Goal: Task Accomplishment & Management: Manage account settings

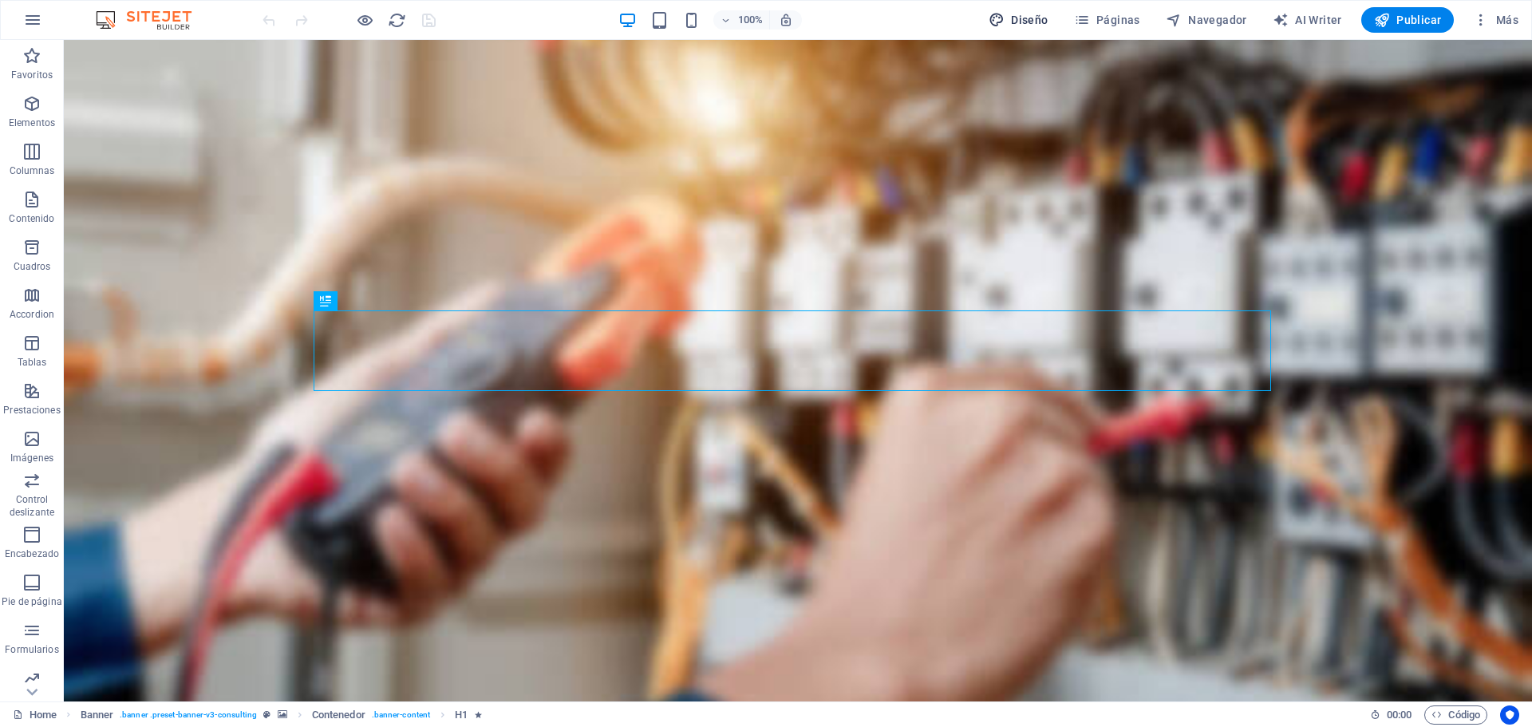
click at [1019, 14] on span "Diseño" at bounding box center [1019, 20] width 60 height 16
select select "px"
select select "400"
select select "px"
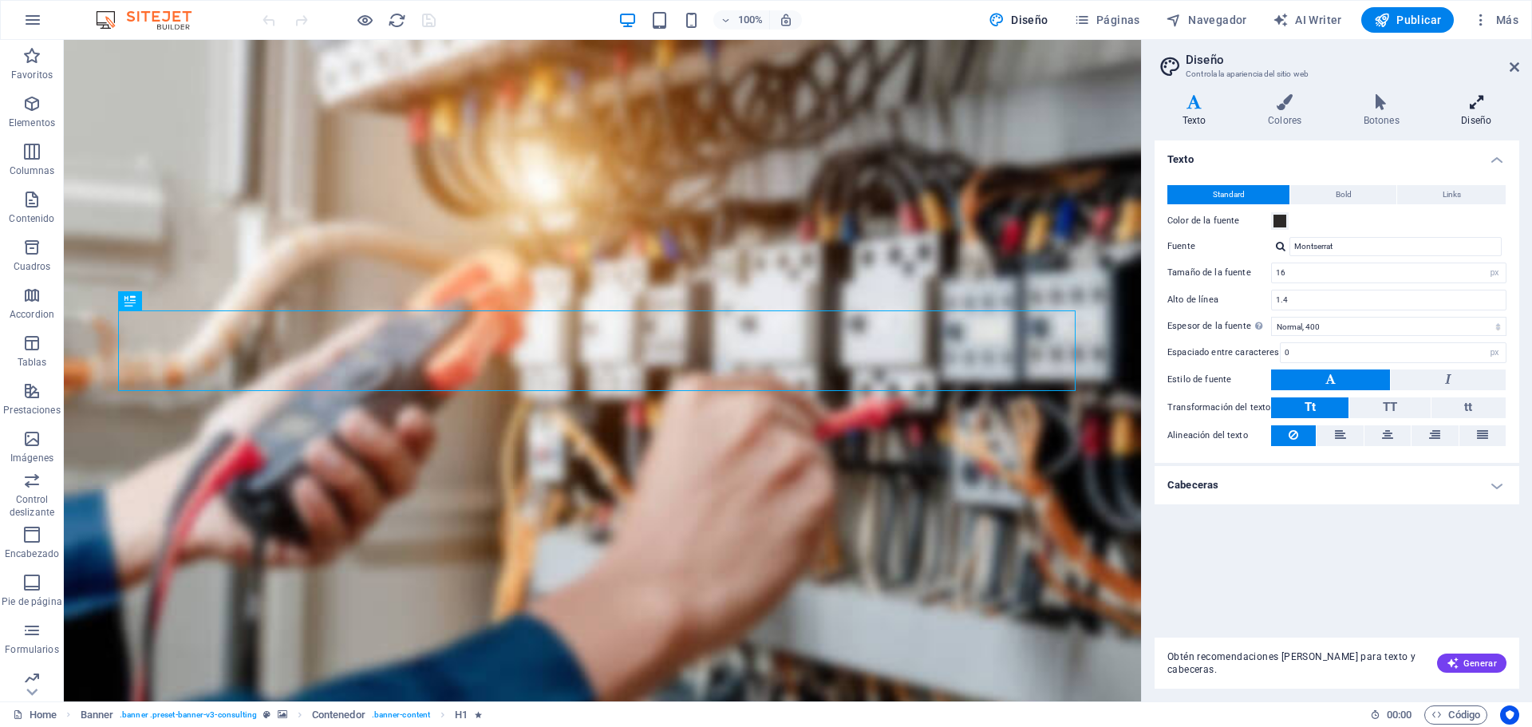
click at [1469, 100] on icon at bounding box center [1476, 102] width 85 height 16
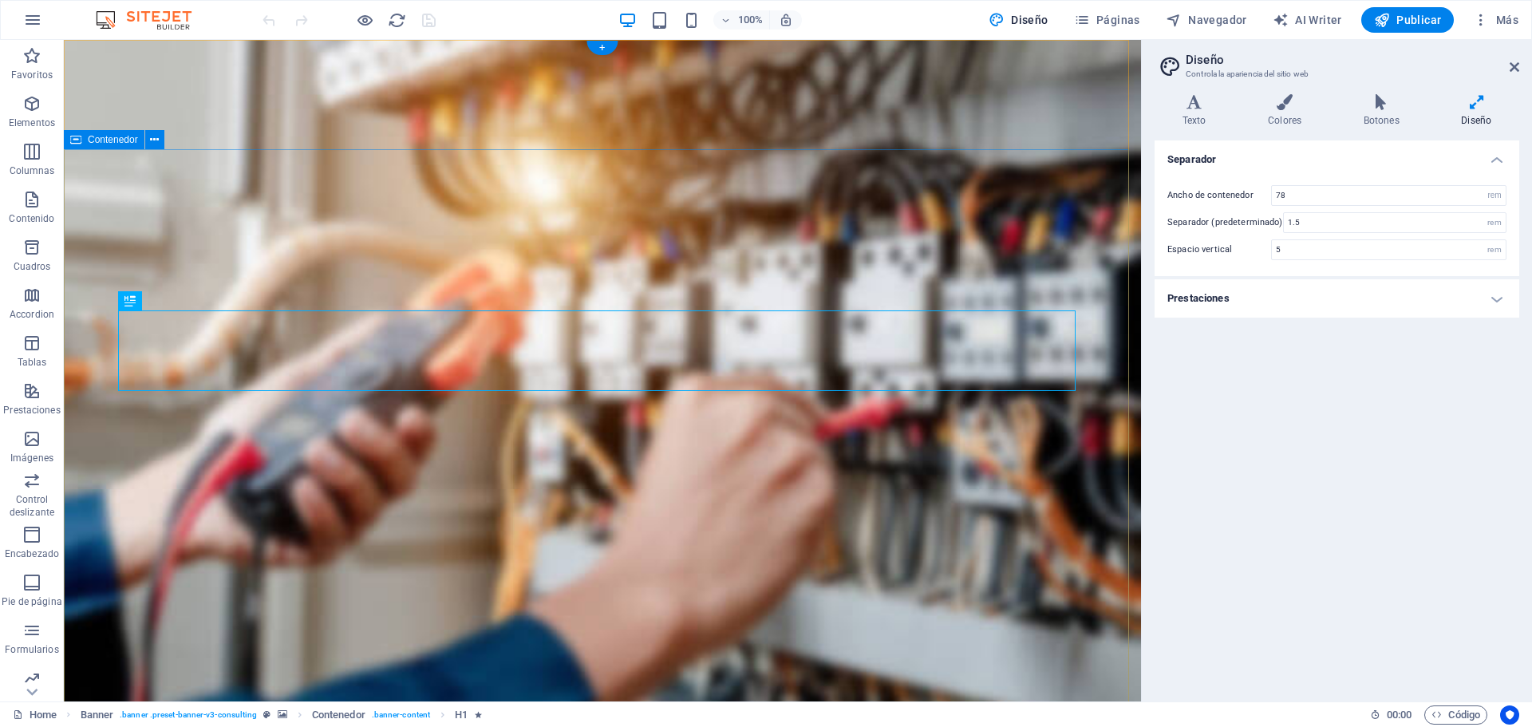
click at [725, 15] on icon "button" at bounding box center [725, 20] width 11 height 10
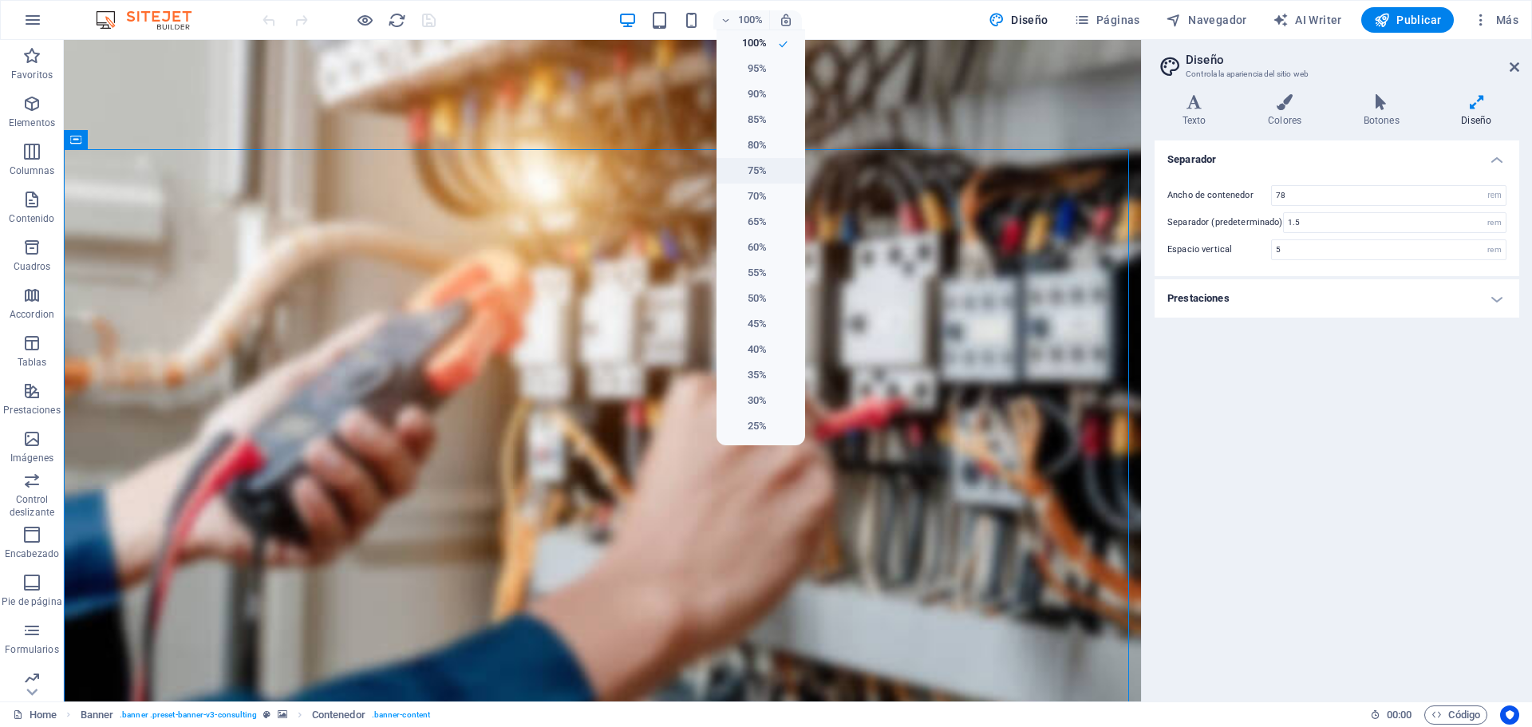
click at [744, 179] on h6 "75%" at bounding box center [746, 170] width 41 height 19
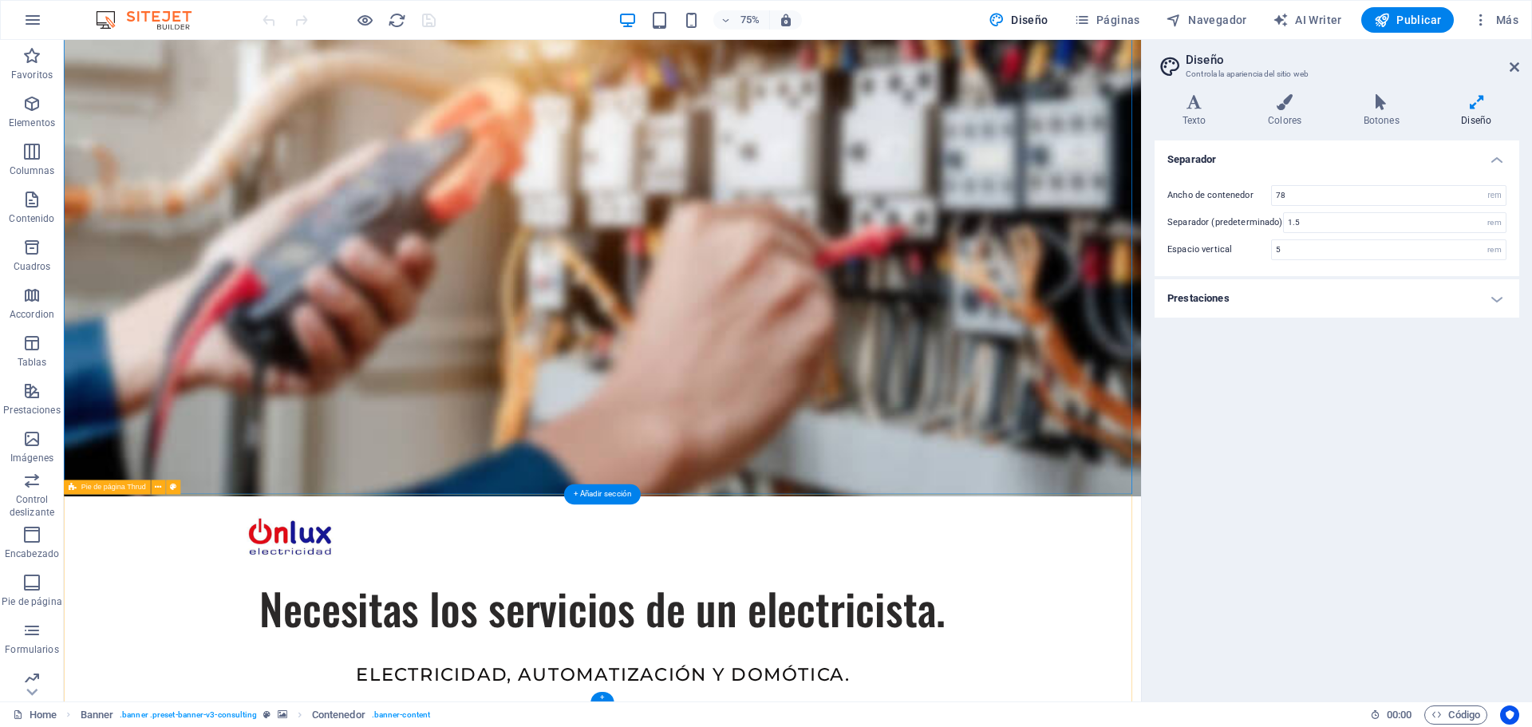
scroll to position [115, 0]
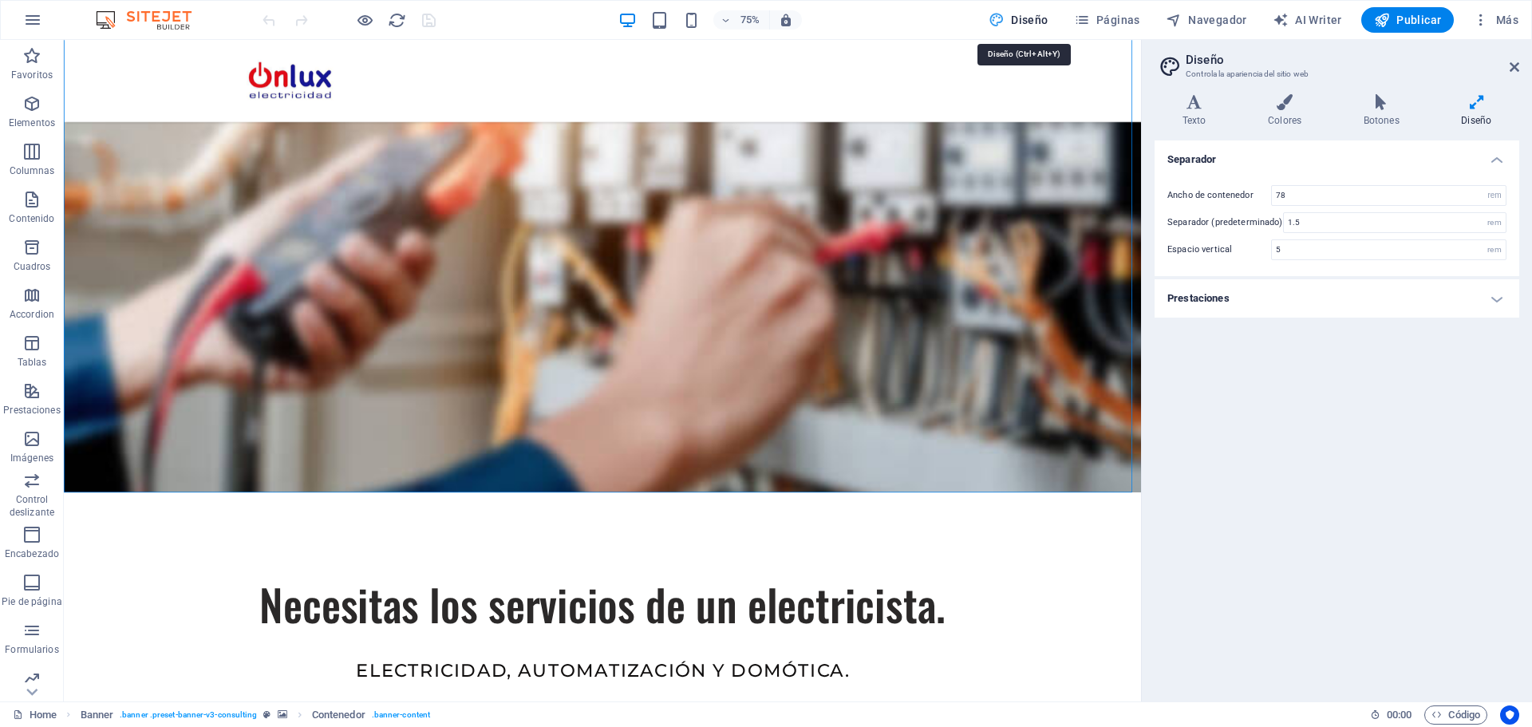
click at [1011, 16] on span "Diseño" at bounding box center [1019, 20] width 60 height 16
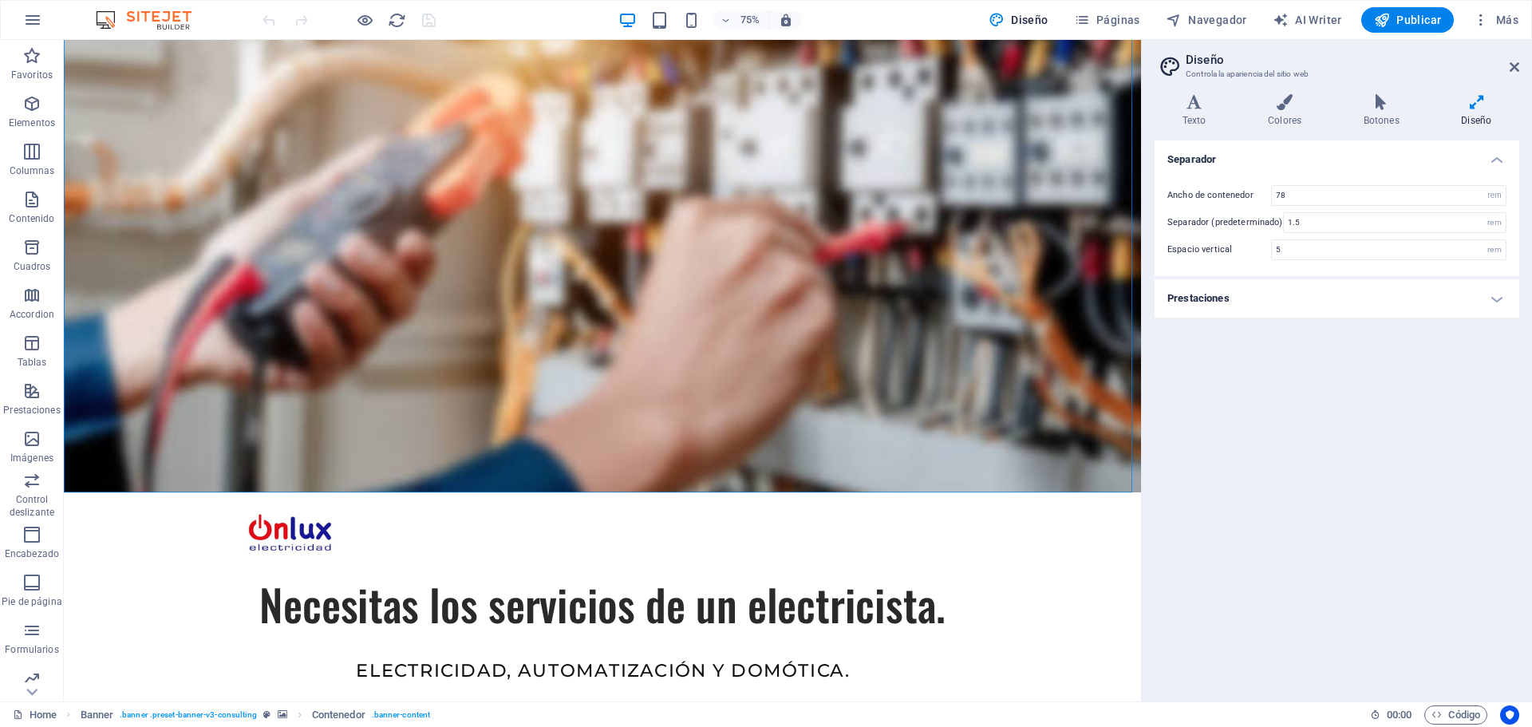
scroll to position [35, 0]
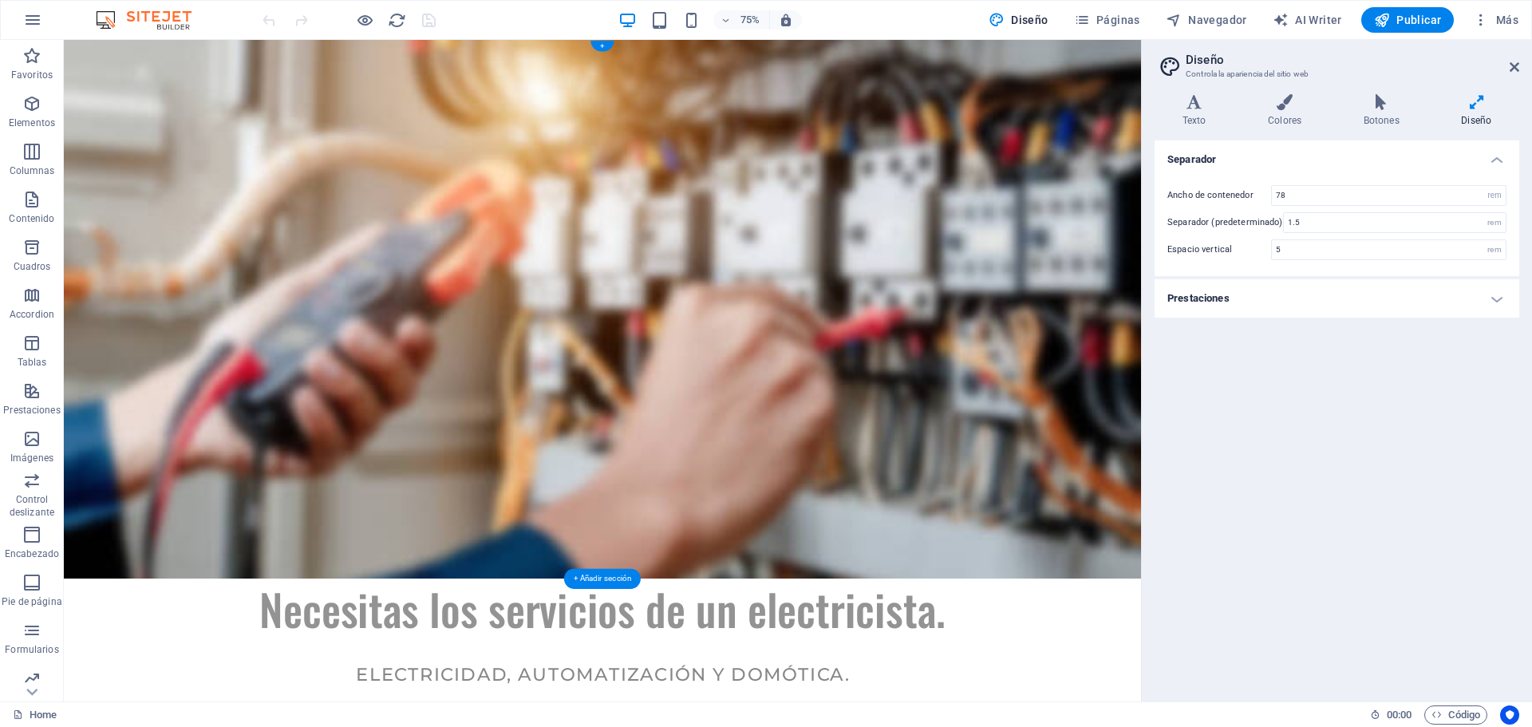
drag, startPoint x: 172, startPoint y: 127, endPoint x: 122, endPoint y: 83, distance: 66.1
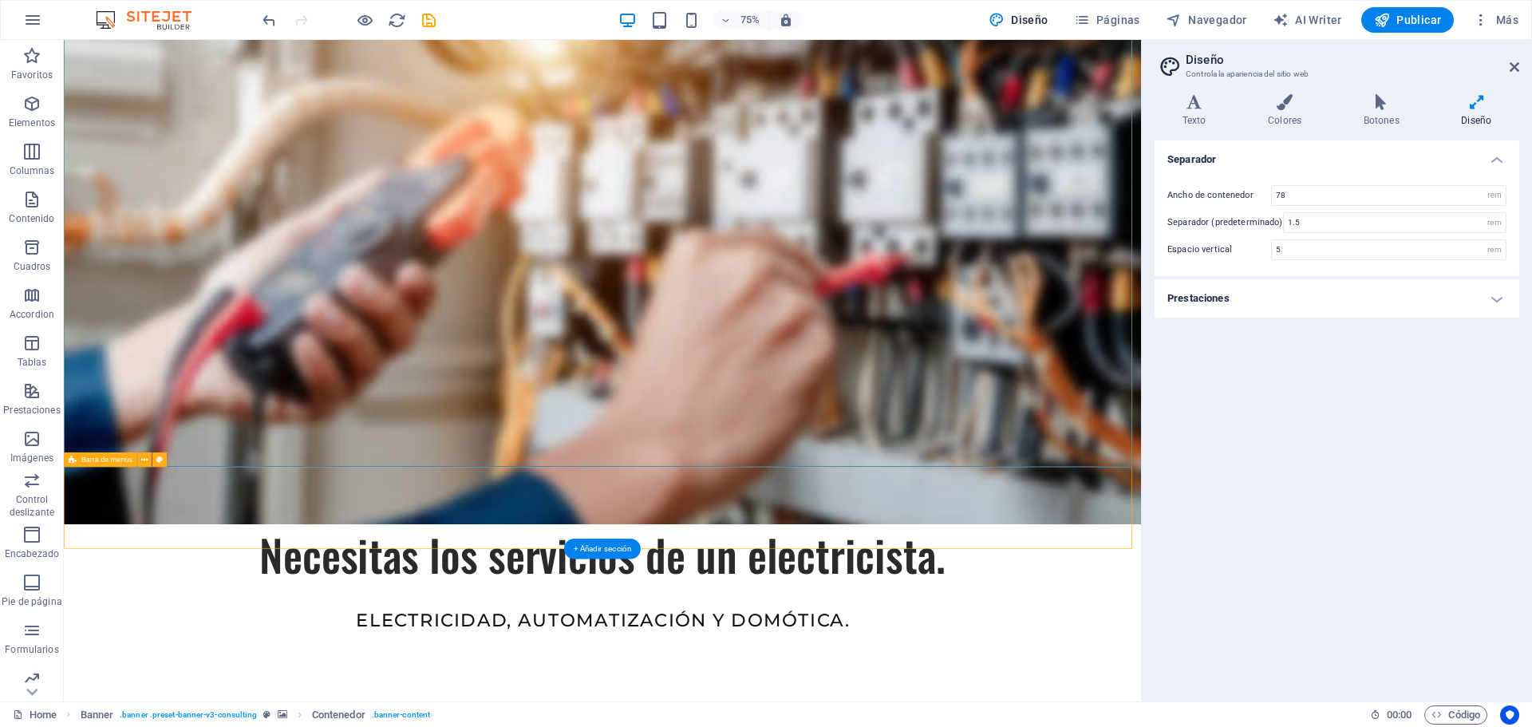
scroll to position [115, 0]
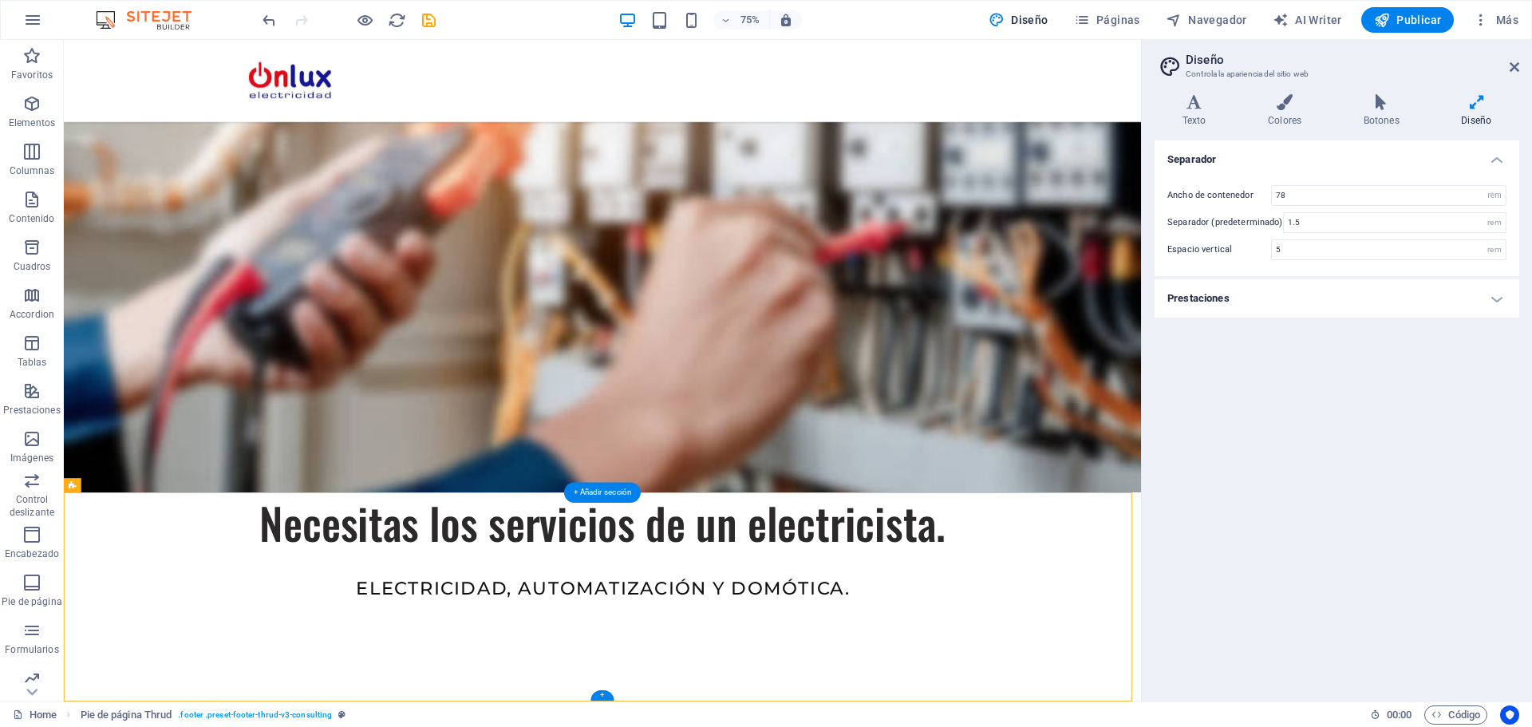
drag, startPoint x: 223, startPoint y: 668, endPoint x: 824, endPoint y: 840, distance: 625.2
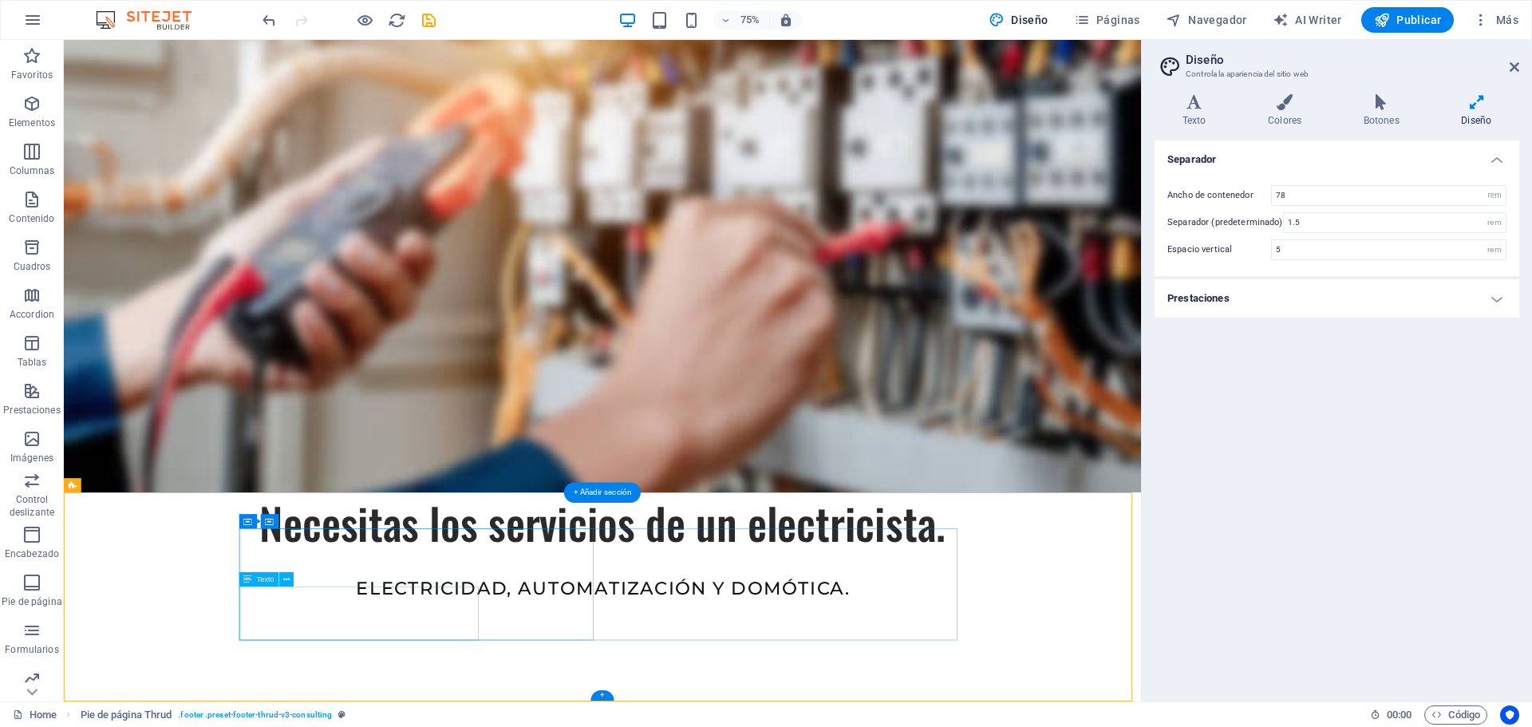
scroll to position [57, 0]
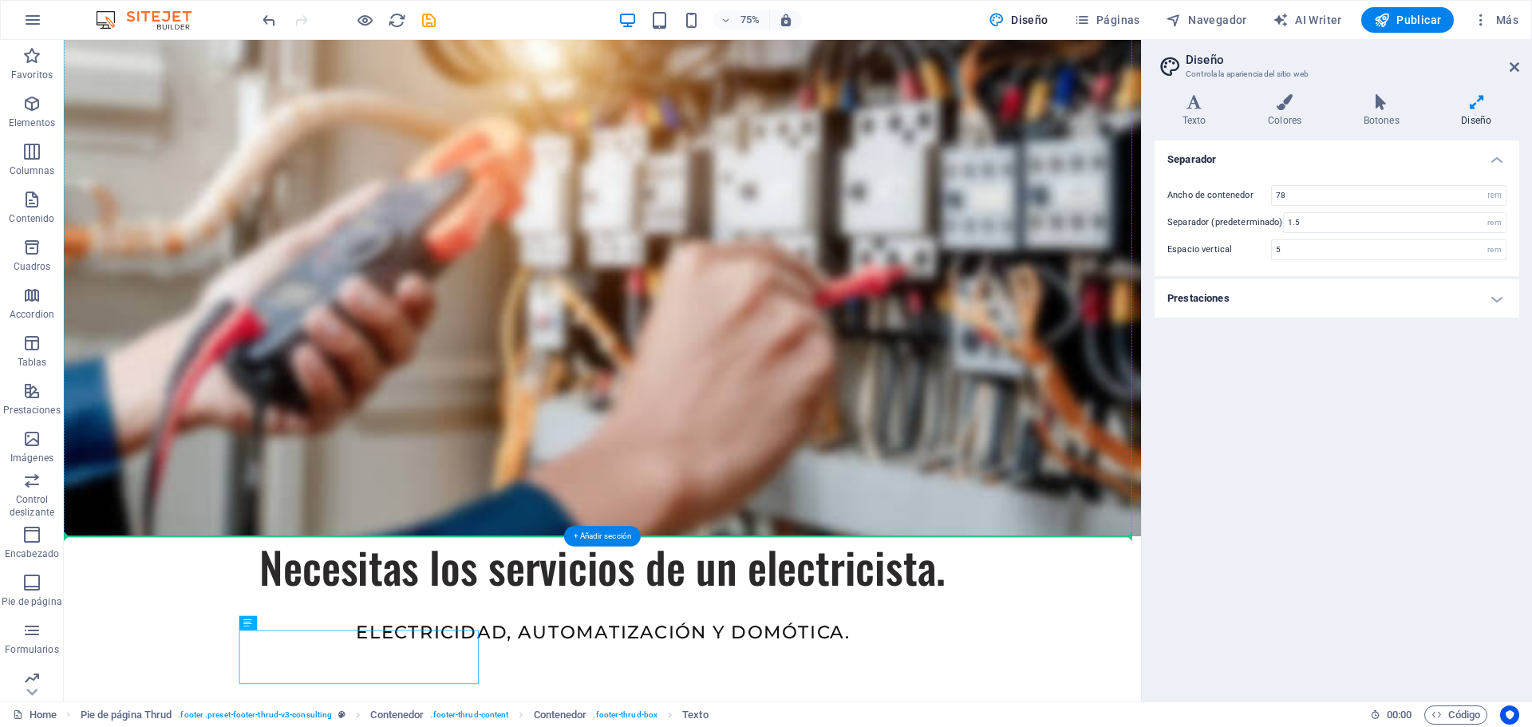
drag, startPoint x: 401, startPoint y: 781, endPoint x: 441, endPoint y: 548, distance: 236.4
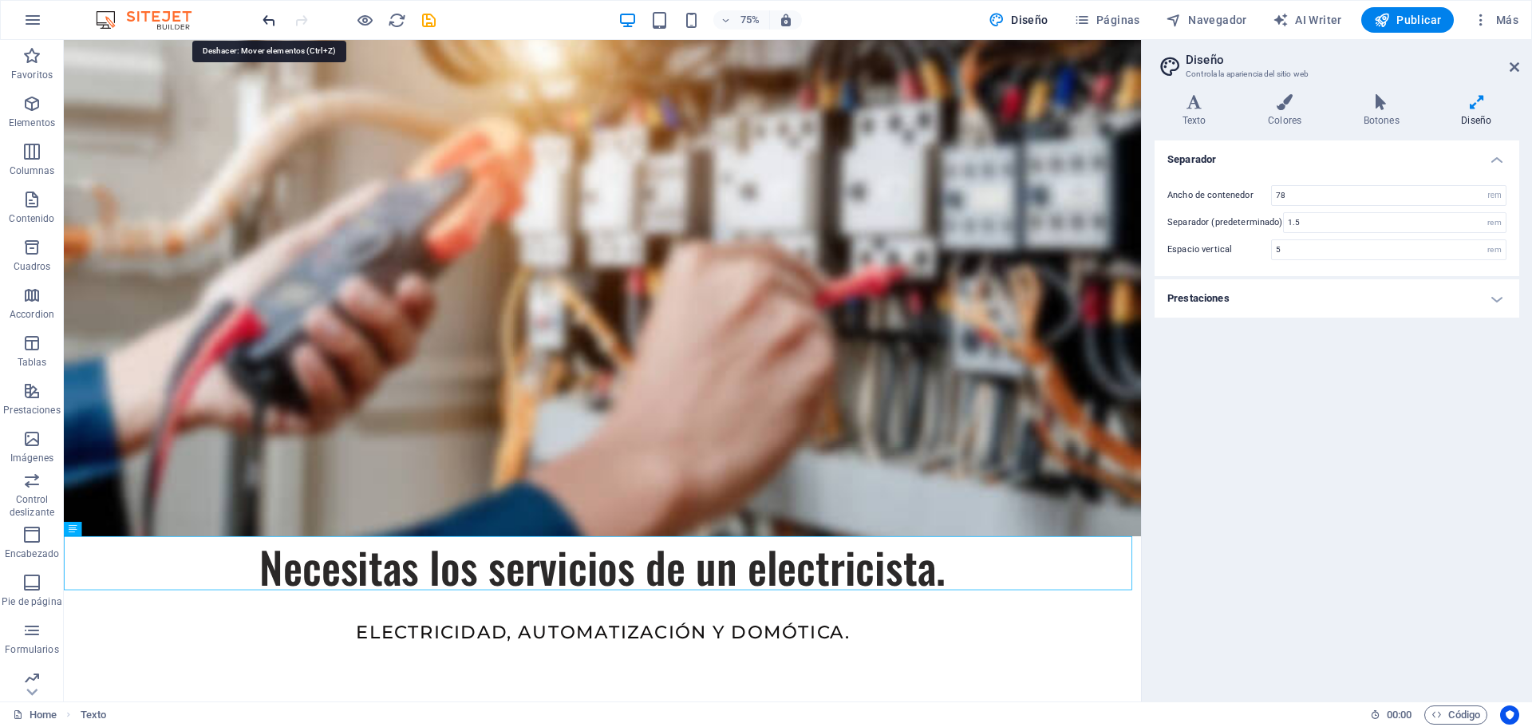
click at [266, 27] on icon "undo" at bounding box center [269, 20] width 18 height 18
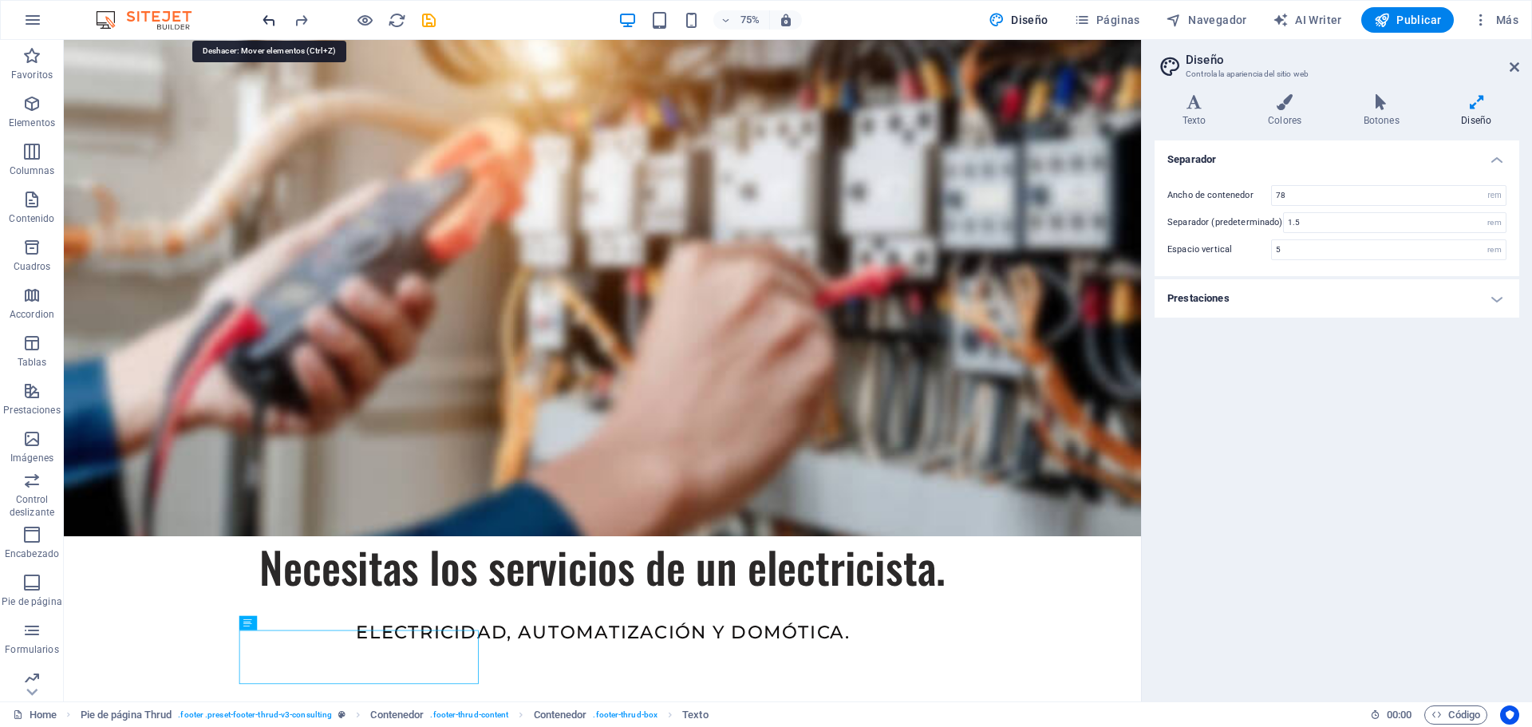
click at [265, 27] on icon "undo" at bounding box center [269, 20] width 18 height 18
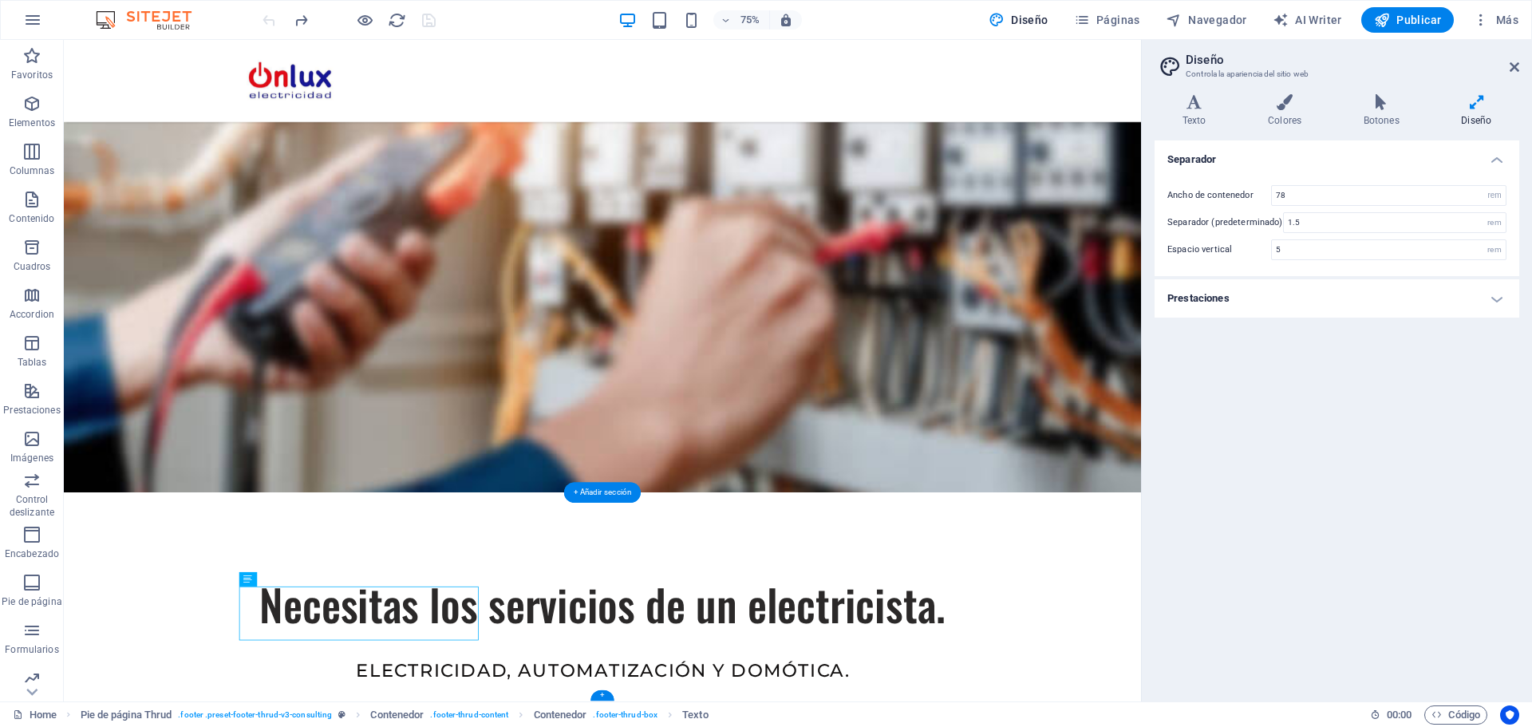
drag, startPoint x: 436, startPoint y: 856, endPoint x: 426, endPoint y: 801, distance: 55.9
drag, startPoint x: 228, startPoint y: 667, endPoint x: 400, endPoint y: 745, distance: 188.2
drag, startPoint x: 383, startPoint y: 800, endPoint x: 404, endPoint y: 482, distance: 319.1
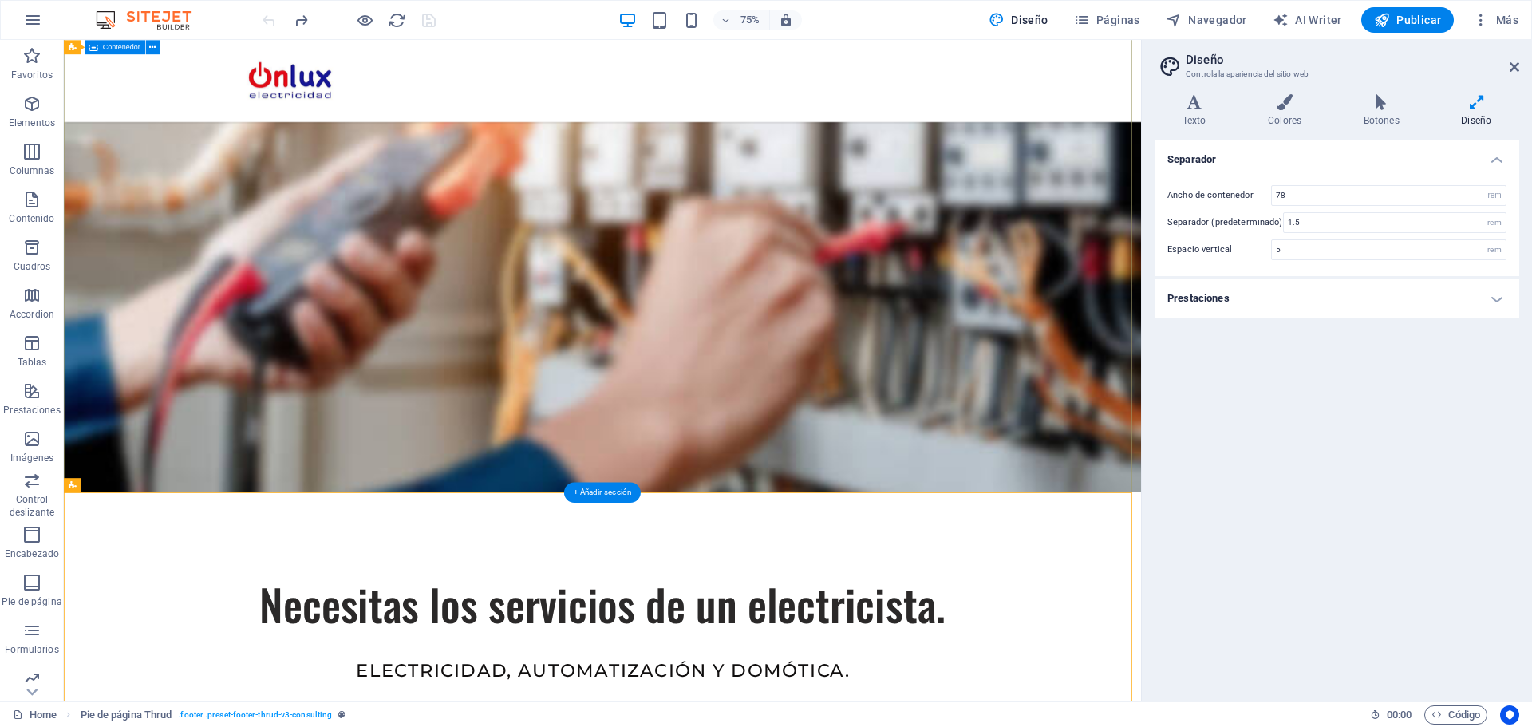
click at [404, 482] on div "Necesitas los servicios de un electricista. electricidad, automatización y domó…" at bounding box center [782, 705] width 1437 height 1560
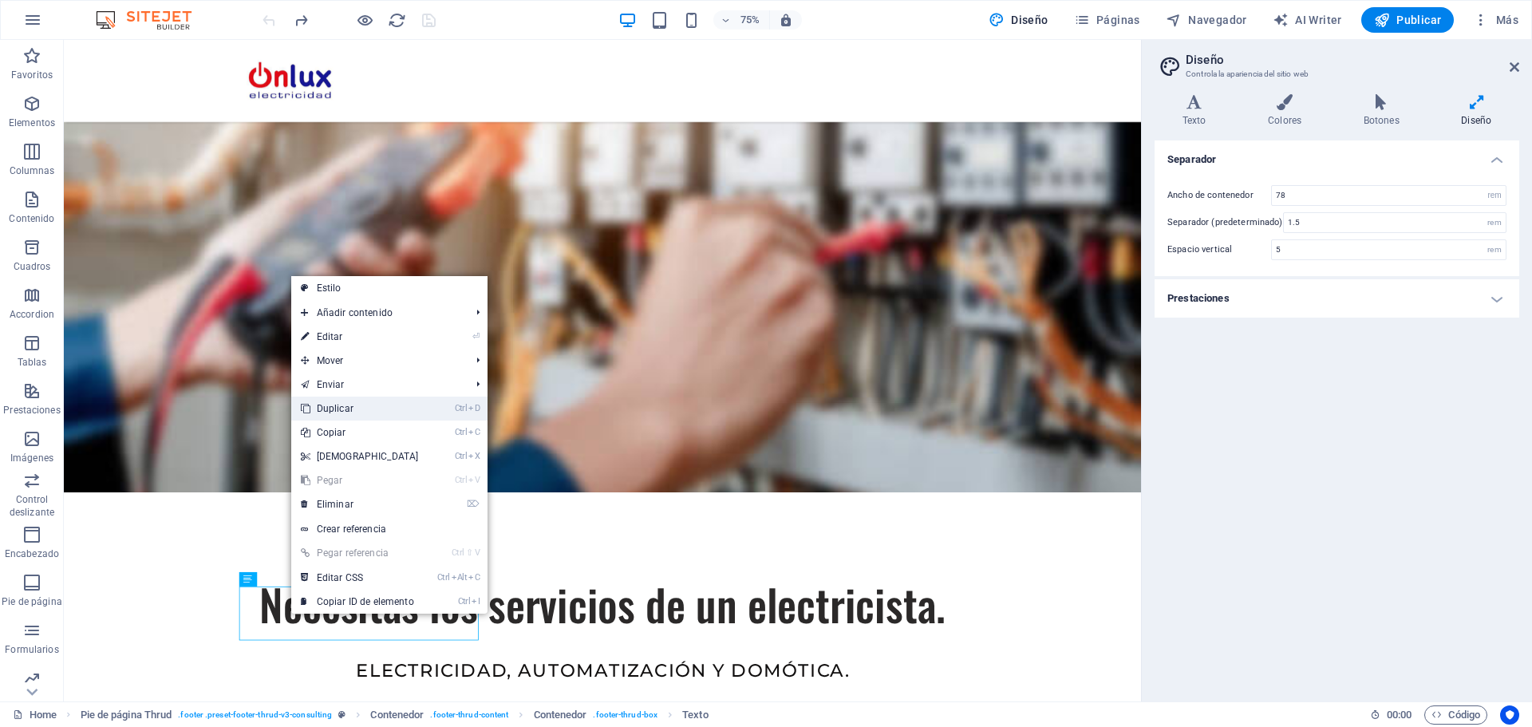
click at [348, 412] on link "Ctrl D Duplicar" at bounding box center [359, 409] width 137 height 24
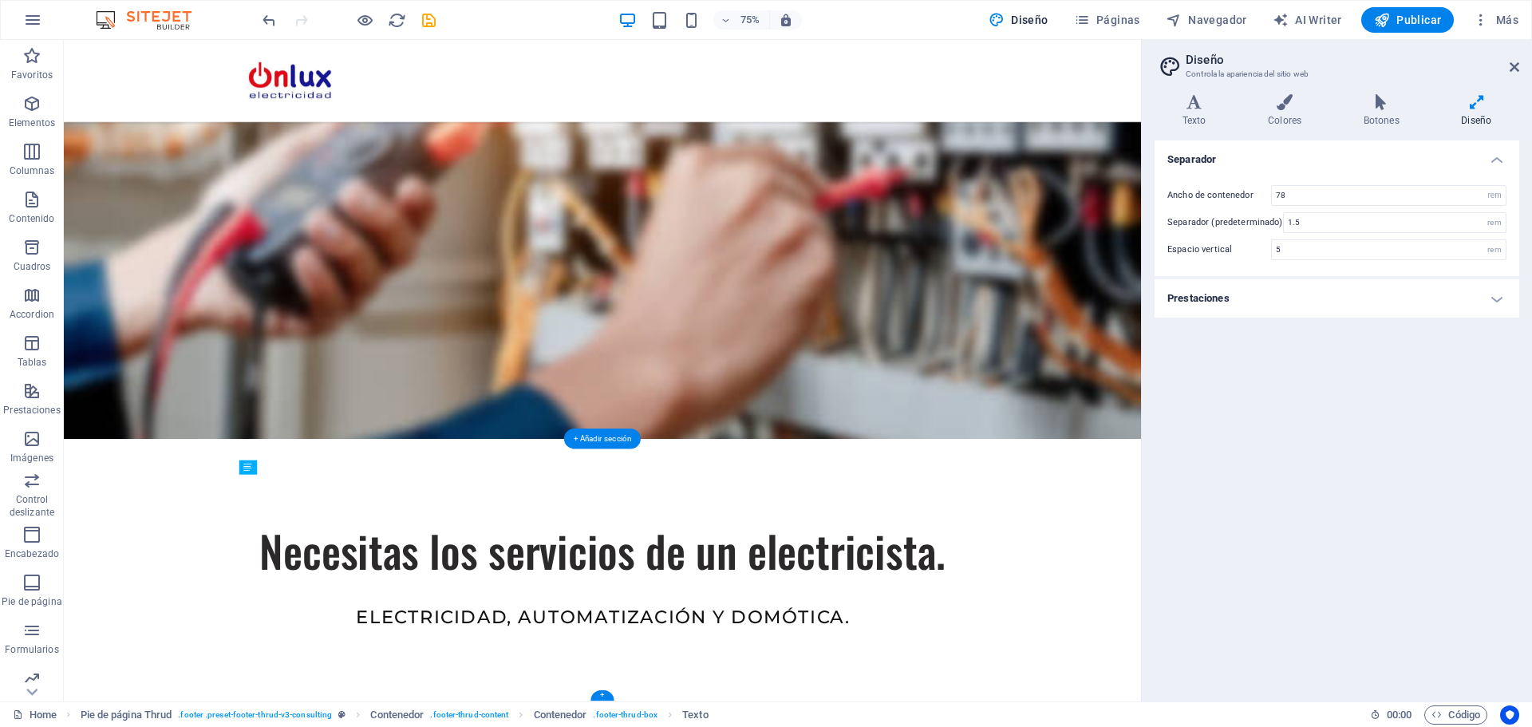
scroll to position [128, 0]
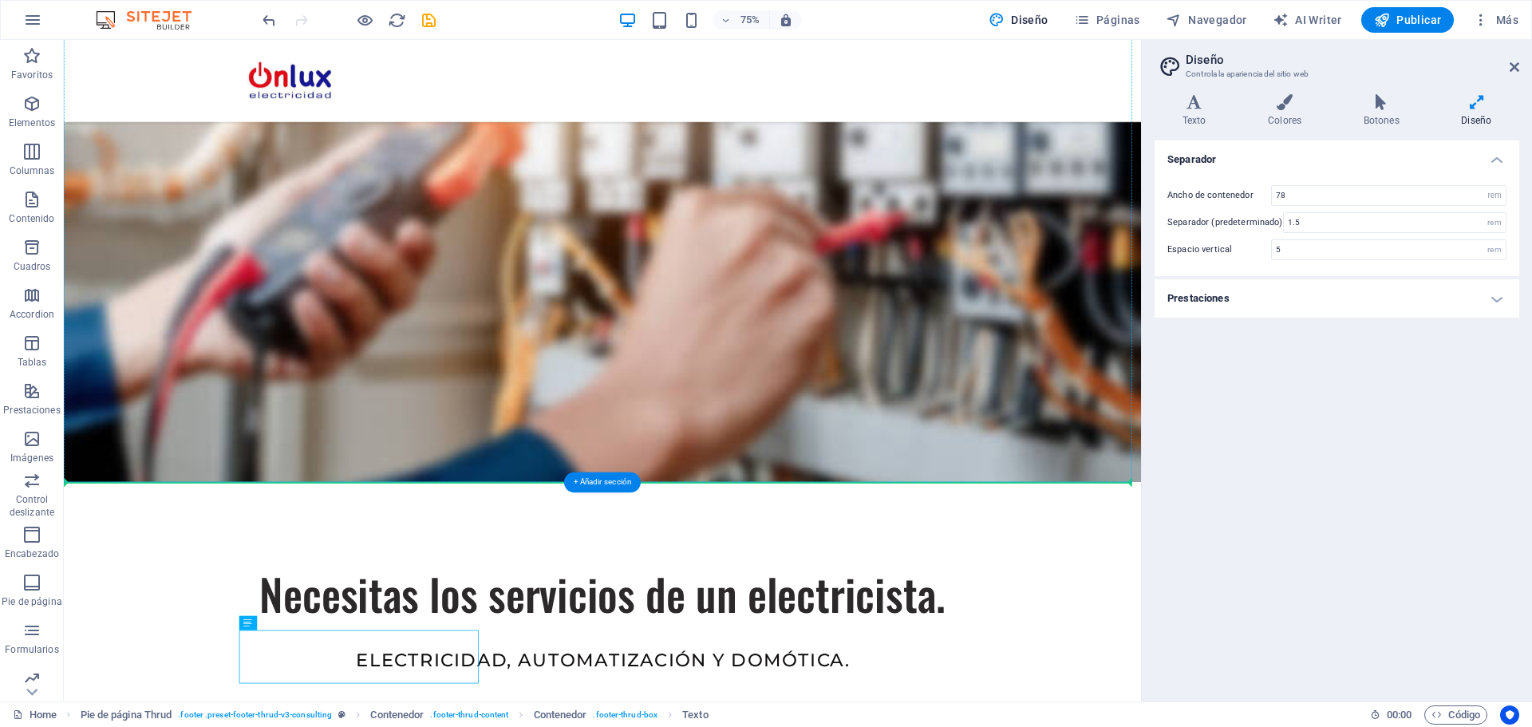
drag, startPoint x: 412, startPoint y: 868, endPoint x: 310, endPoint y: 475, distance: 406.3
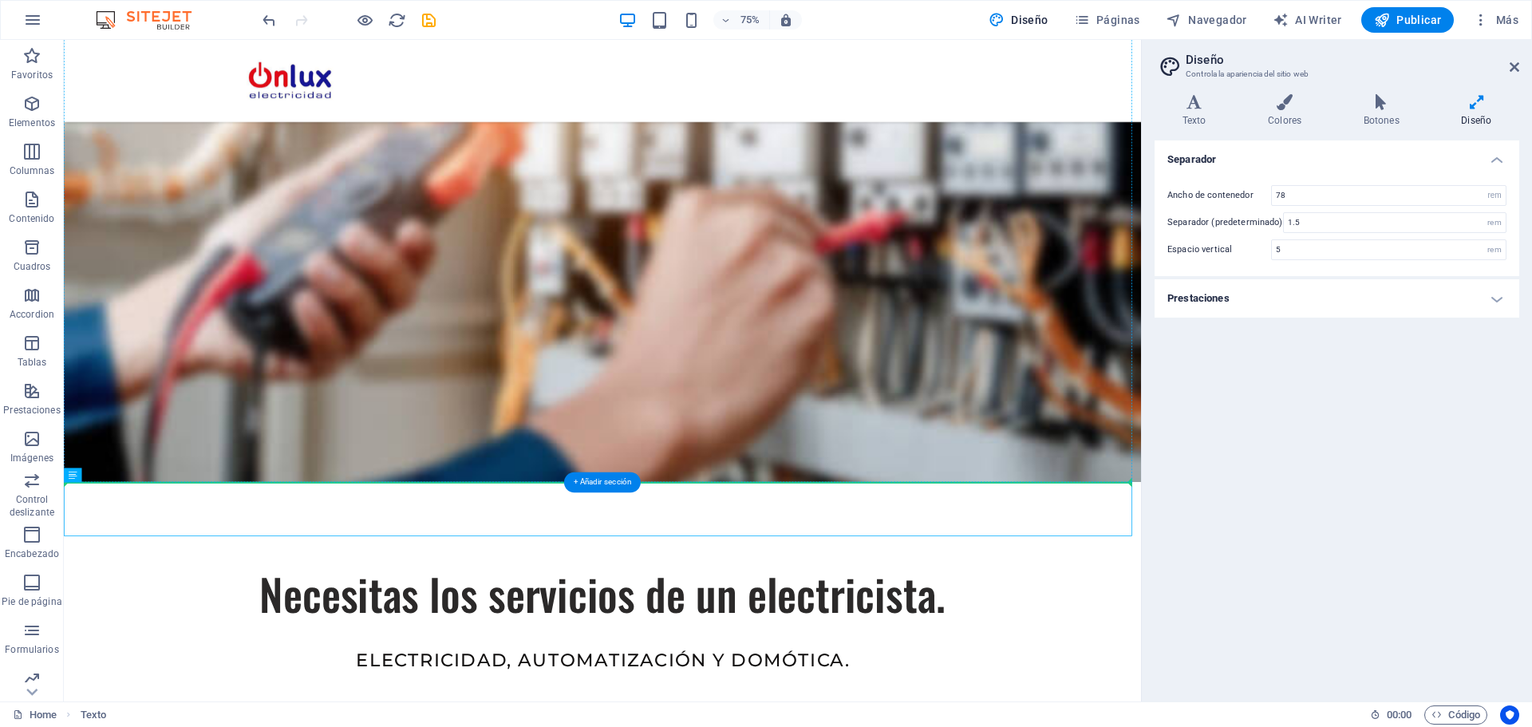
drag, startPoint x: 180, startPoint y: 679, endPoint x: 362, endPoint y: 546, distance: 224.9
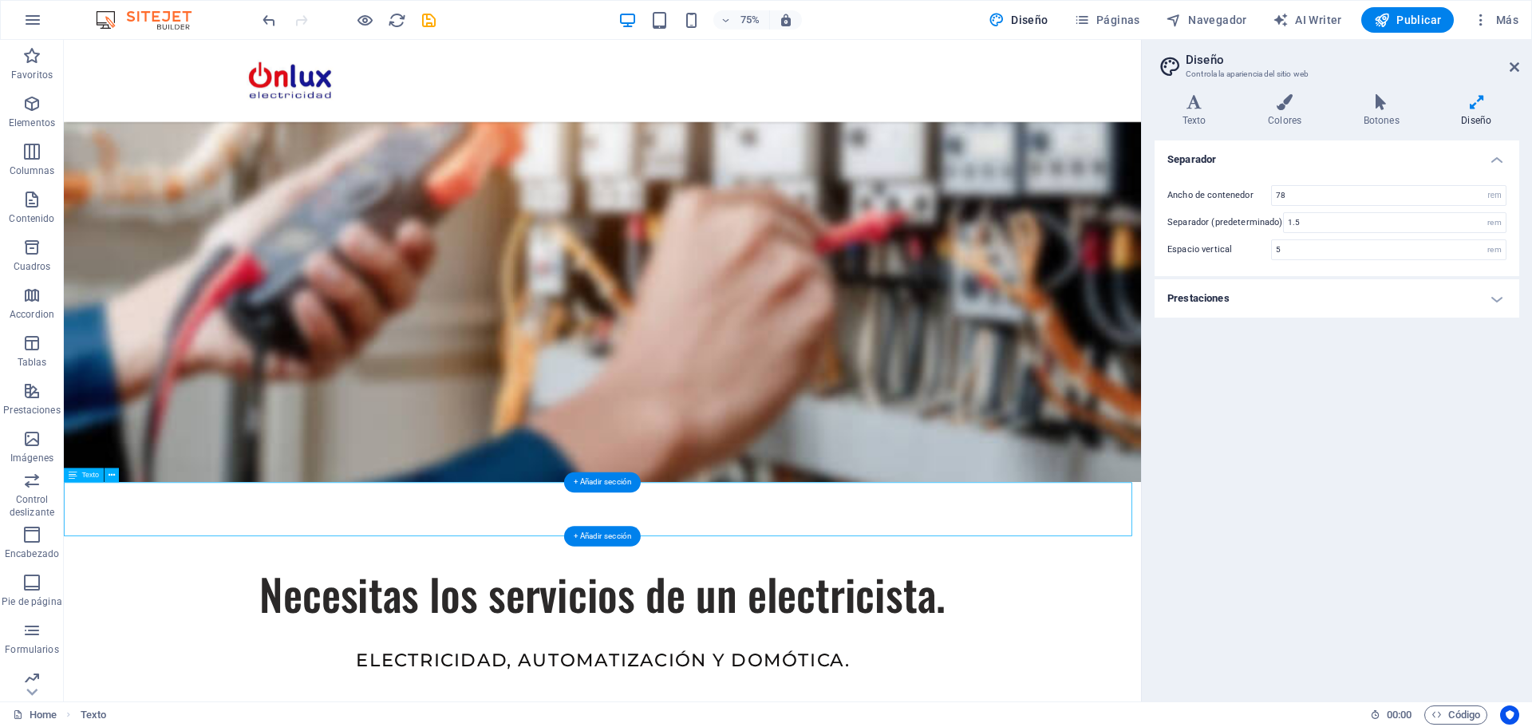
click at [264, 32] on div at bounding box center [348, 20] width 179 height 26
click at [269, 18] on icon "undo" at bounding box center [269, 20] width 18 height 18
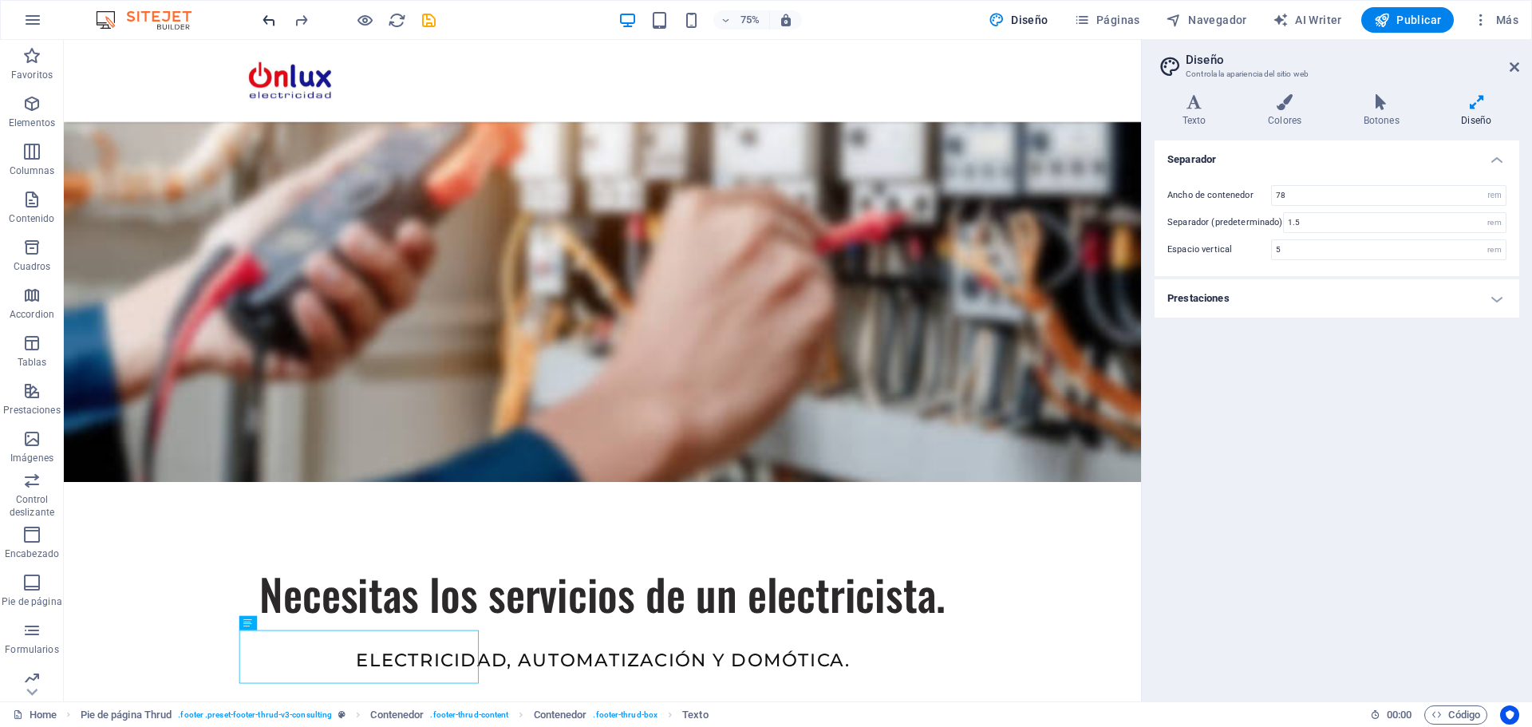
click at [275, 19] on icon "undo" at bounding box center [269, 20] width 18 height 18
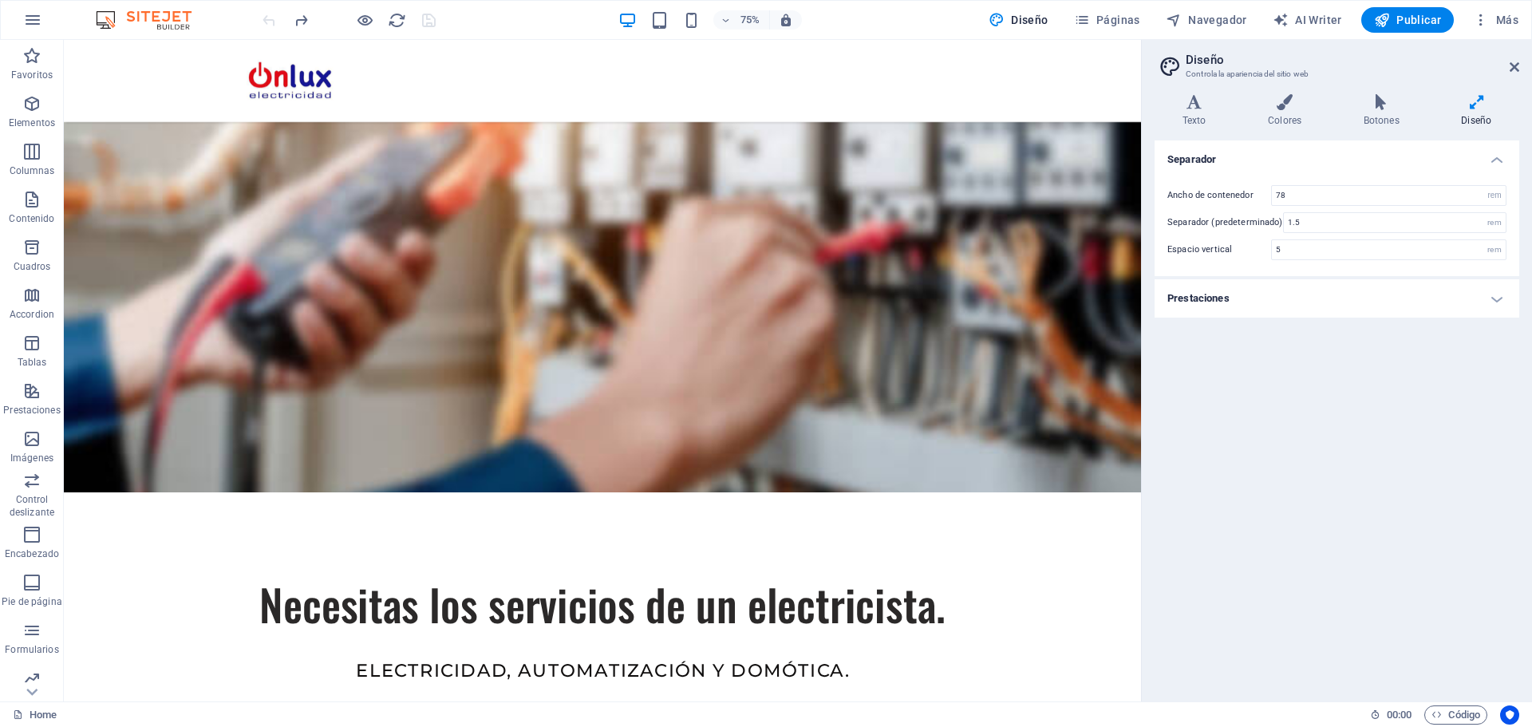
click at [376, 21] on div at bounding box center [348, 20] width 179 height 26
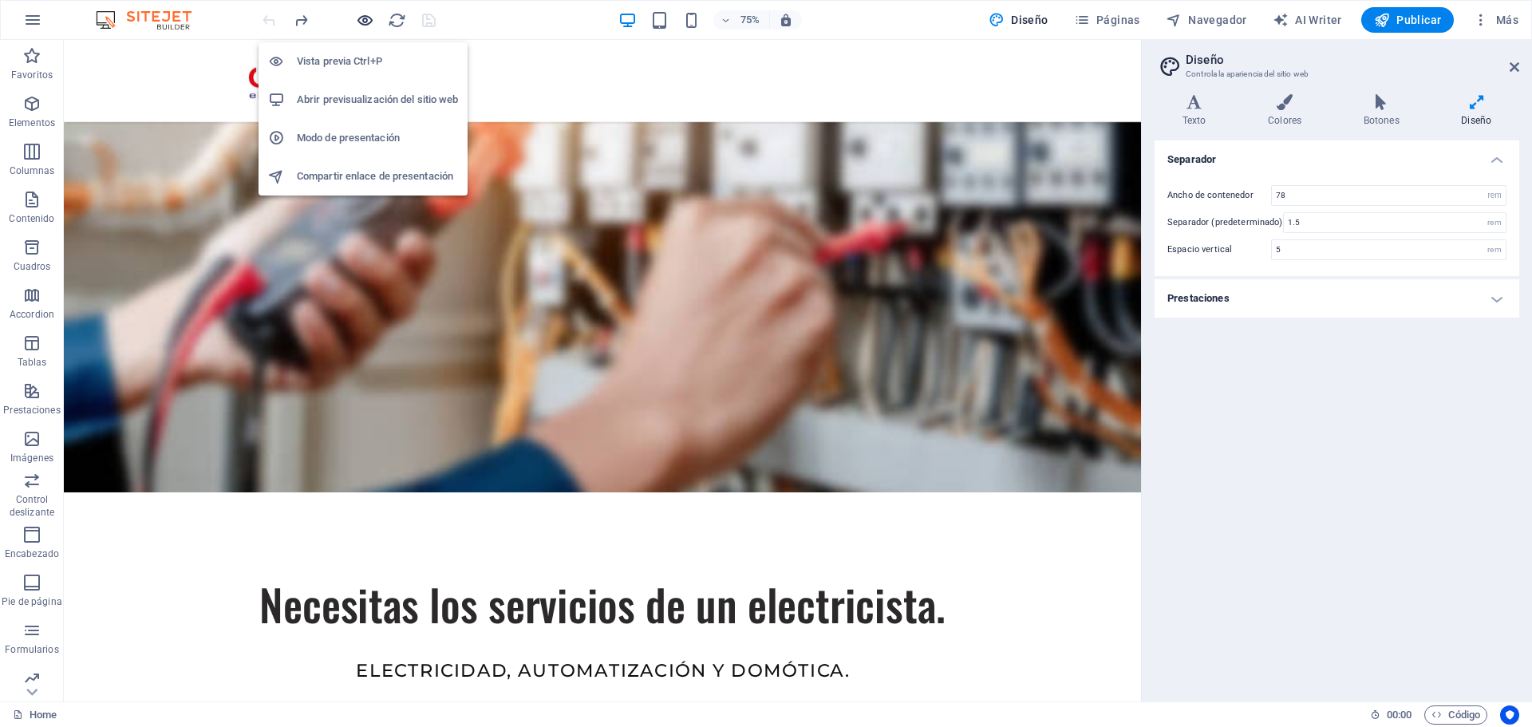
click at [367, 21] on icon "button" at bounding box center [365, 20] width 18 height 18
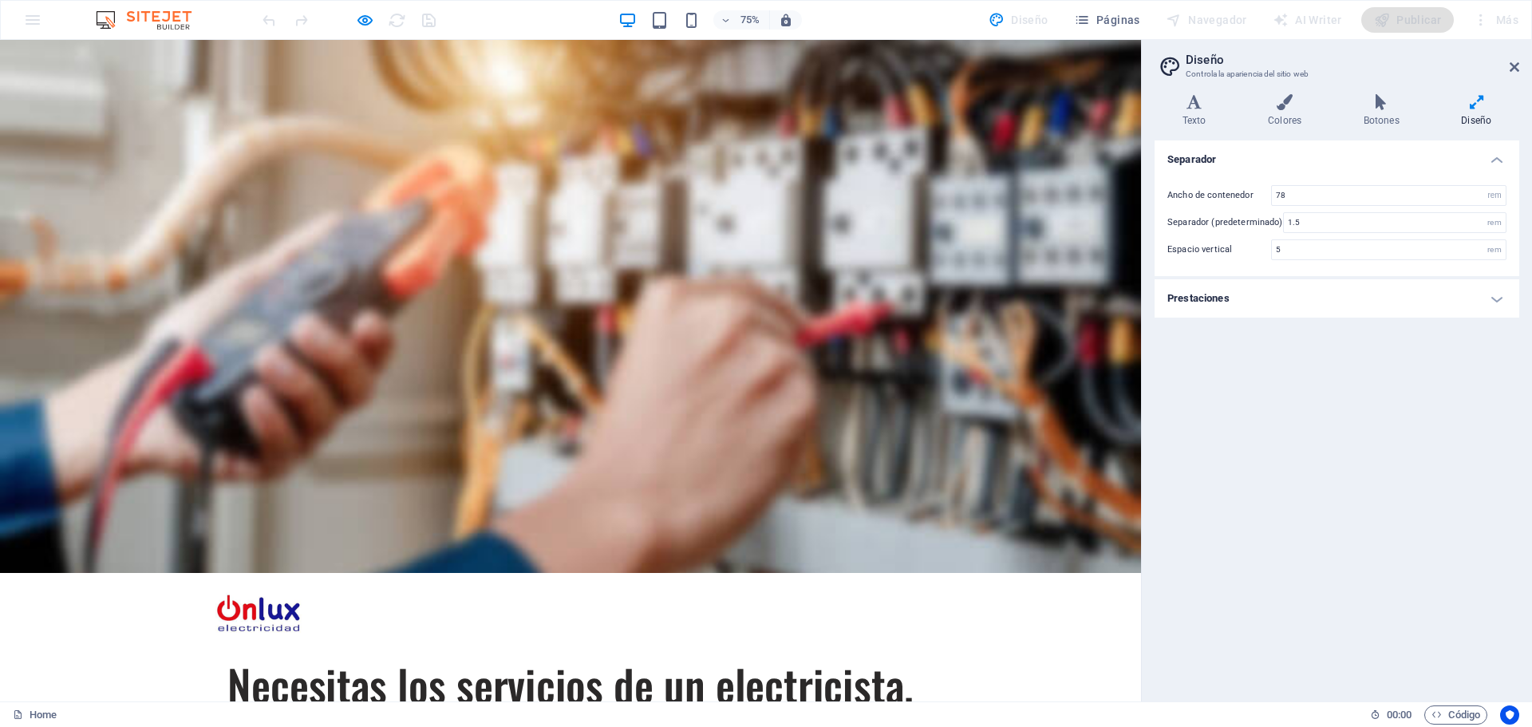
scroll to position [0, 0]
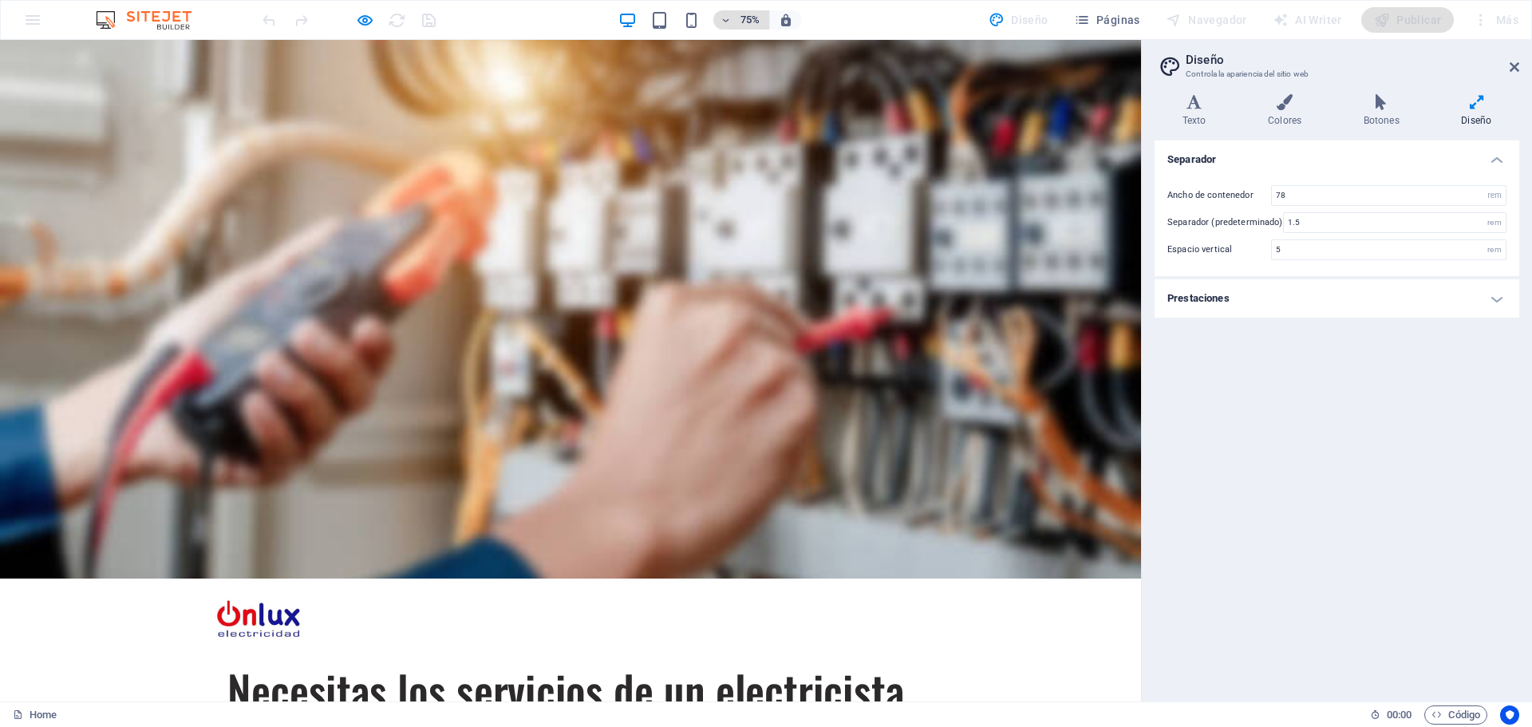
click at [734, 18] on span "75%" at bounding box center [741, 19] width 43 height 19
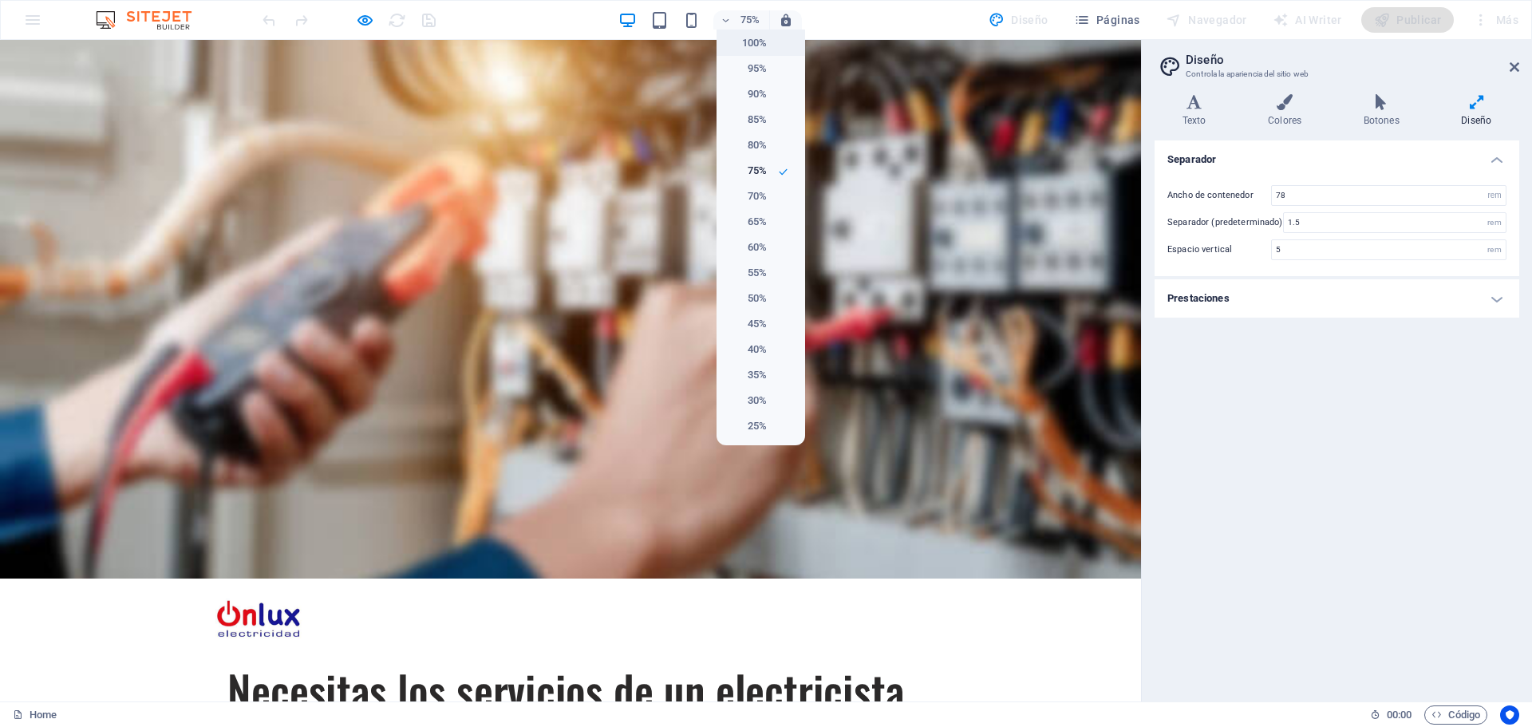
click at [753, 44] on h6 "100%" at bounding box center [746, 43] width 41 height 19
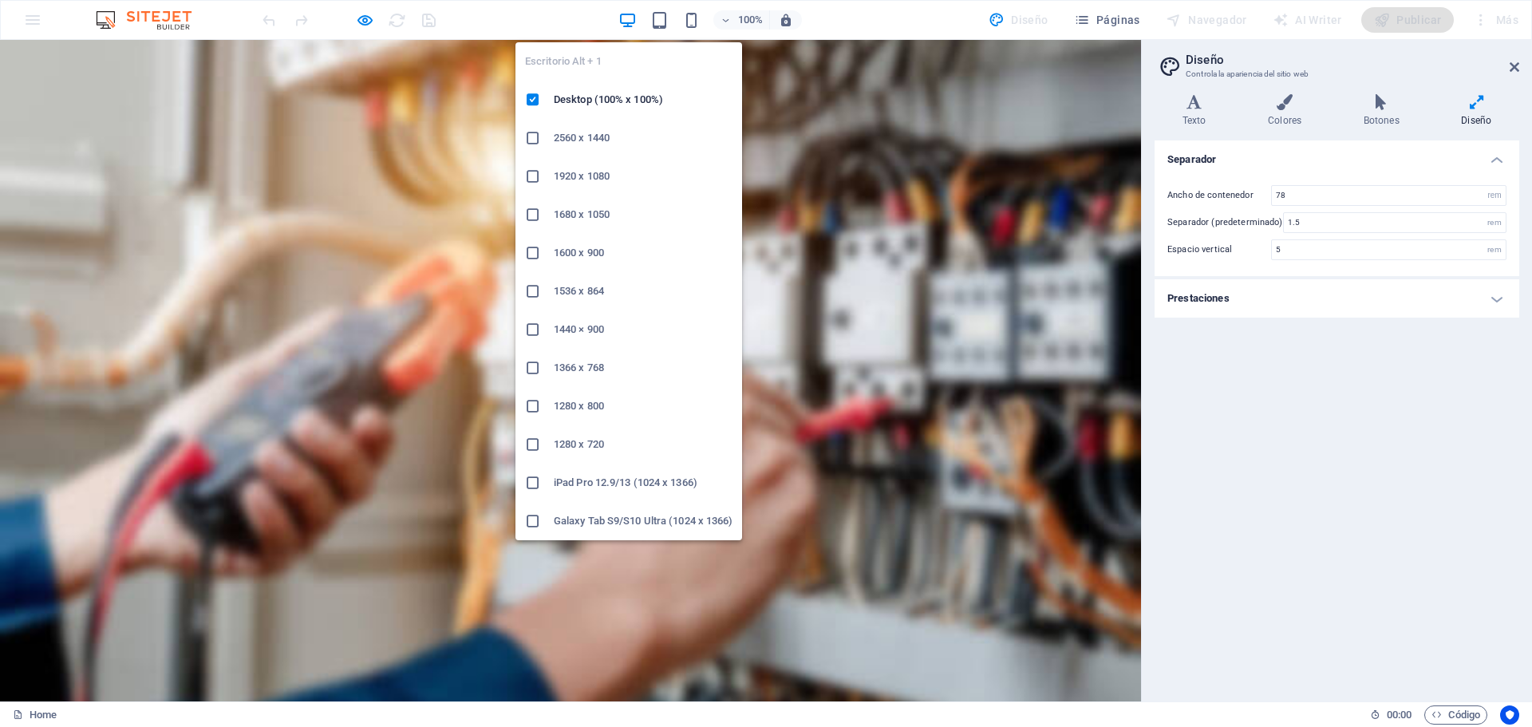
click at [623, 18] on icon "button" at bounding box center [628, 20] width 18 height 18
click at [543, 405] on div at bounding box center [539, 406] width 29 height 16
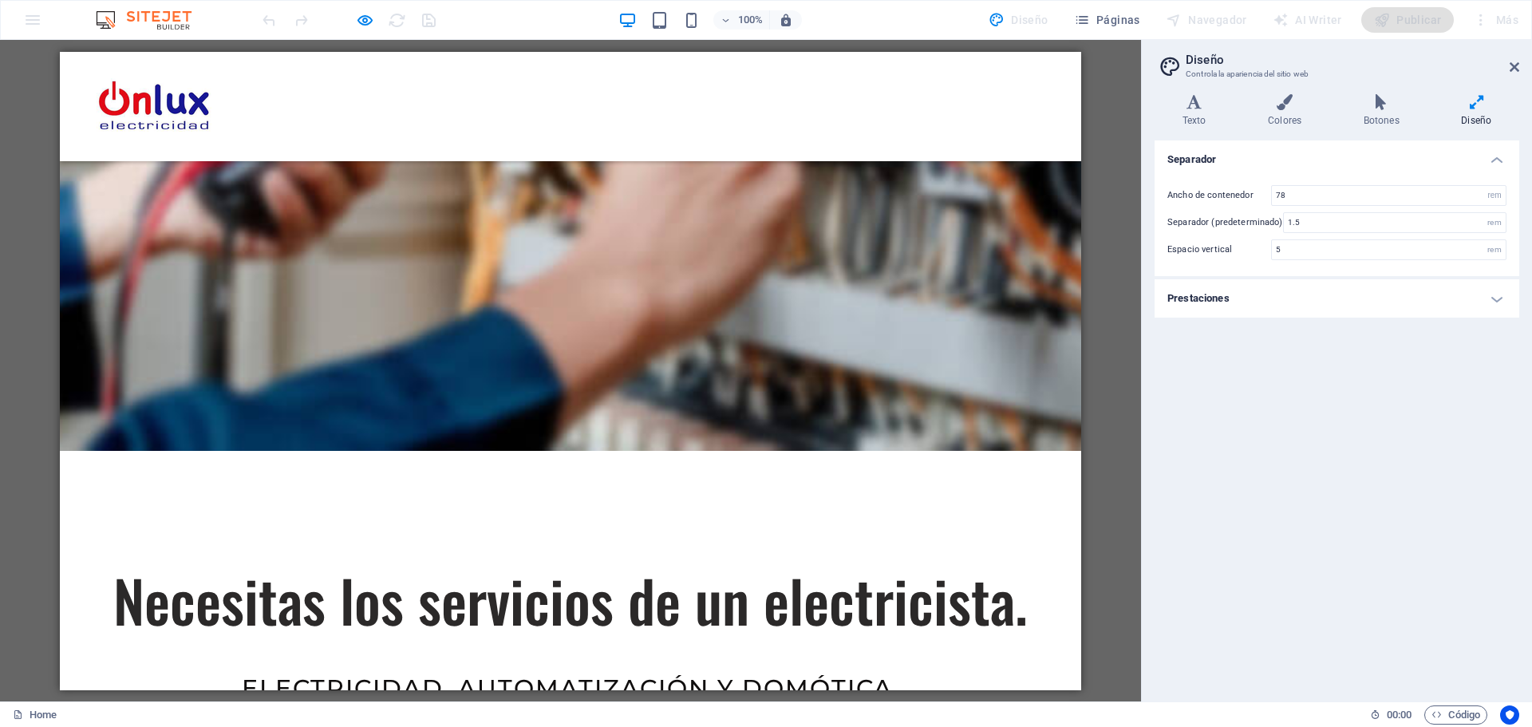
scroll to position [80, 0]
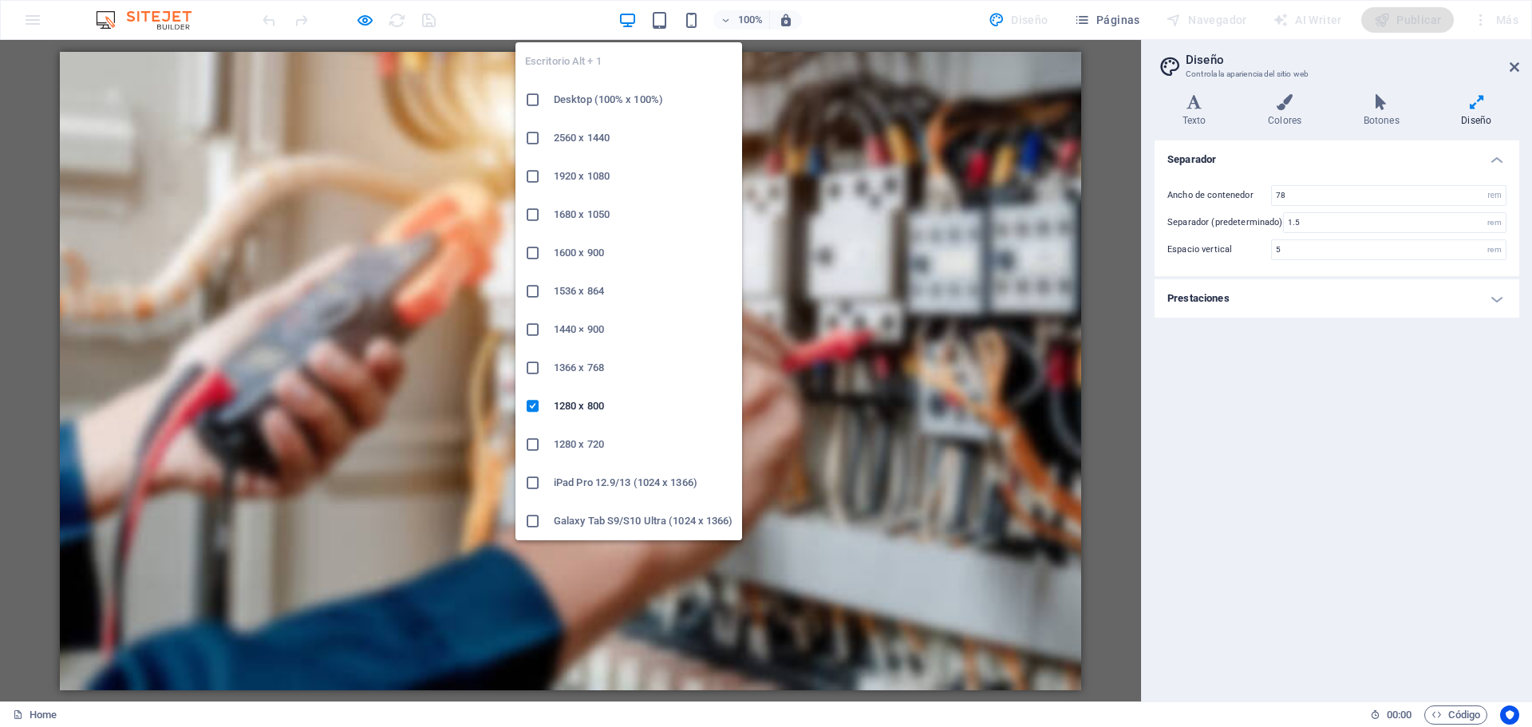
click at [630, 11] on icon "button" at bounding box center [628, 20] width 18 height 18
click at [574, 98] on h6 "Desktop (100% x 100%)" at bounding box center [643, 99] width 179 height 19
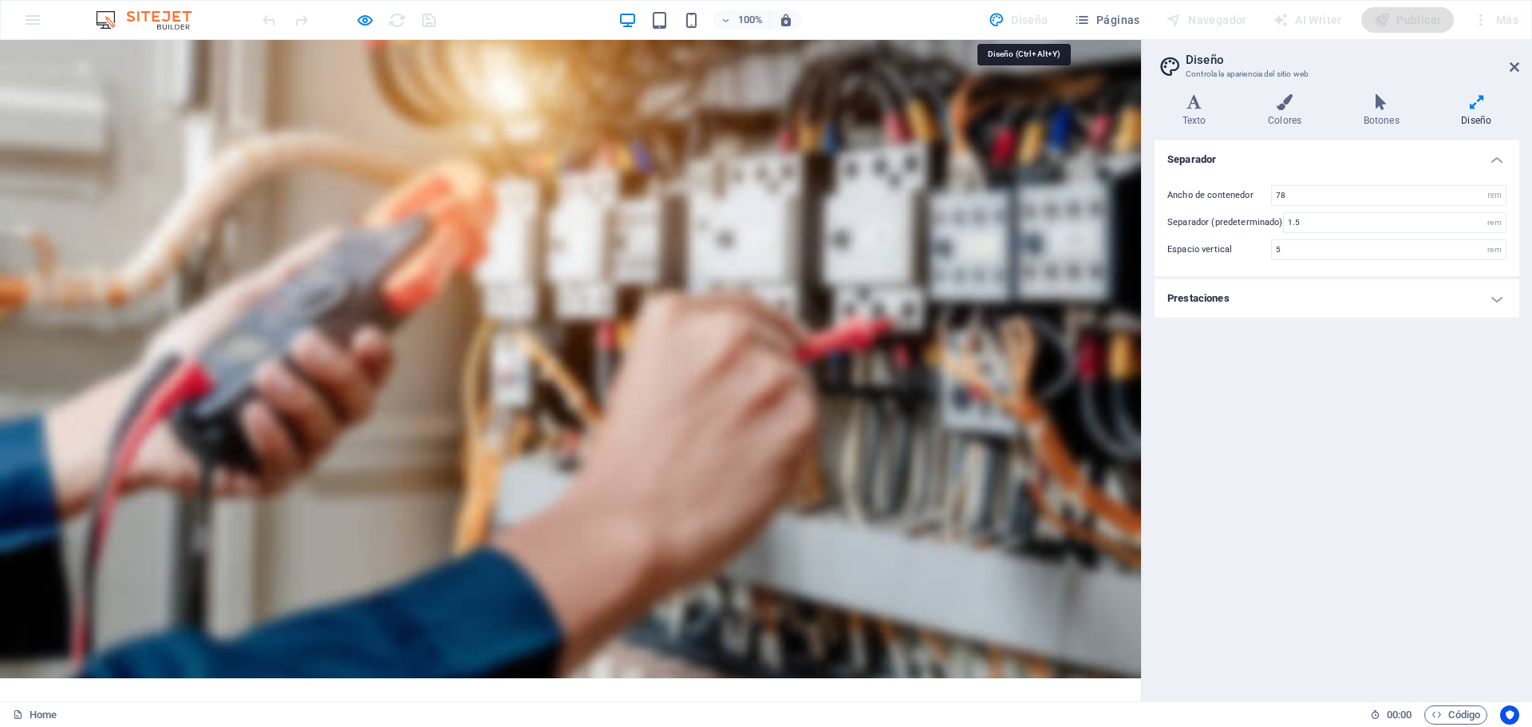
click at [1008, 25] on div "Diseño" at bounding box center [1018, 20] width 73 height 26
click at [1520, 73] on aside "Diseño Controla la apariencia del sitio web Variantes Texto Colores Botones Dis…" at bounding box center [1336, 371] width 391 height 662
click at [1516, 73] on link at bounding box center [1515, 68] width 10 height 14
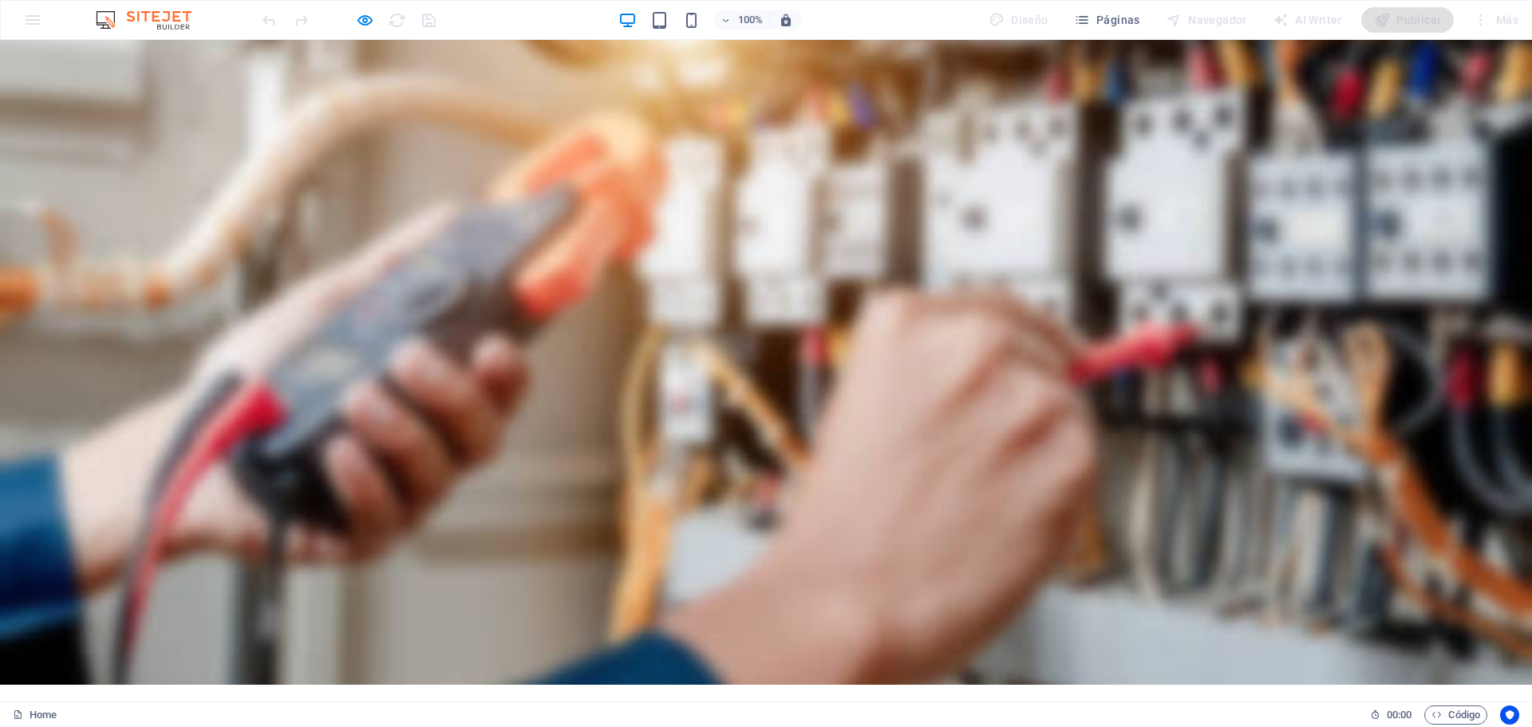
scroll to position [0, 0]
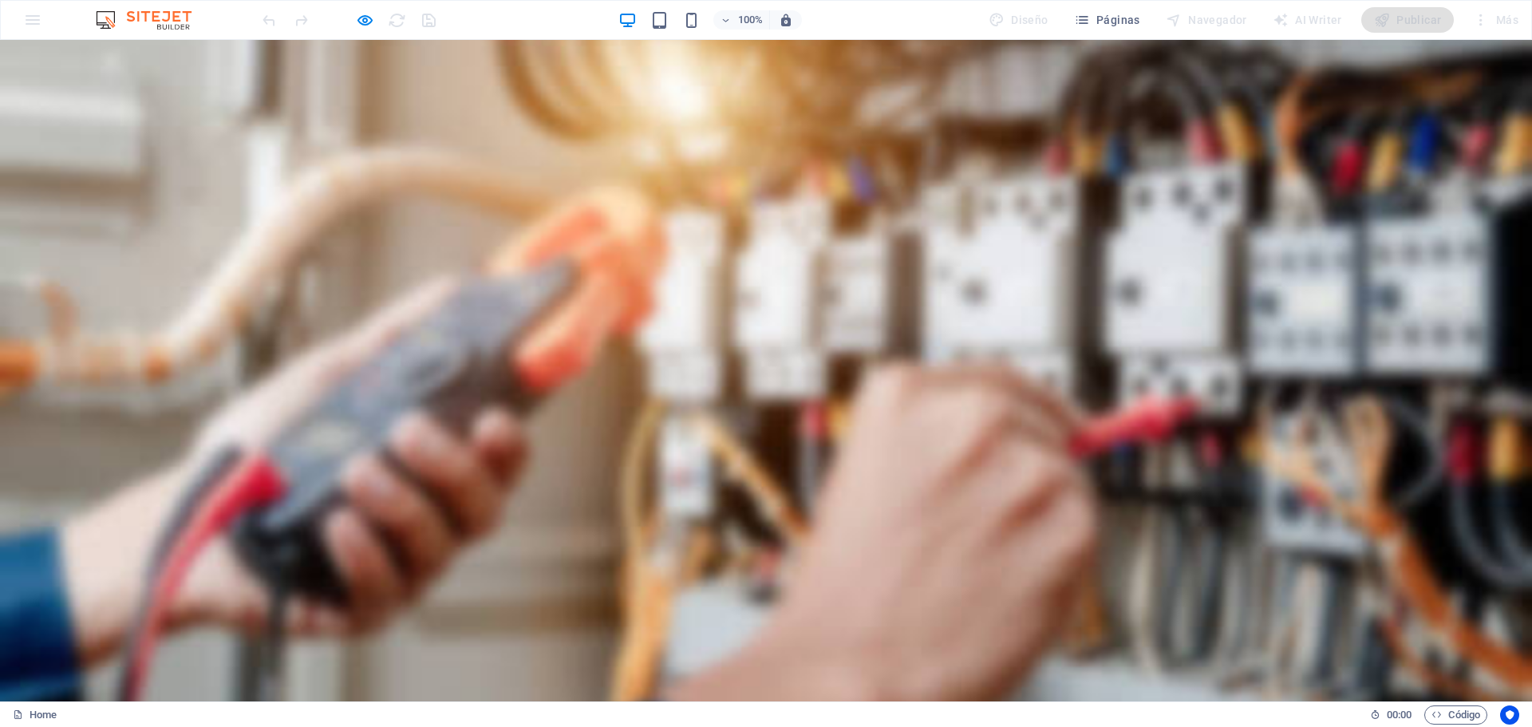
click at [157, 19] on img at bounding box center [152, 19] width 120 height 19
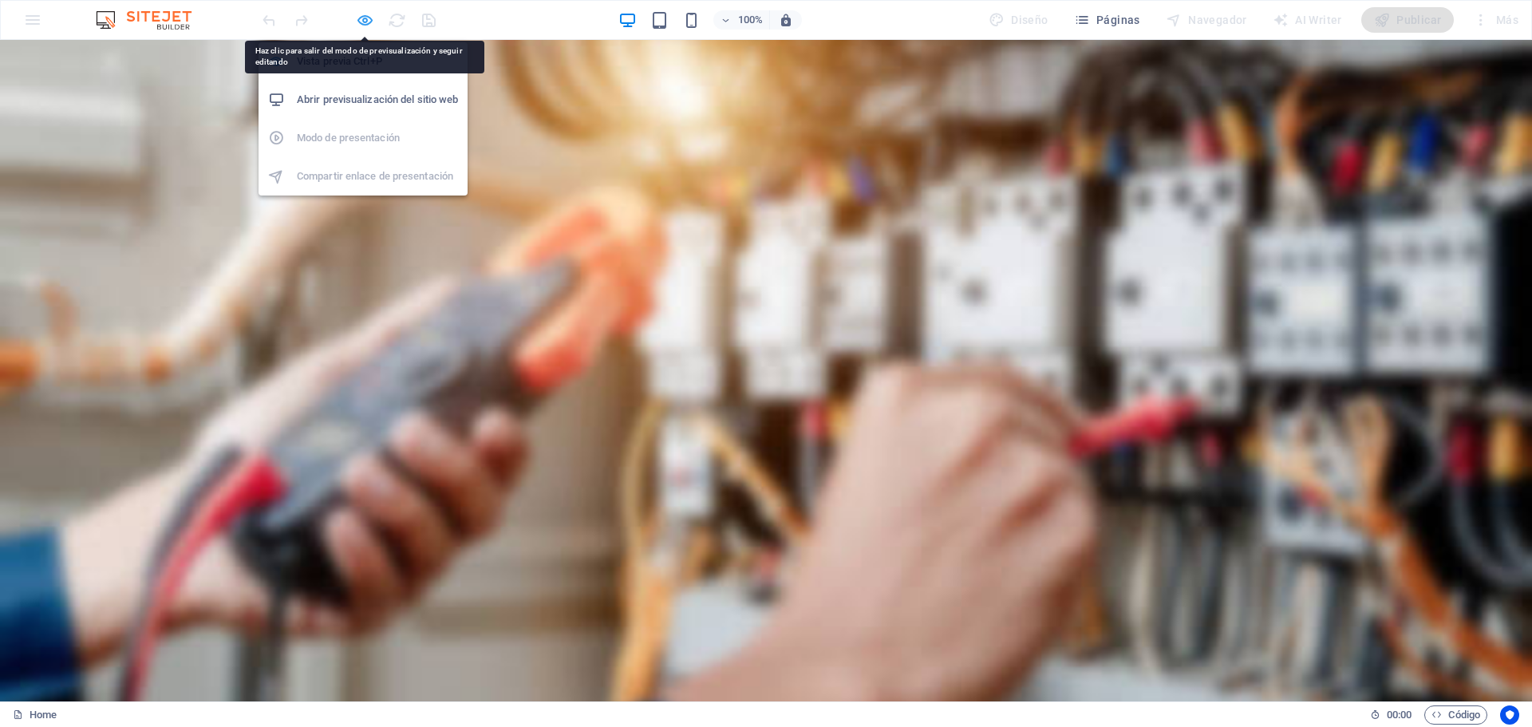
click at [359, 20] on icon "button" at bounding box center [365, 20] width 18 height 18
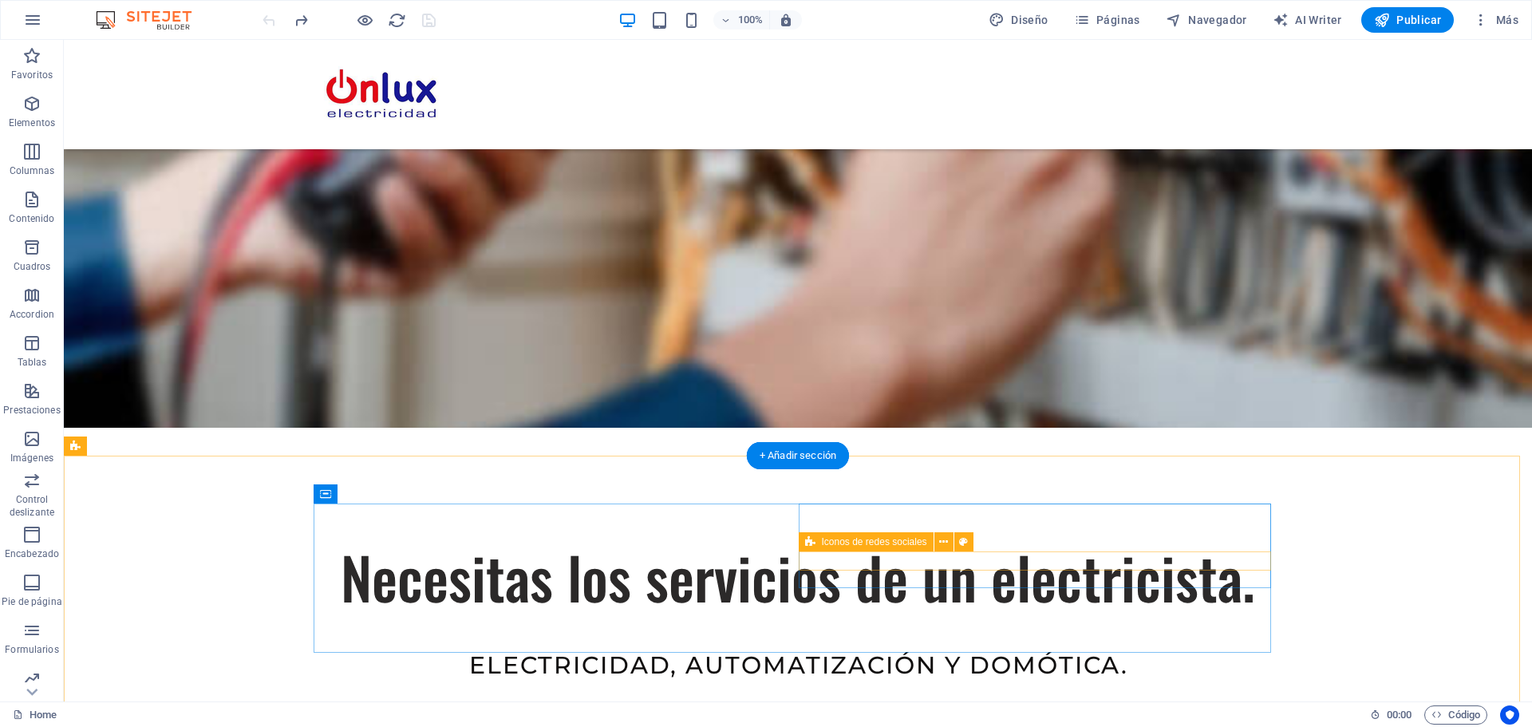
scroll to position [335, 0]
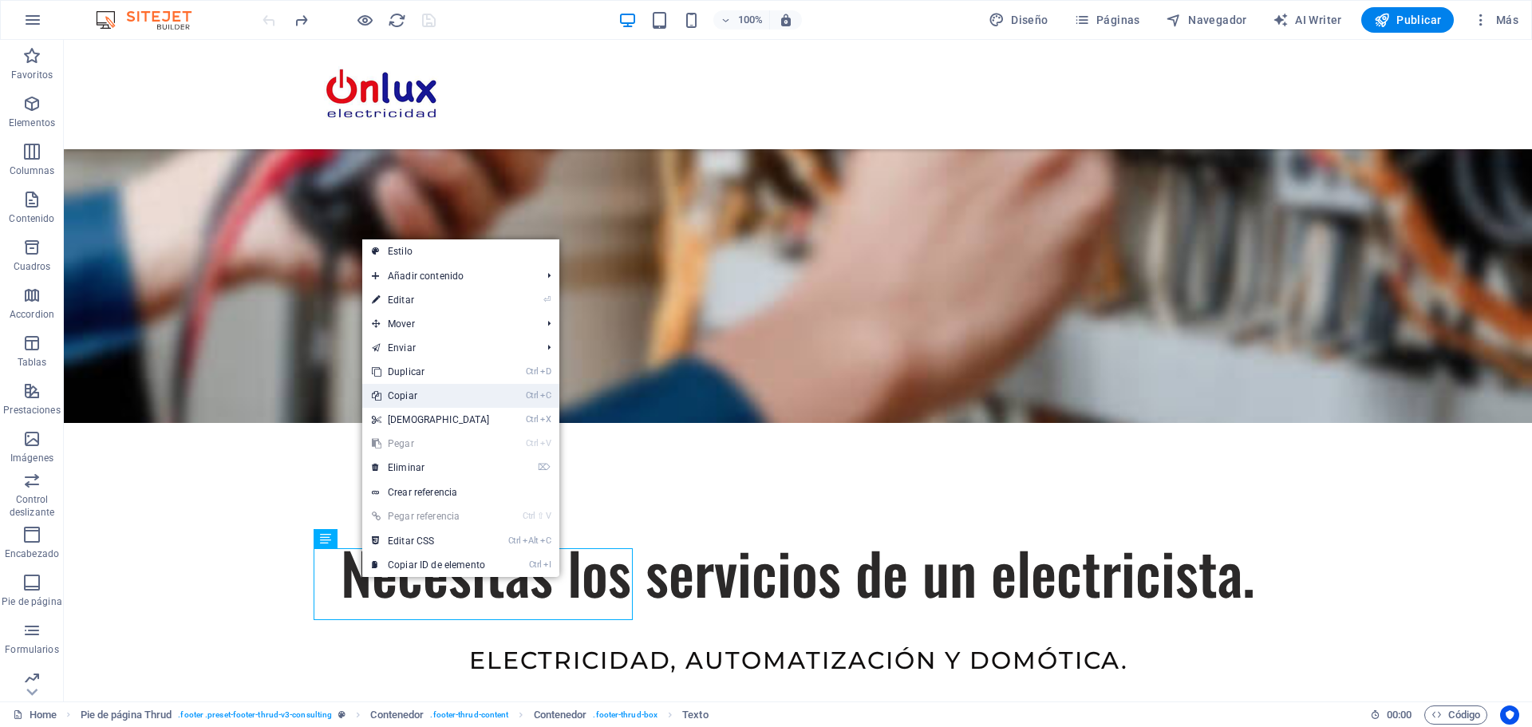
click at [412, 398] on link "Ctrl C Copiar" at bounding box center [430, 396] width 137 height 24
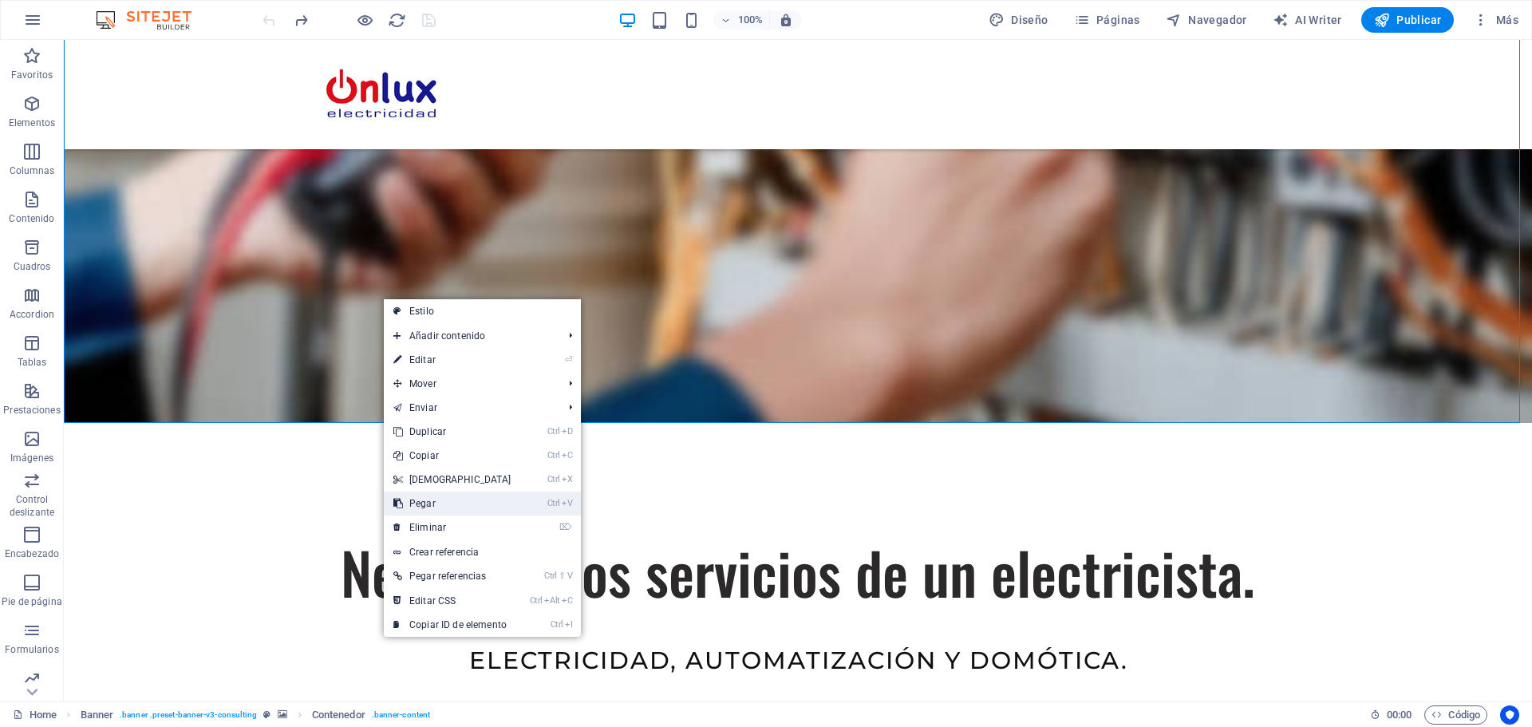
click at [410, 504] on link "Ctrl V Pegar" at bounding box center [452, 504] width 137 height 24
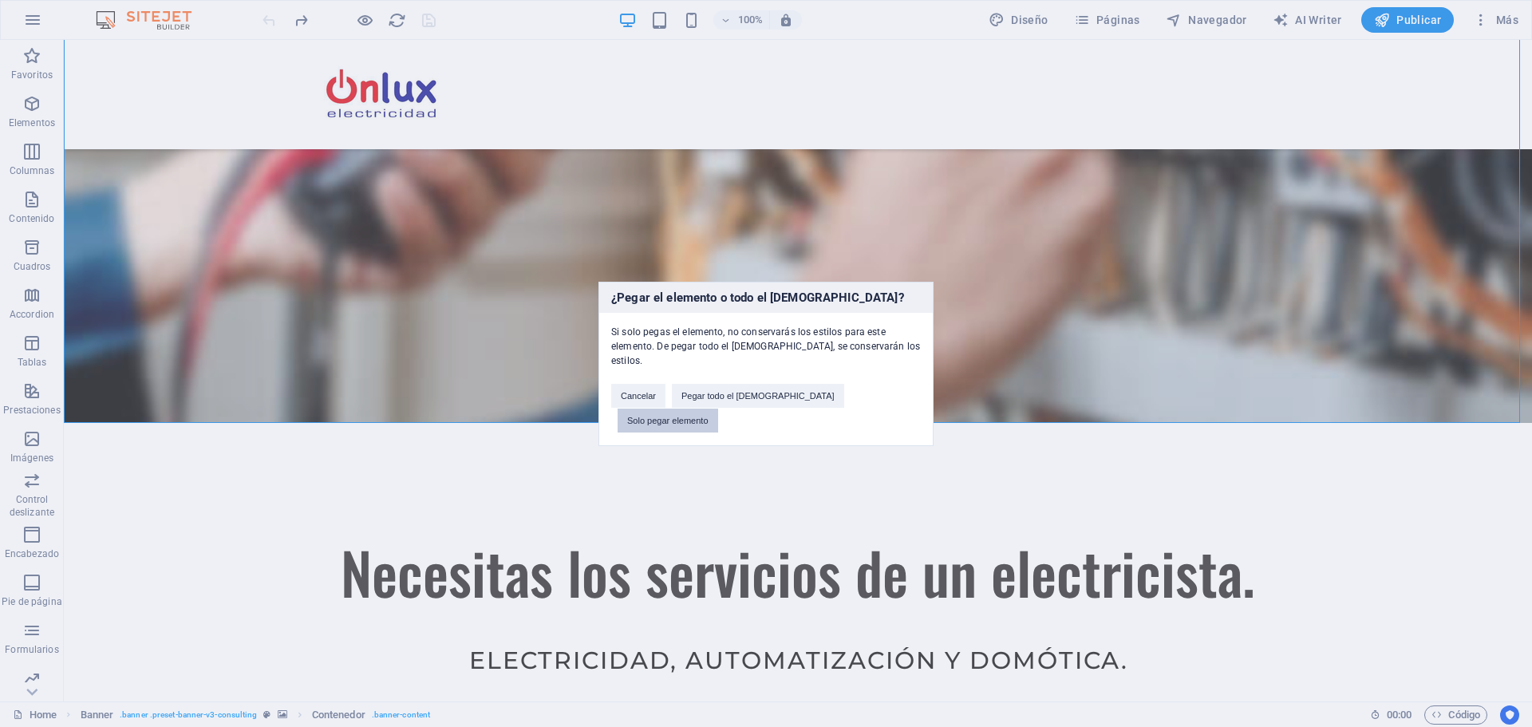
click at [718, 409] on button "Solo pegar elemento" at bounding box center [668, 421] width 101 height 24
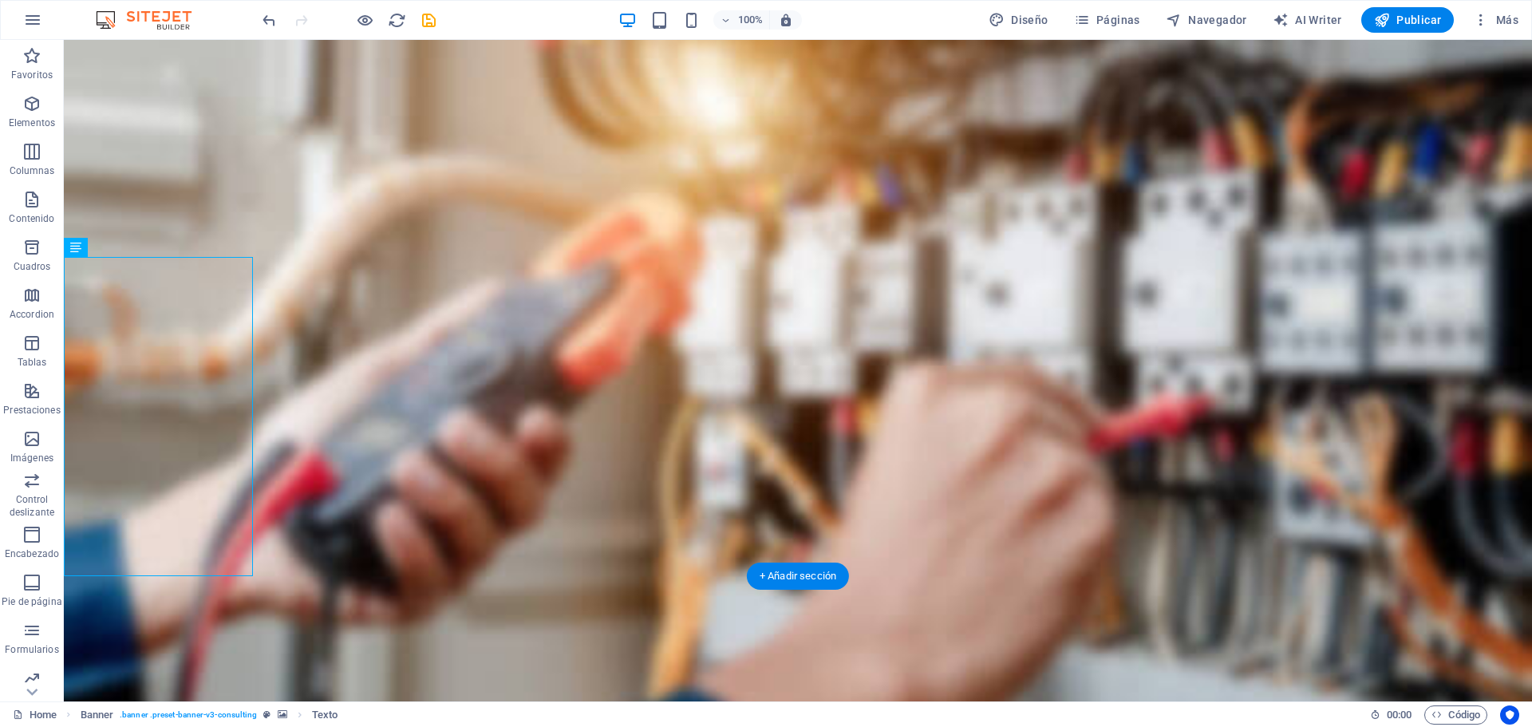
scroll to position [0, 0]
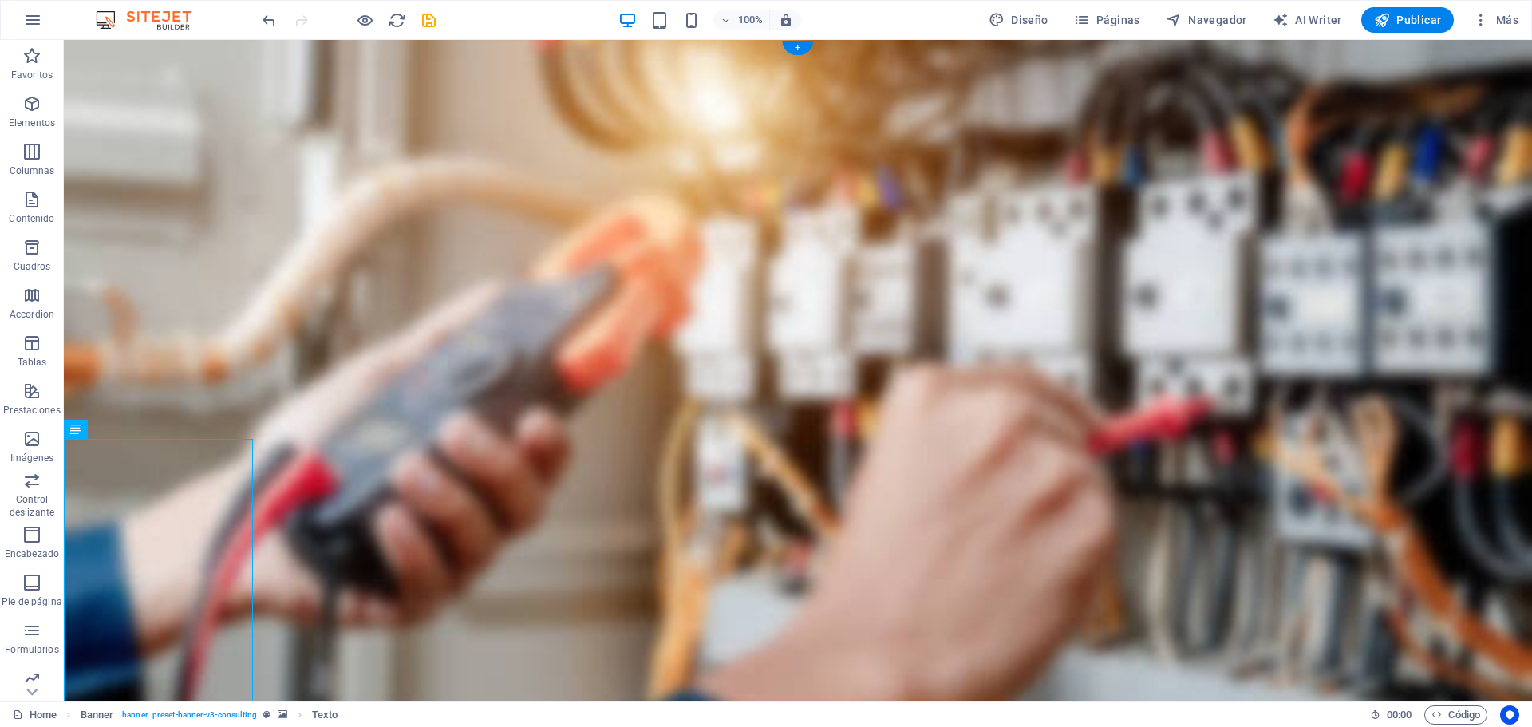
drag, startPoint x: 136, startPoint y: 464, endPoint x: 376, endPoint y: 480, distance: 240.8
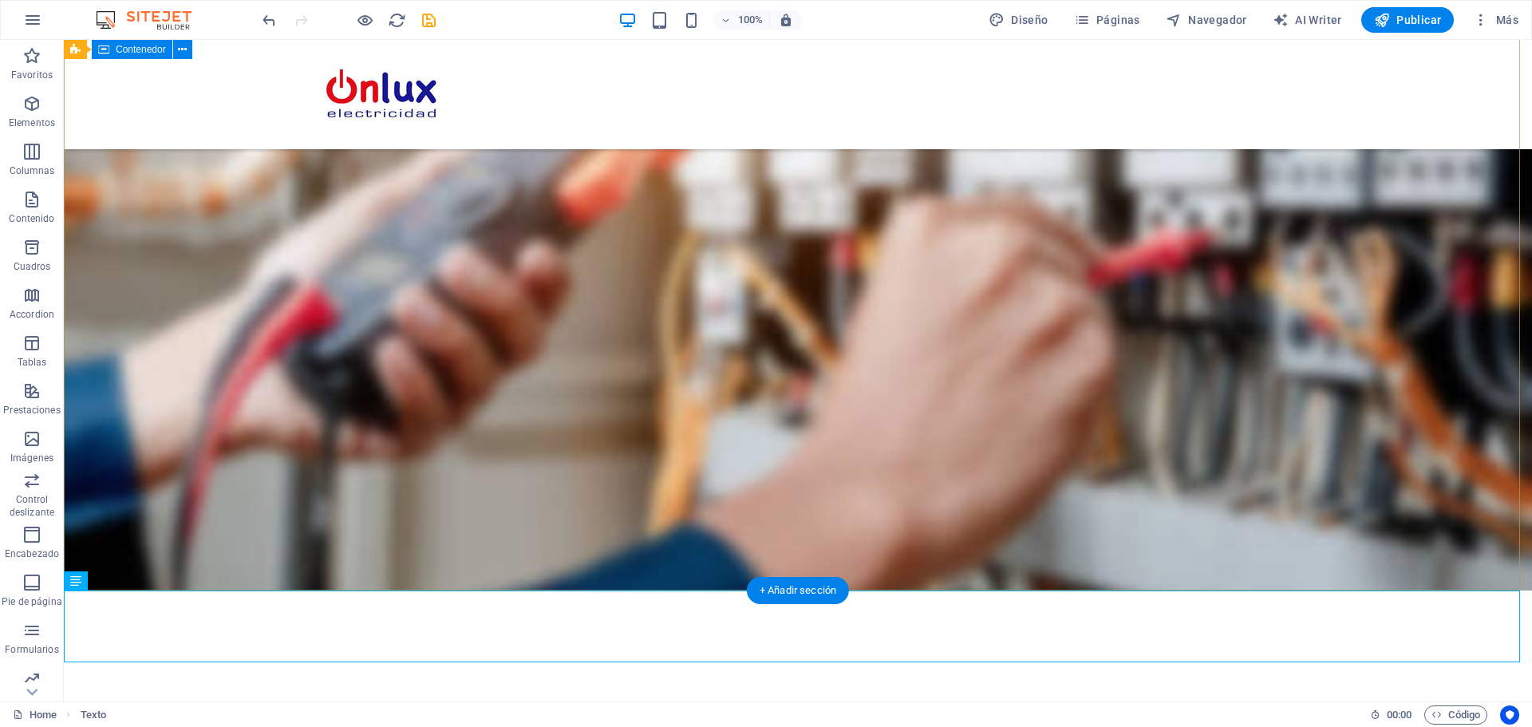
scroll to position [407, 0]
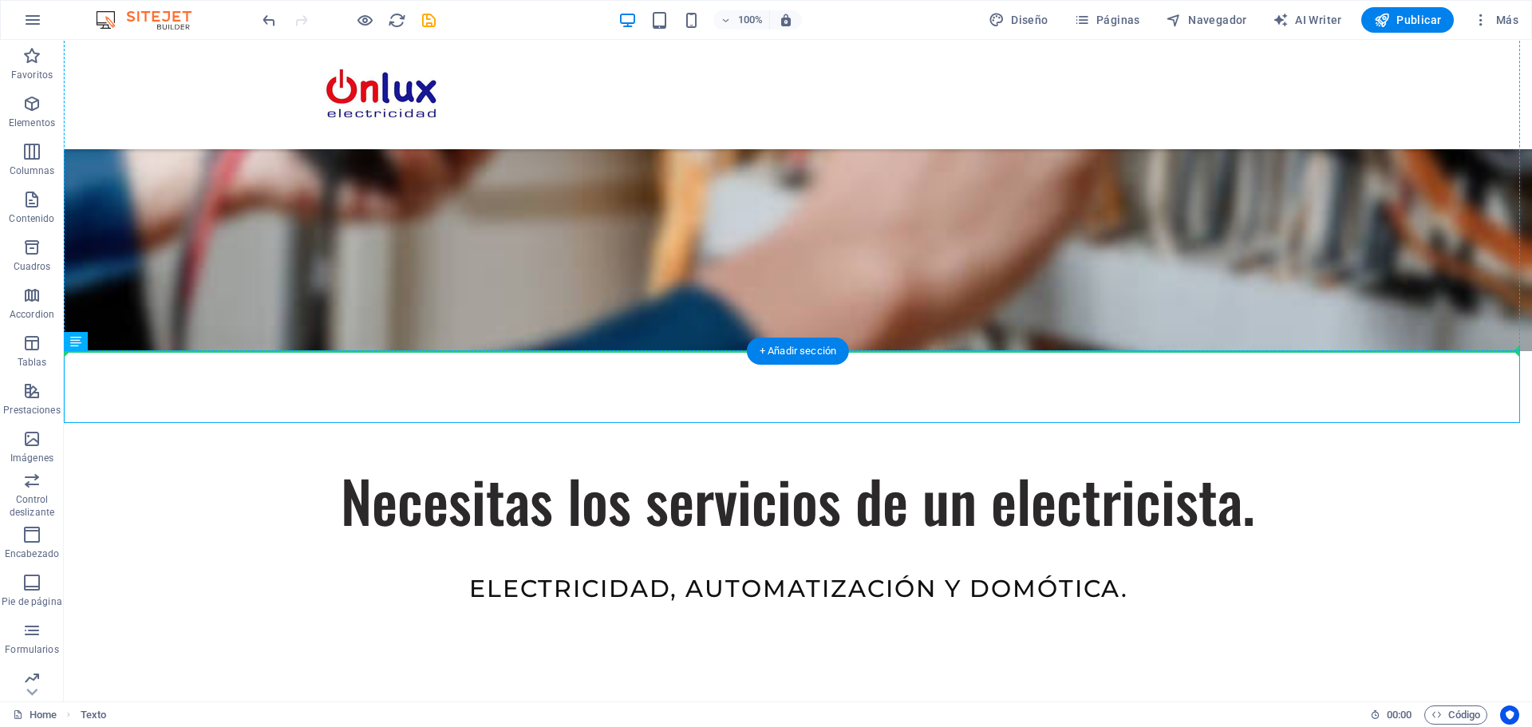
drag, startPoint x: 159, startPoint y: 385, endPoint x: 216, endPoint y: 243, distance: 154.0
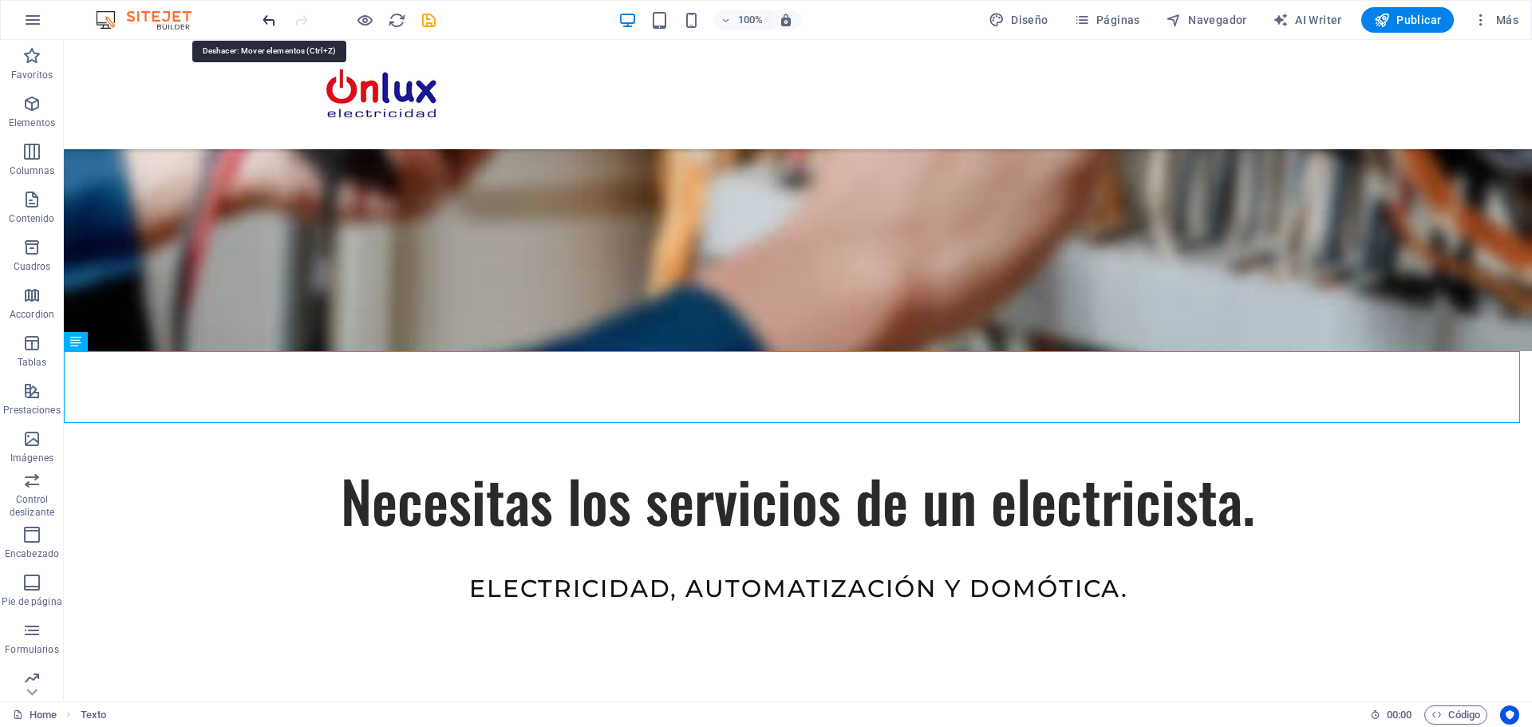
click at [274, 27] on icon "undo" at bounding box center [269, 20] width 18 height 18
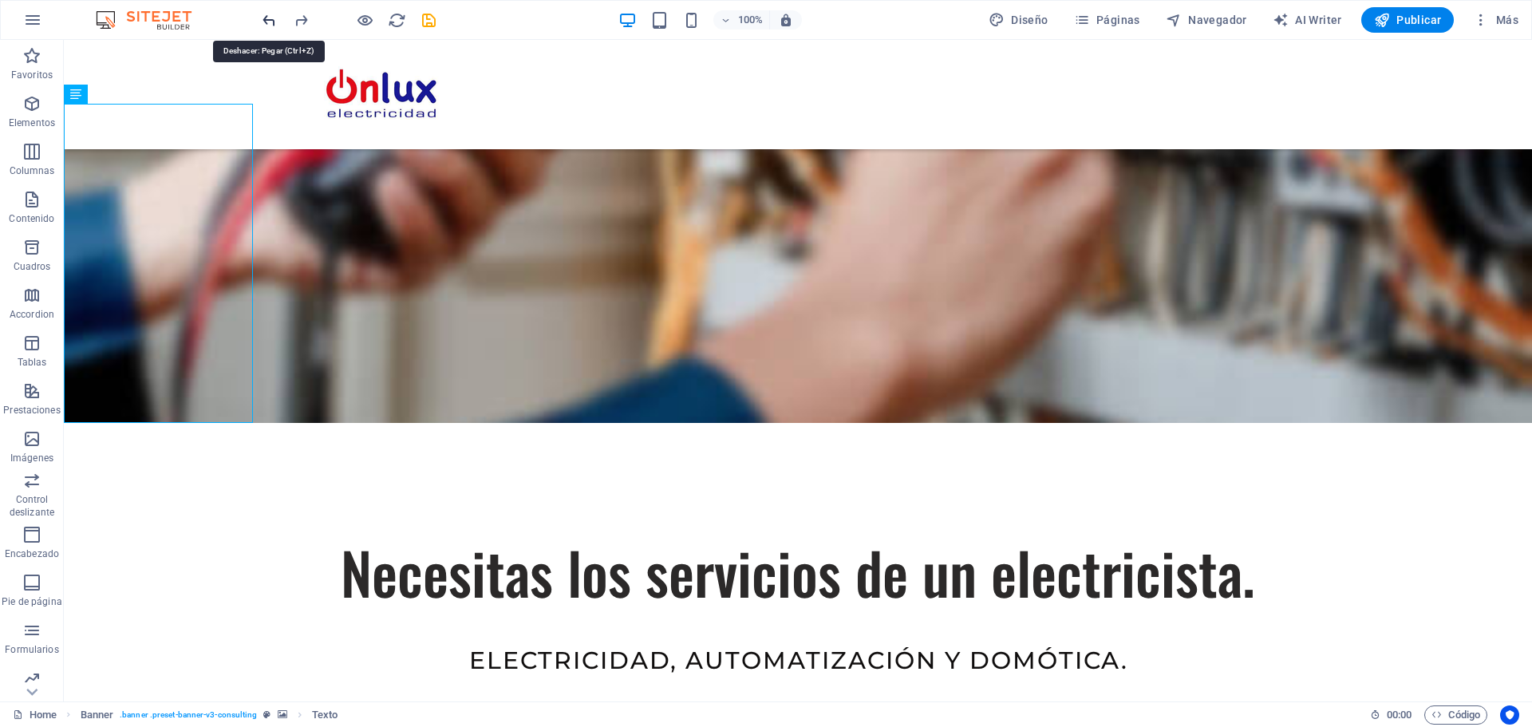
click at [272, 27] on icon "undo" at bounding box center [269, 20] width 18 height 18
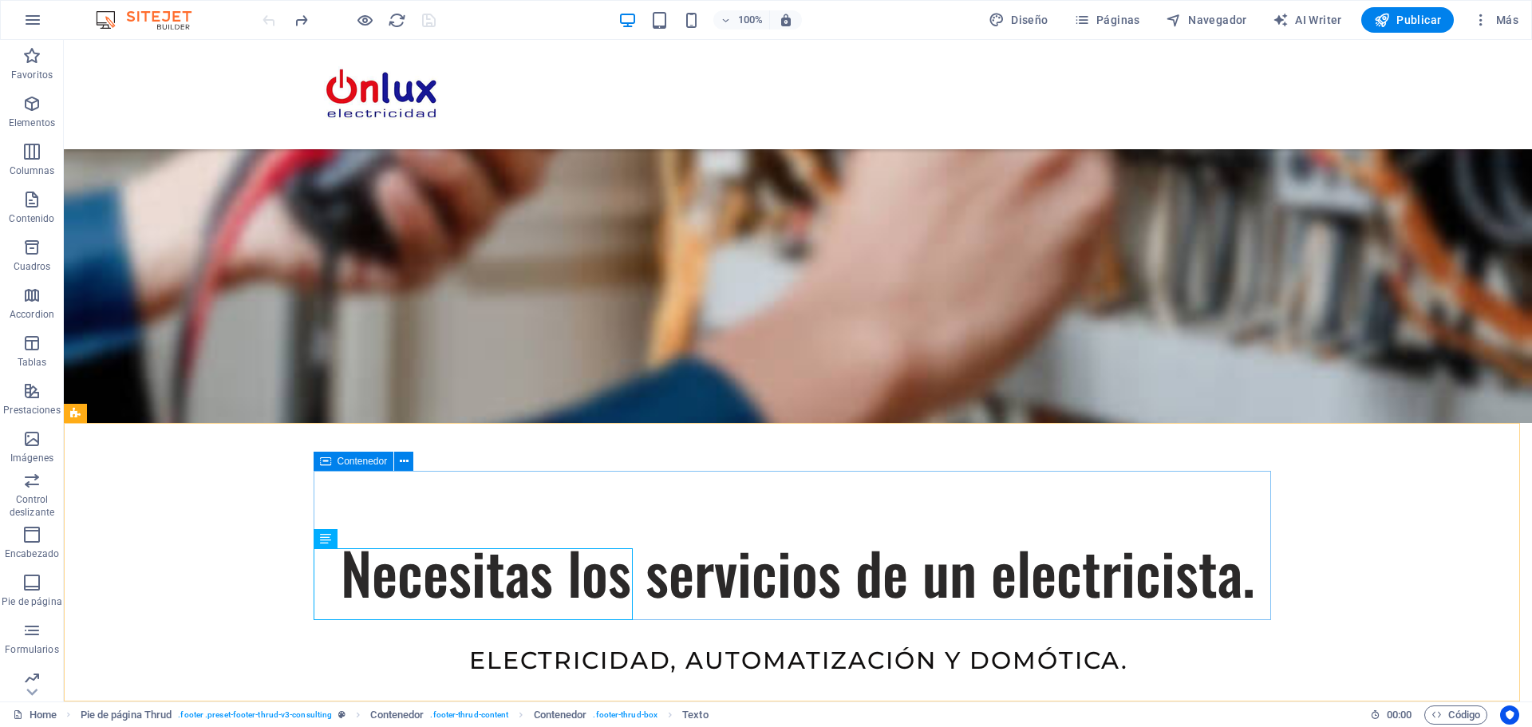
click at [327, 461] on icon at bounding box center [325, 461] width 11 height 19
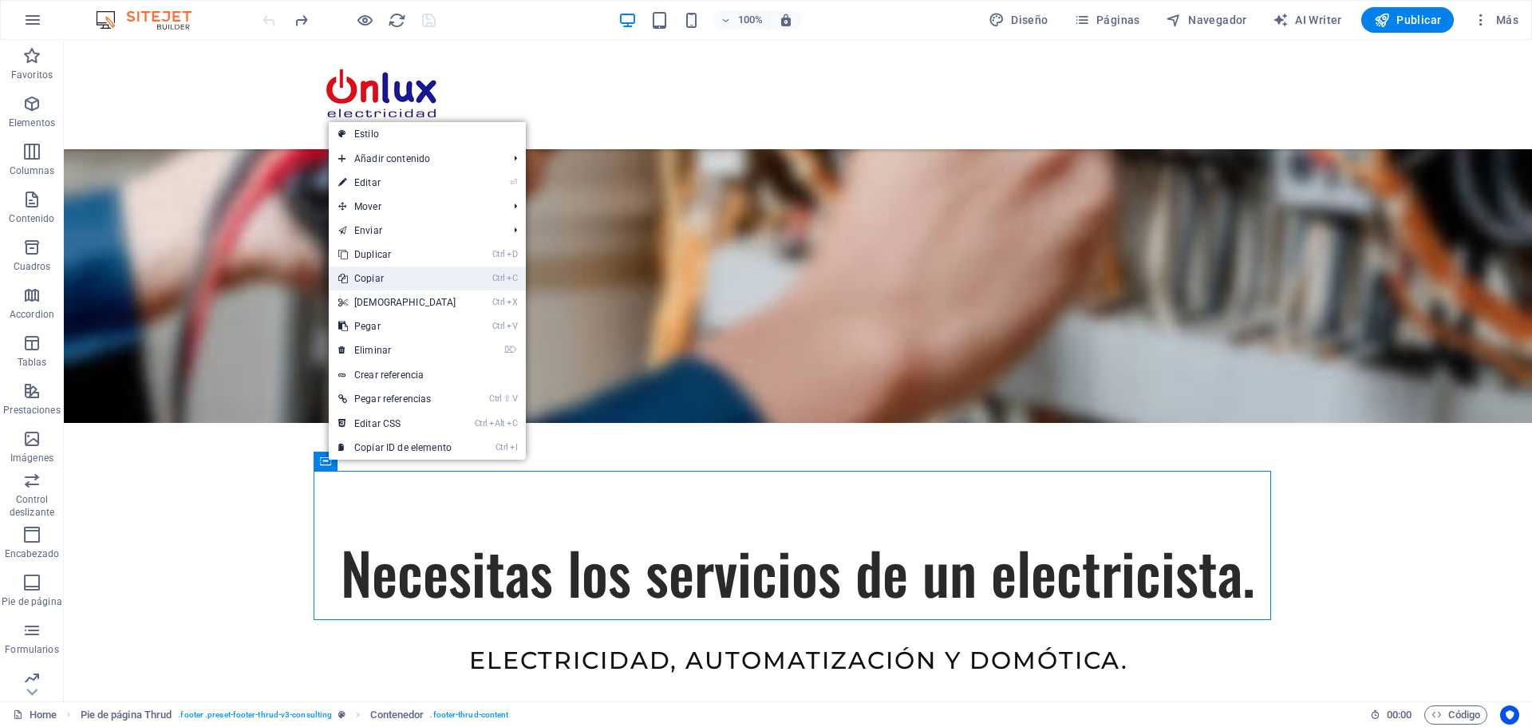
click at [377, 280] on link "Ctrl C Copiar" at bounding box center [397, 279] width 137 height 24
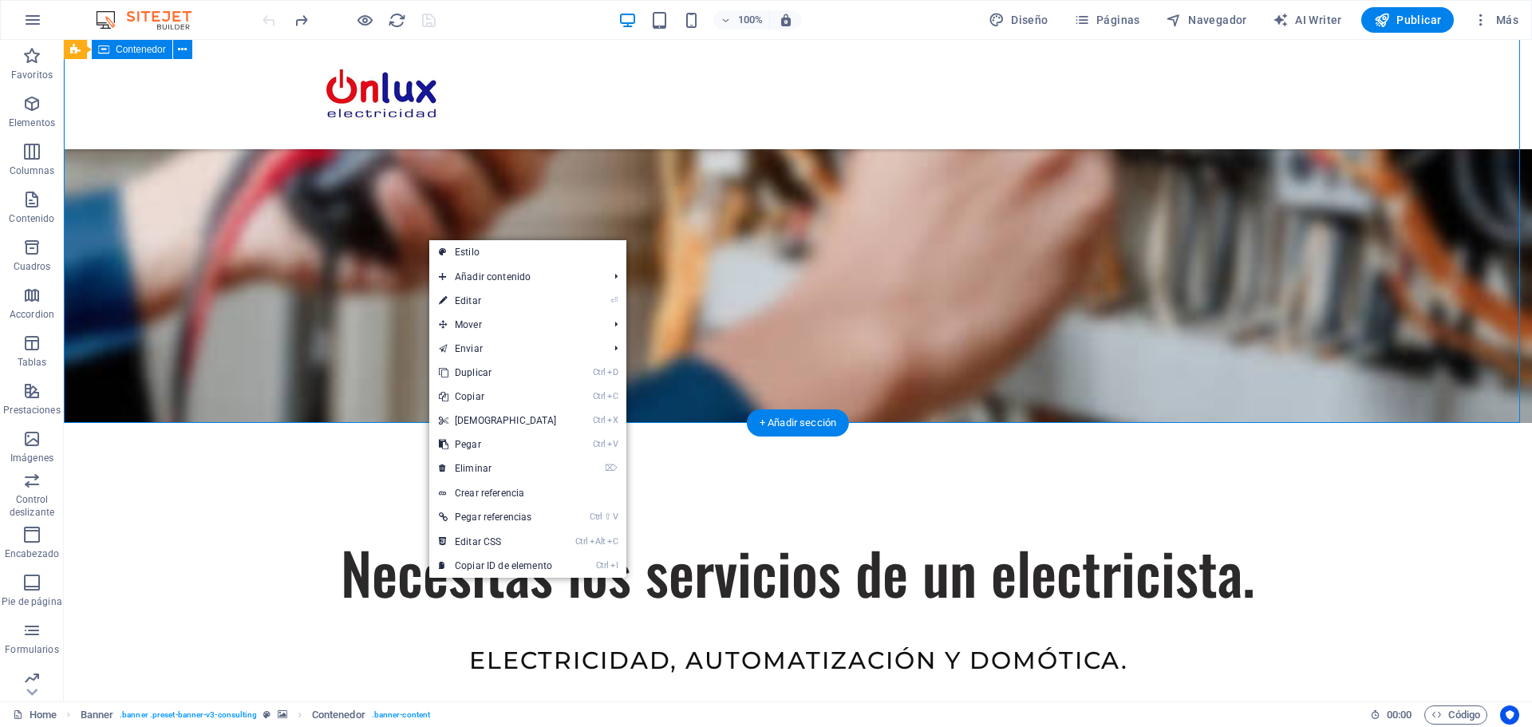
click at [337, 423] on div "Necesitas los servicios de un electricista. electricidad, automatización y domó…" at bounding box center [798, 621] width 1468 height 396
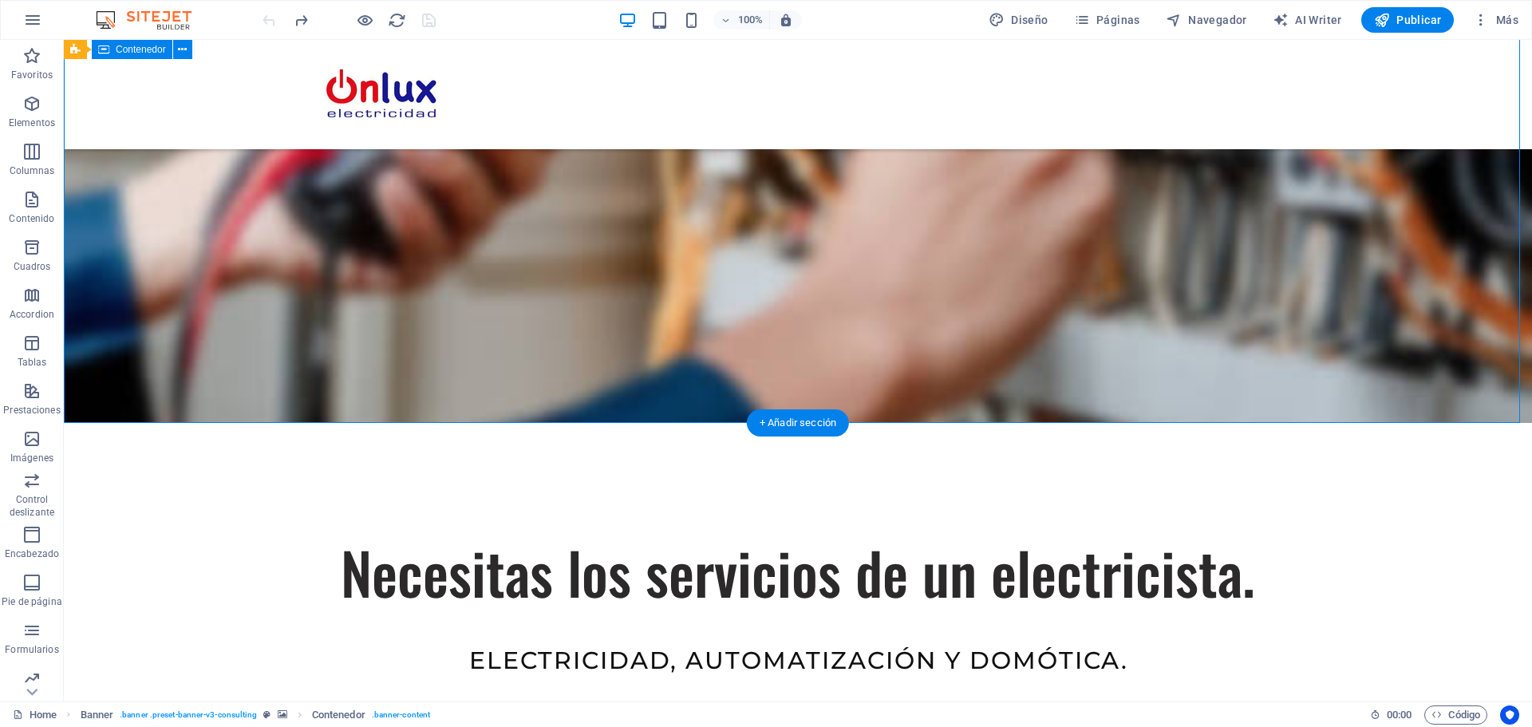
drag, startPoint x: 337, startPoint y: 261, endPoint x: 65, endPoint y: 271, distance: 272.3
click at [338, 423] on div "Necesitas los servicios de un electricista. electricidad, automatización y domó…" at bounding box center [798, 621] width 1468 height 396
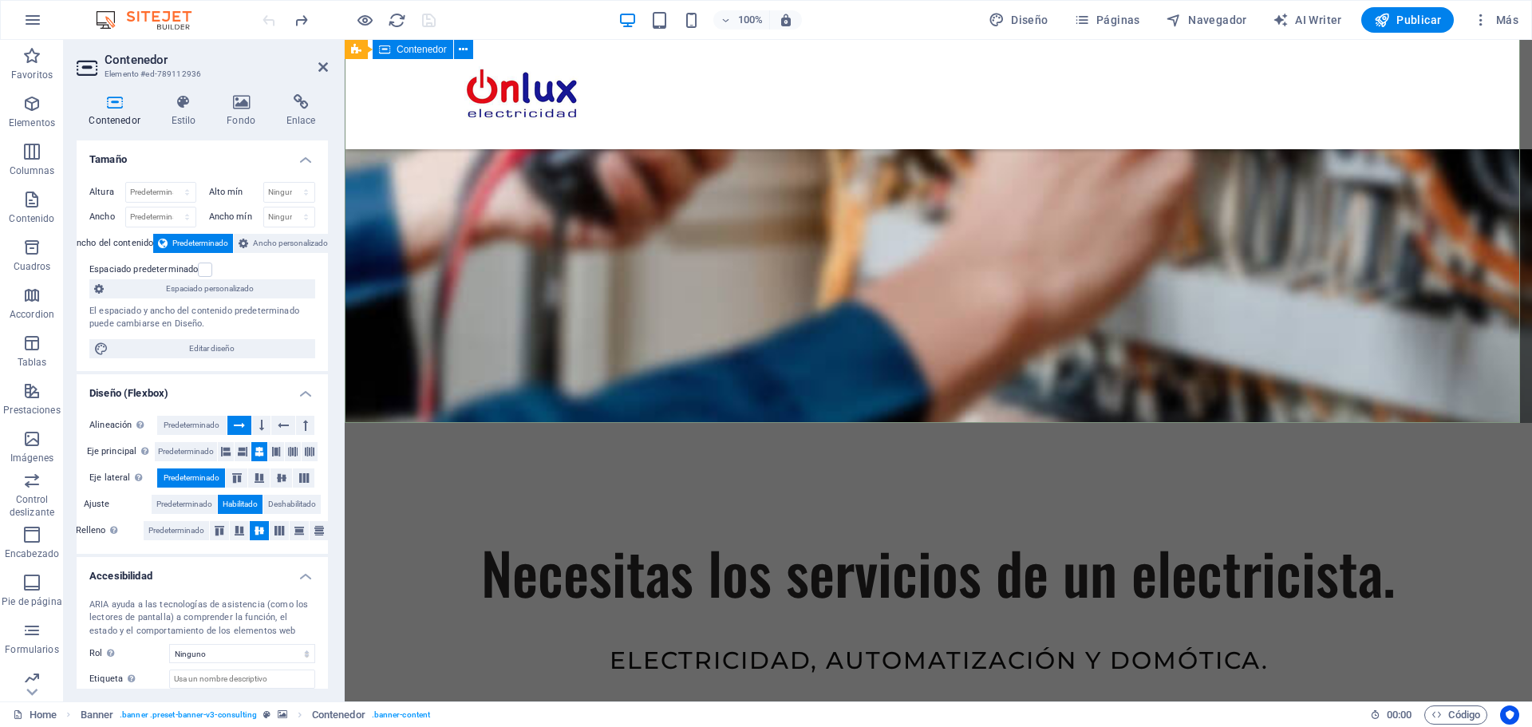
click at [755, 423] on div "Necesitas los servicios de un electricista. electricidad, automatización y domó…" at bounding box center [939, 621] width 1188 height 396
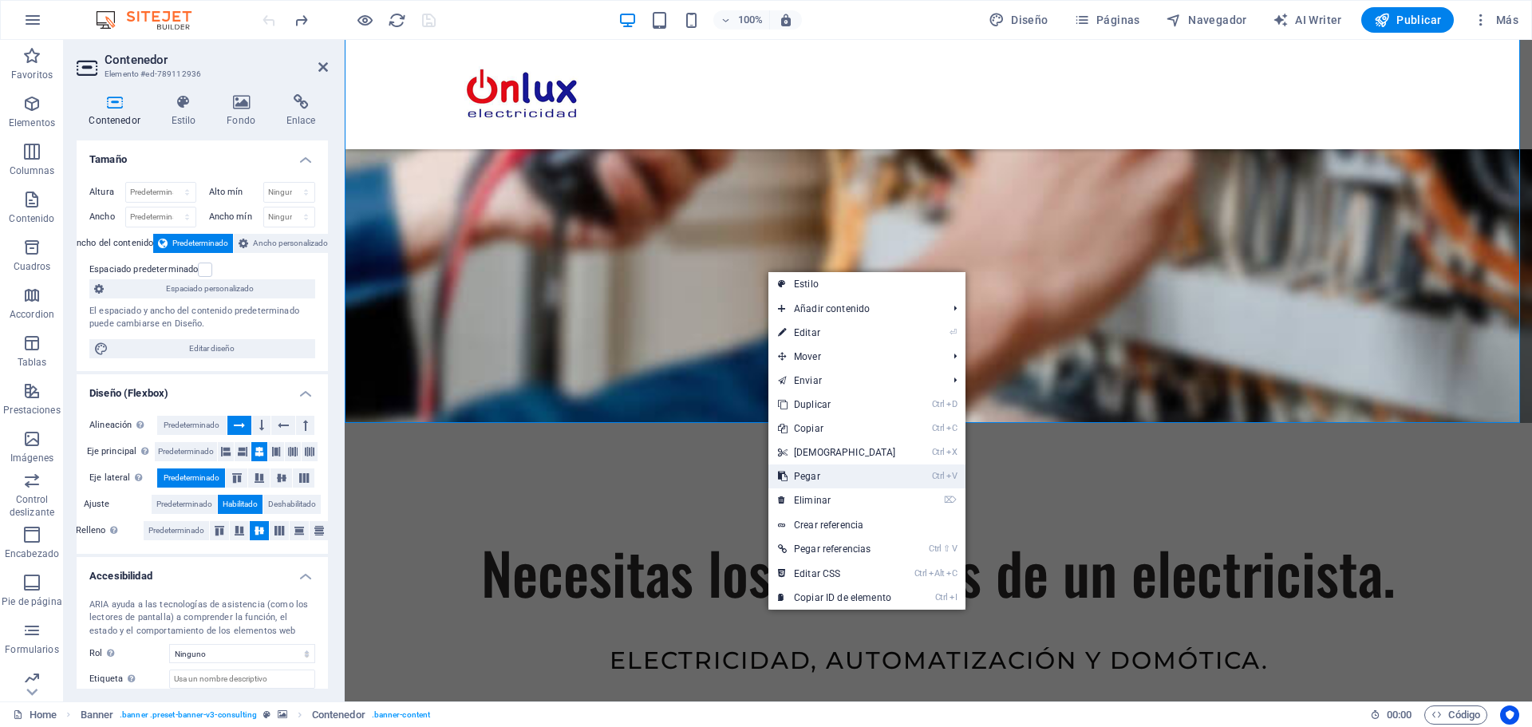
click at [809, 479] on link "Ctrl V Pegar" at bounding box center [837, 476] width 137 height 24
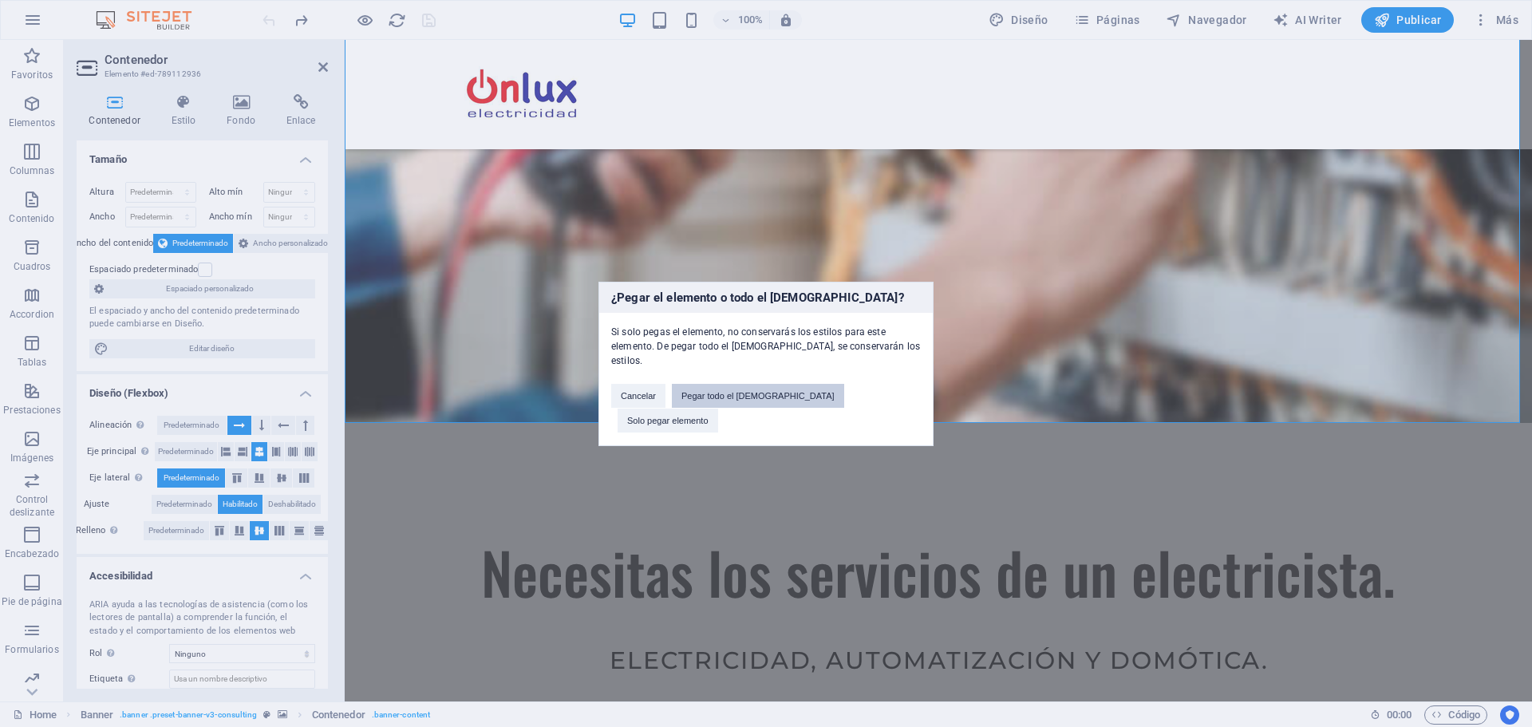
click at [766, 403] on button "Pegar todo el preajuste" at bounding box center [758, 396] width 172 height 24
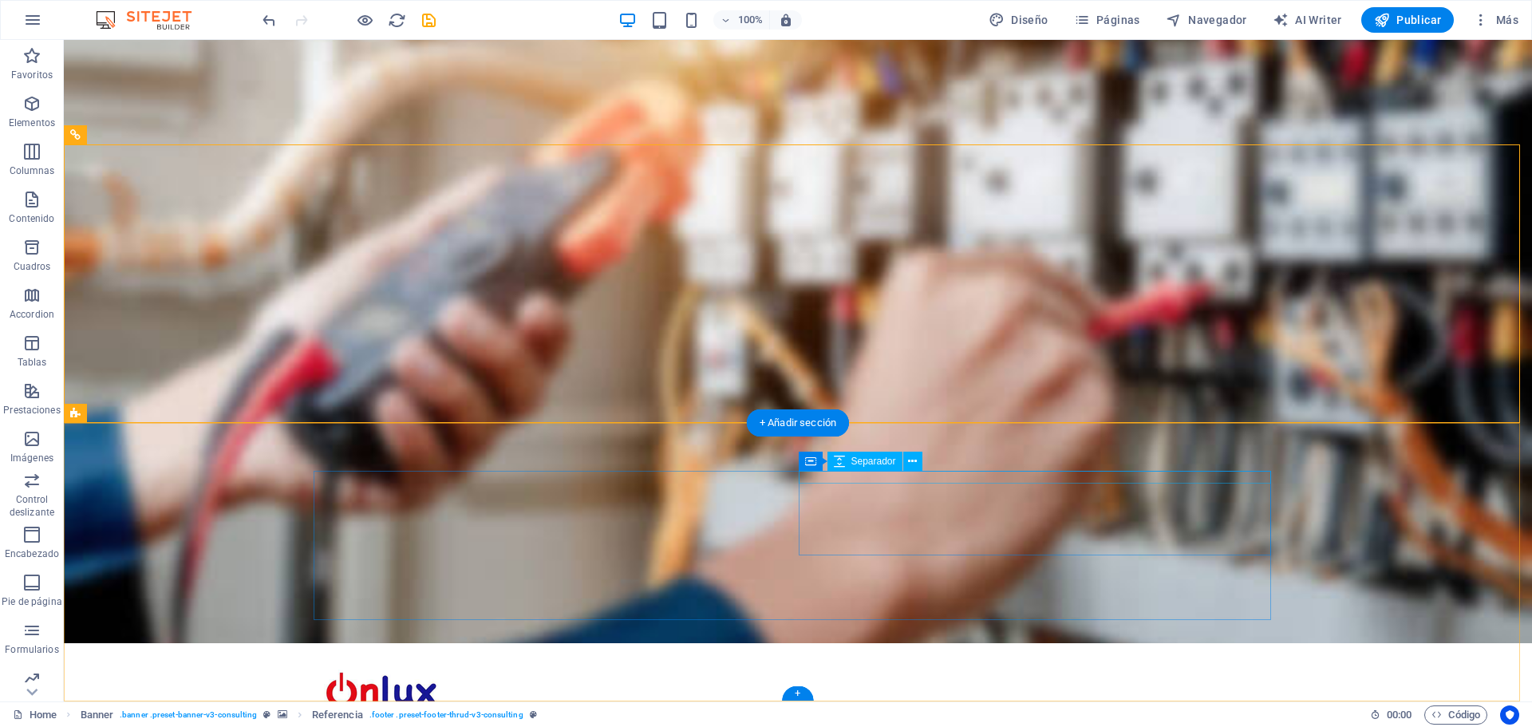
scroll to position [0, 0]
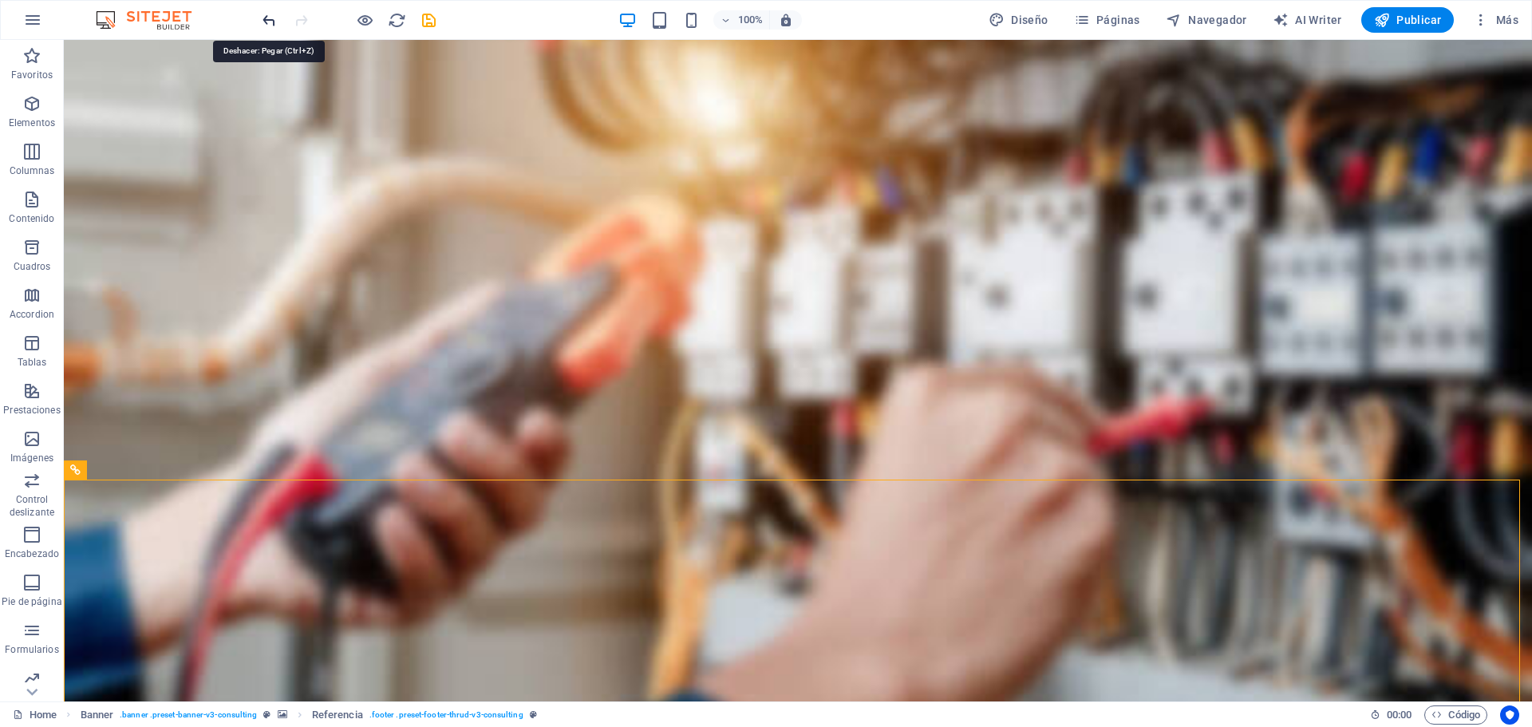
click at [267, 25] on icon "undo" at bounding box center [269, 20] width 18 height 18
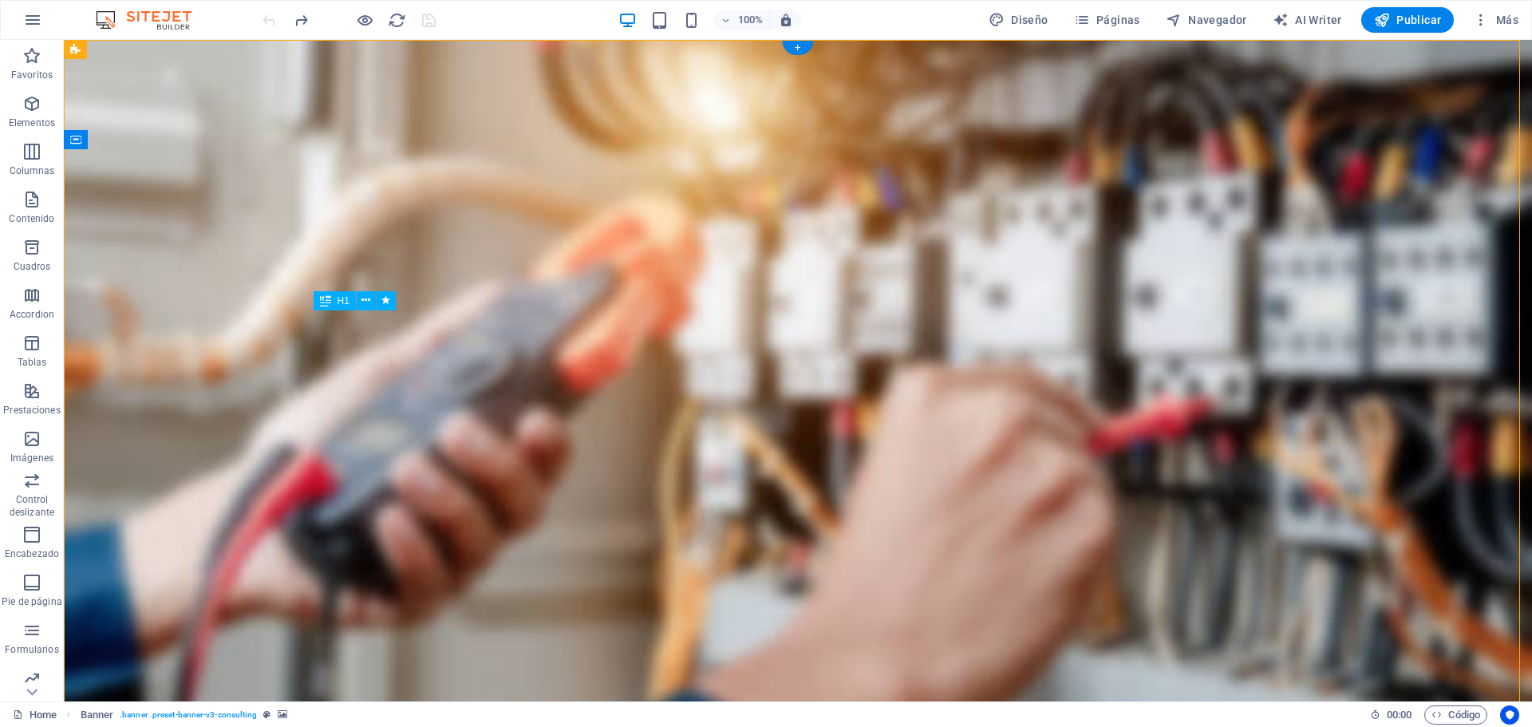
drag, startPoint x: 778, startPoint y: 363, endPoint x: 780, endPoint y: 318, distance: 44.7
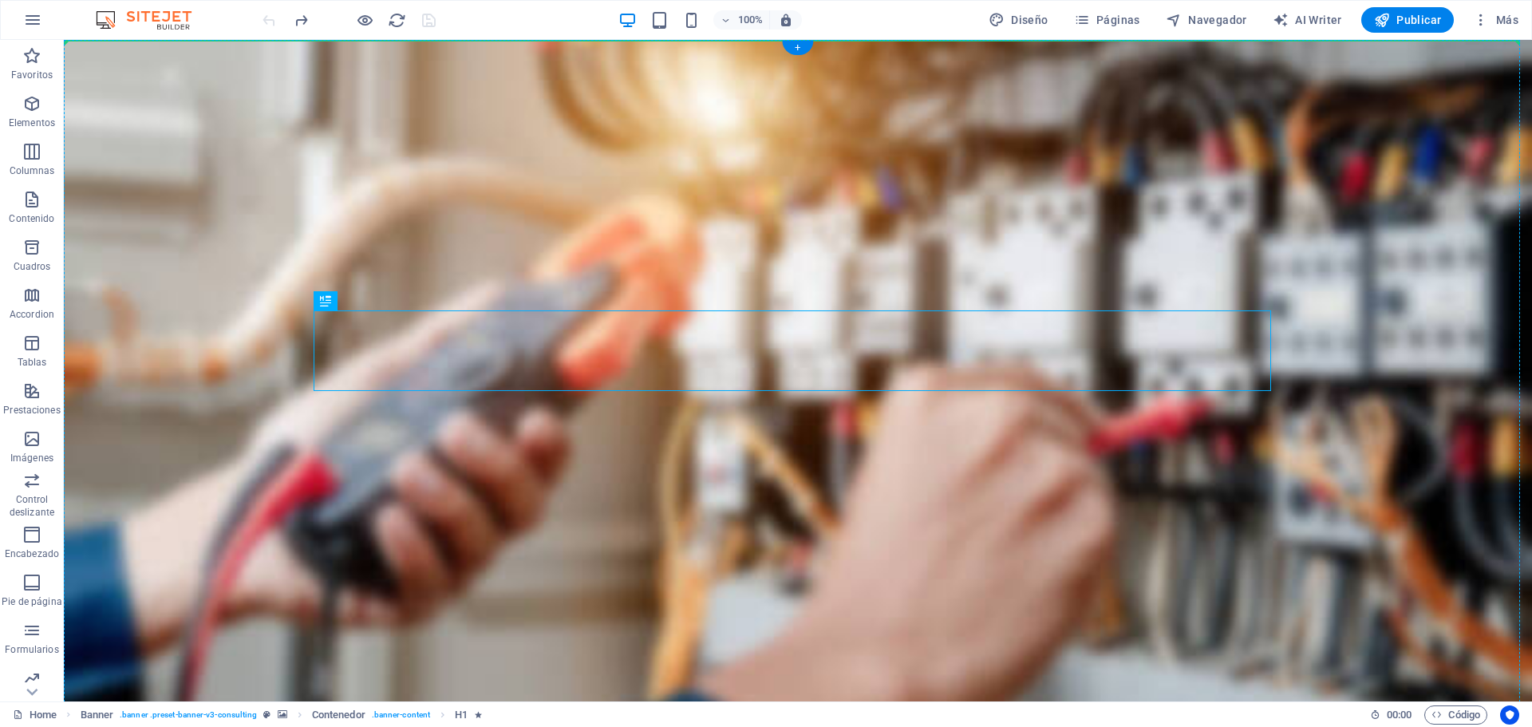
drag, startPoint x: 762, startPoint y: 360, endPoint x: 774, endPoint y: 201, distance: 159.3
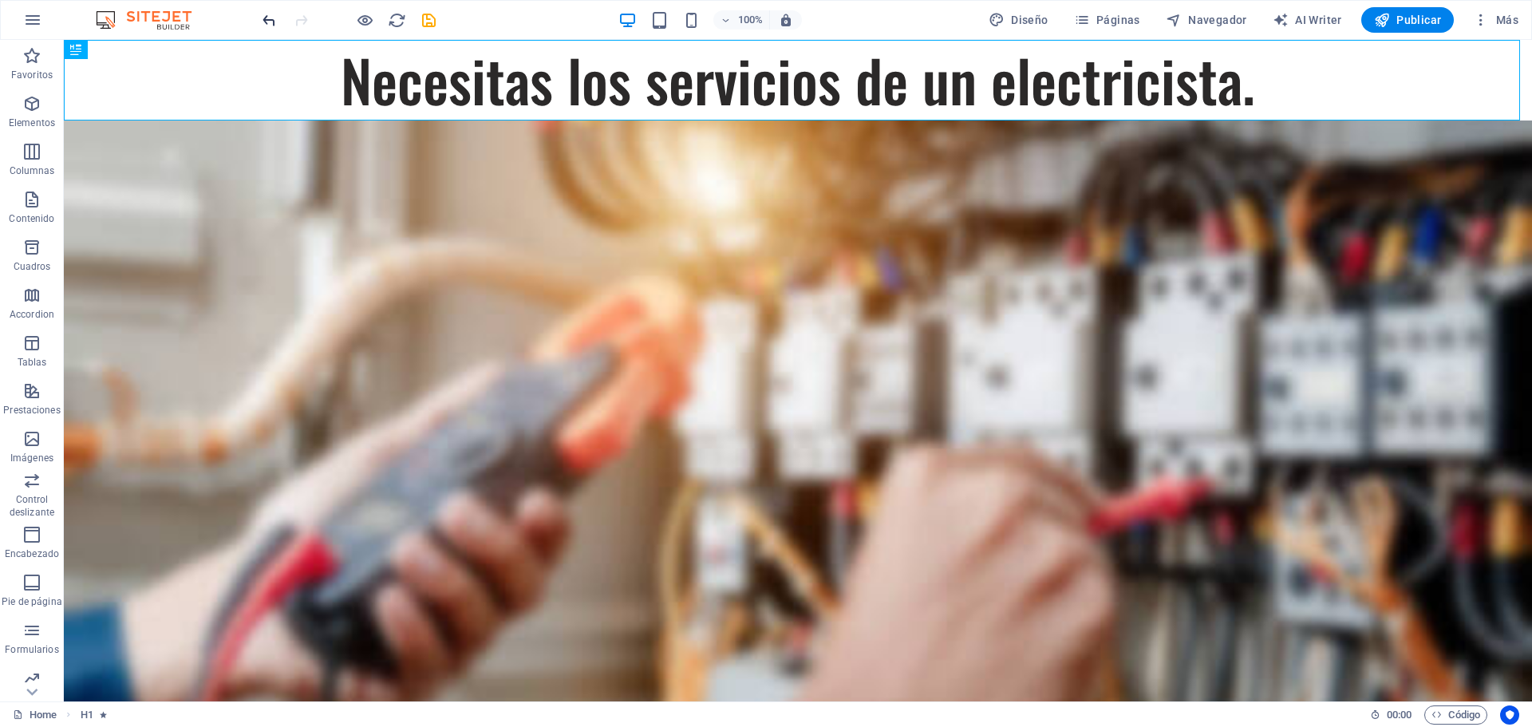
click at [270, 26] on icon "undo" at bounding box center [269, 20] width 18 height 18
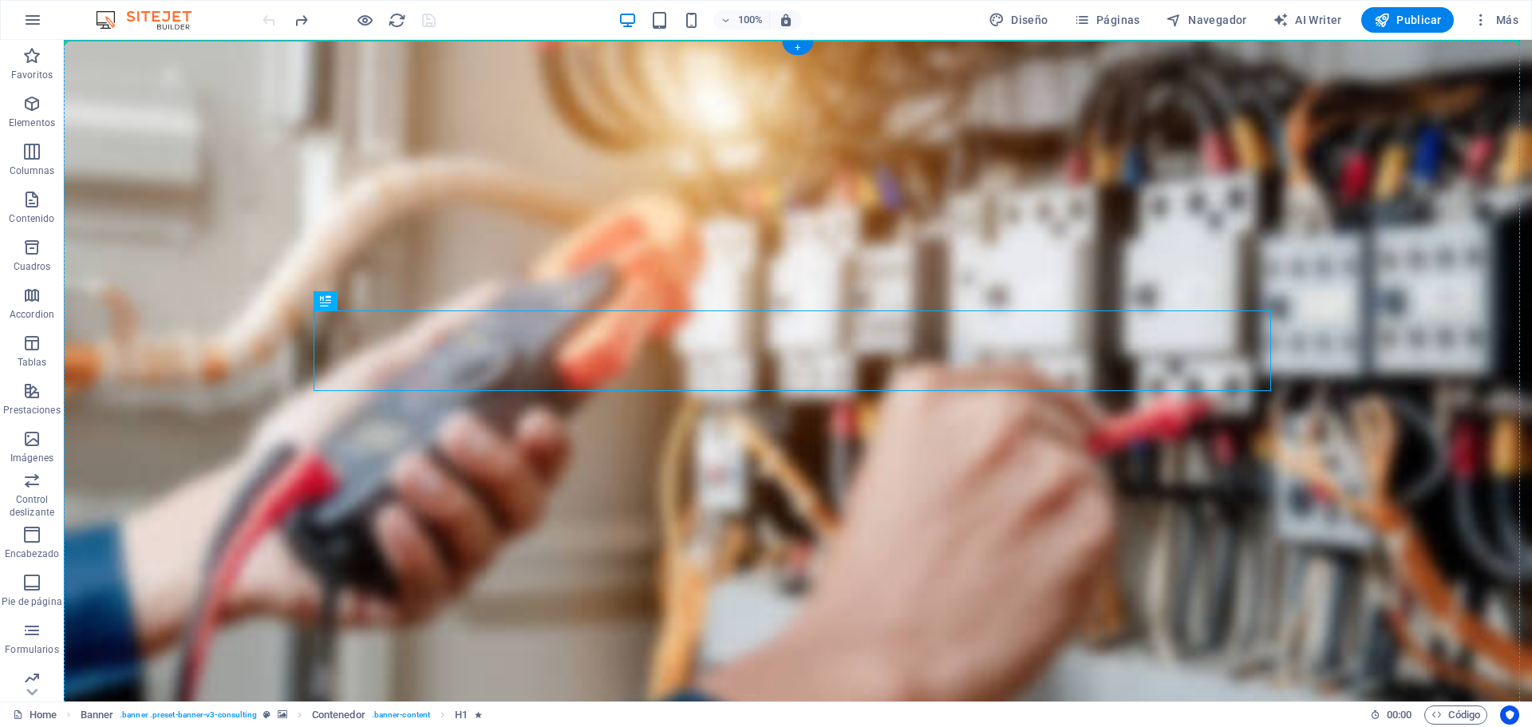
drag, startPoint x: 696, startPoint y: 357, endPoint x: 692, endPoint y: 298, distance: 58.4
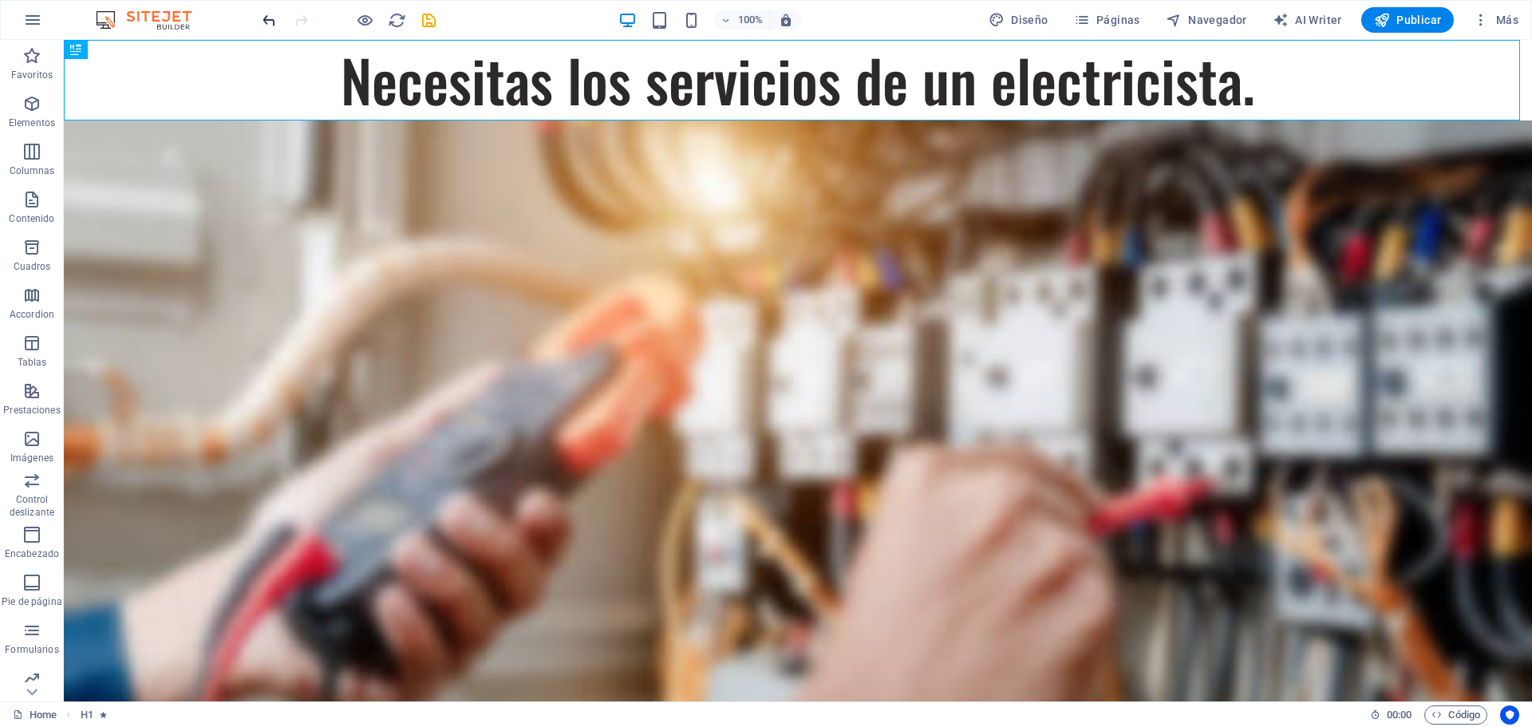
click at [267, 22] on icon "undo" at bounding box center [269, 20] width 18 height 18
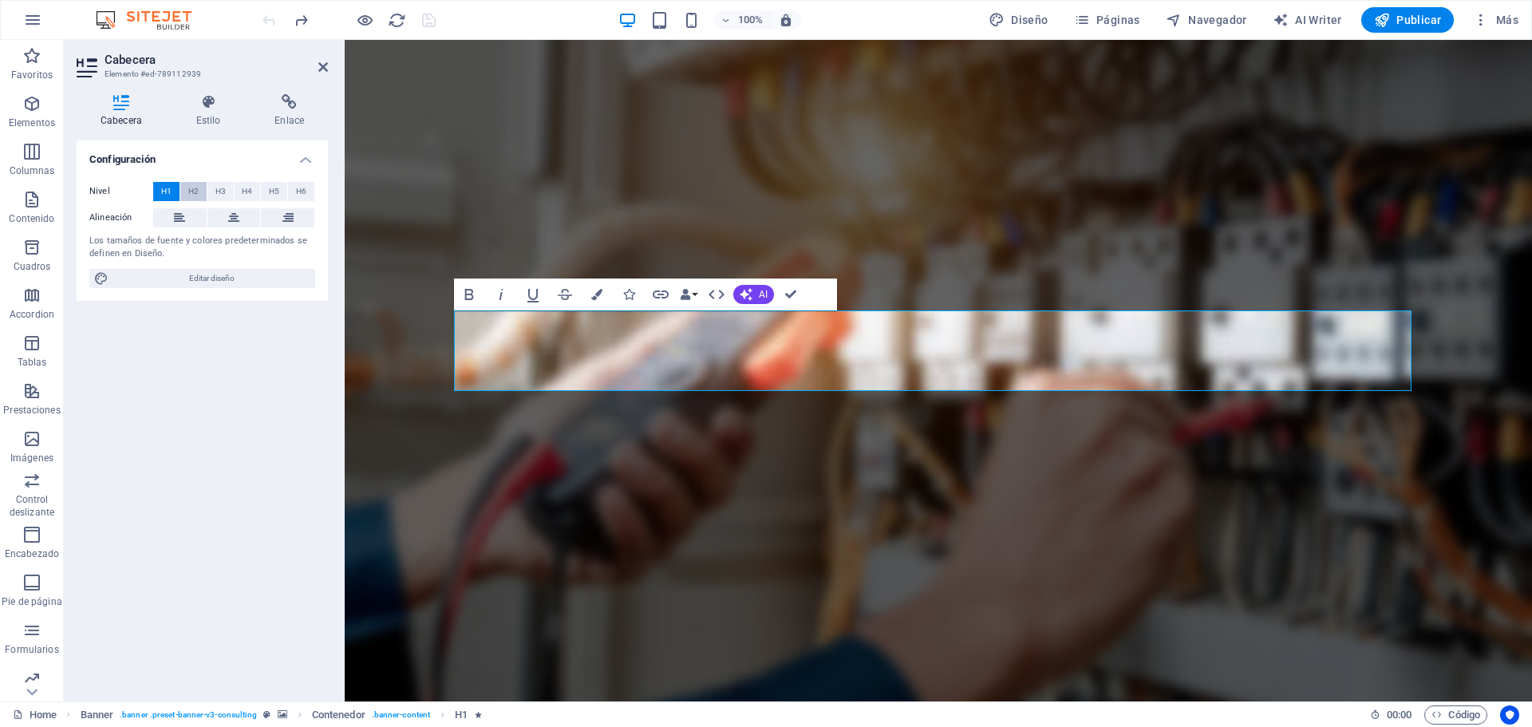
click at [190, 184] on span "H2" at bounding box center [193, 191] width 10 height 19
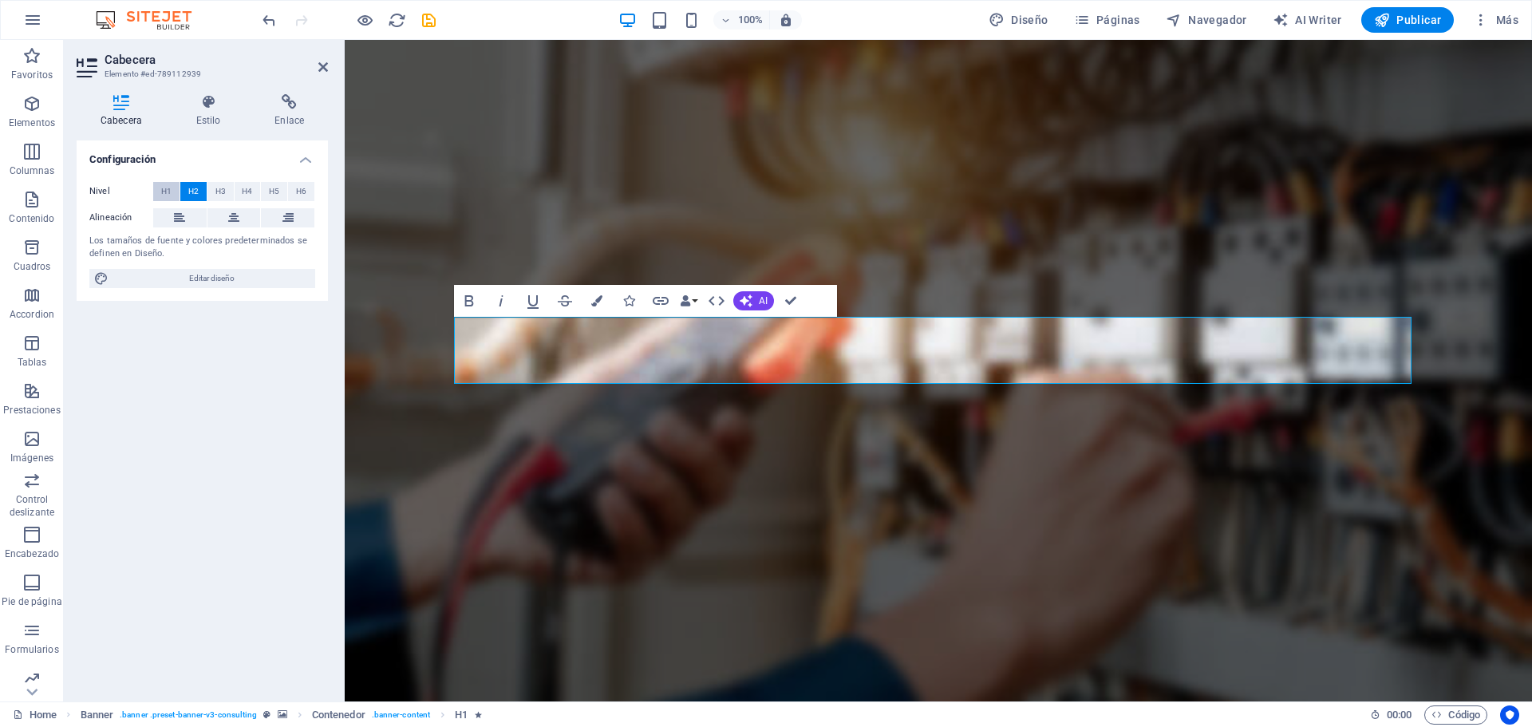
click at [161, 192] on span "H1" at bounding box center [166, 191] width 10 height 19
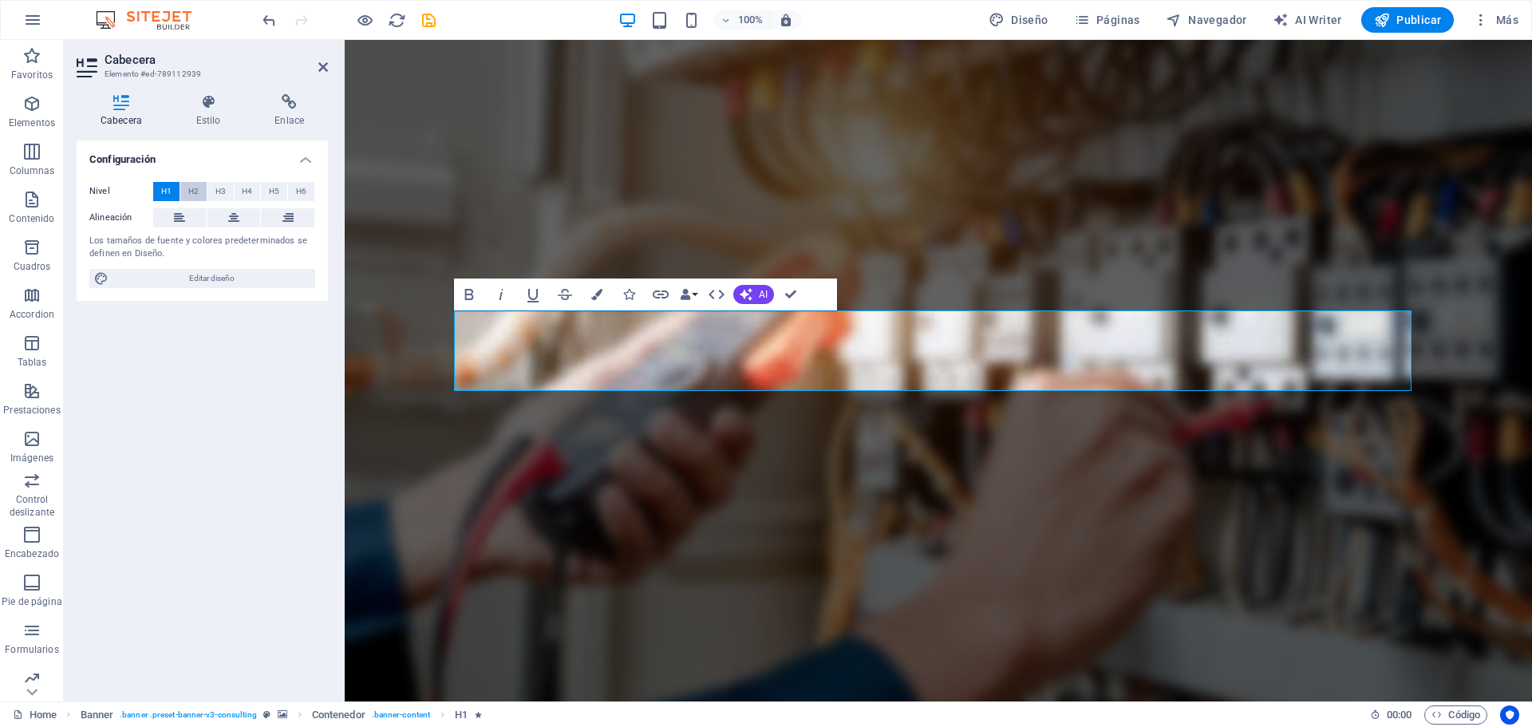
click at [189, 184] on span "H2" at bounding box center [193, 191] width 10 height 19
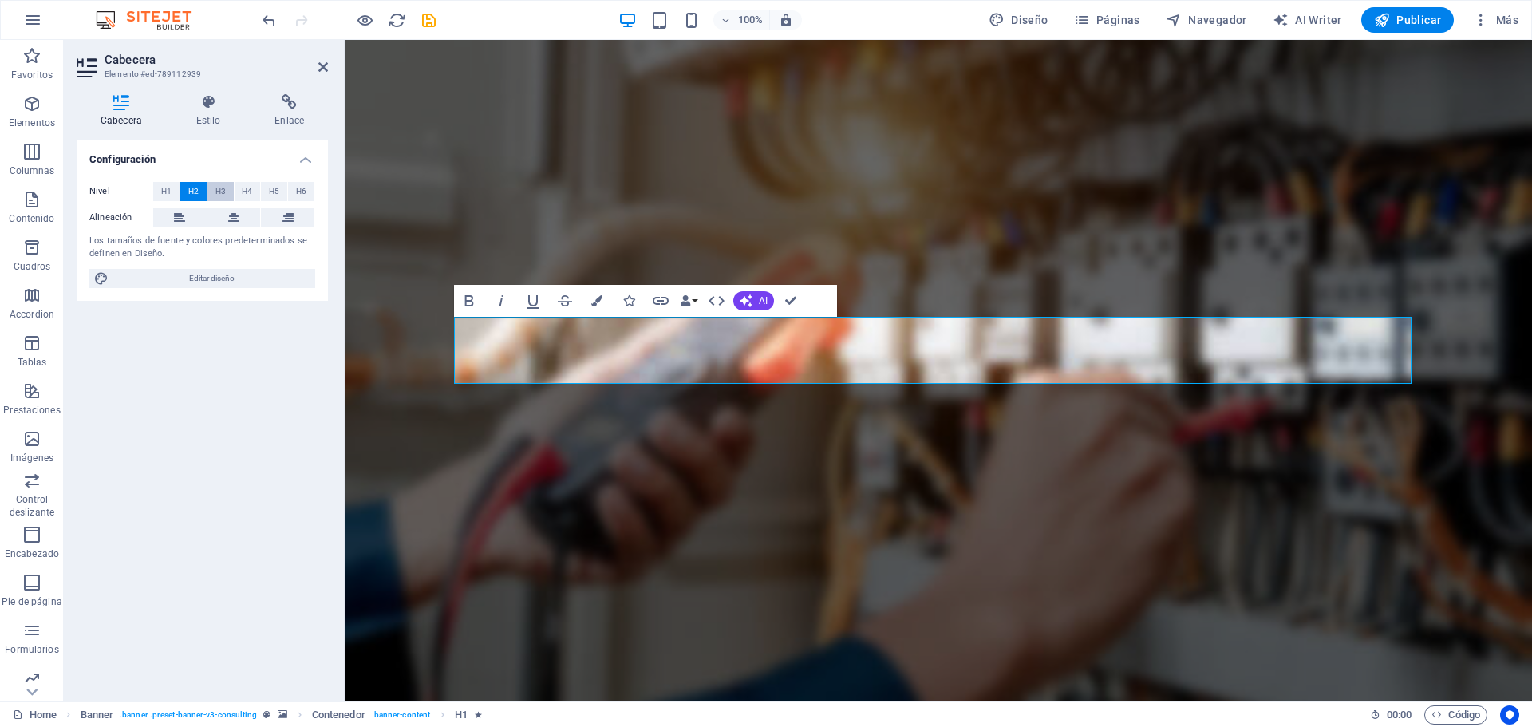
click at [220, 189] on span "H3" at bounding box center [220, 191] width 10 height 19
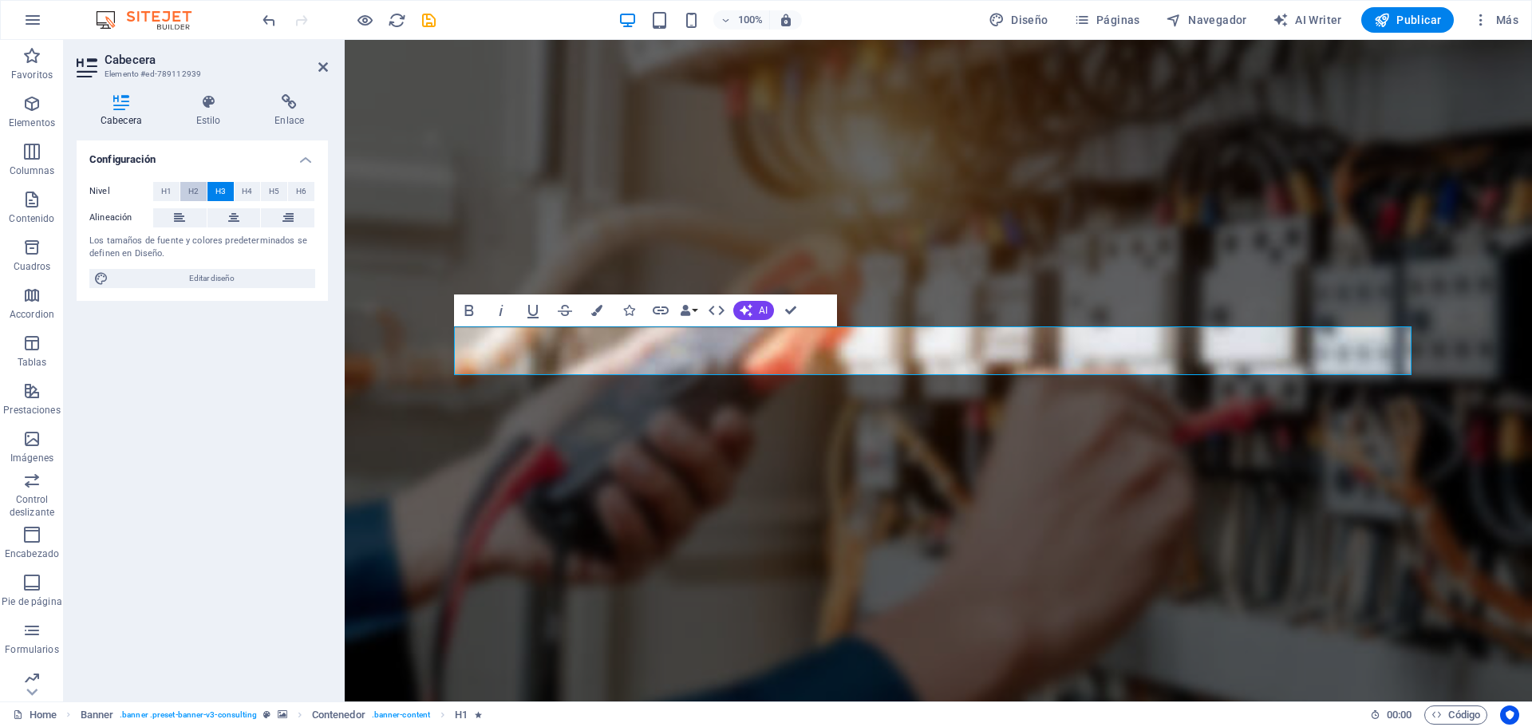
click at [191, 191] on span "H2" at bounding box center [193, 191] width 10 height 19
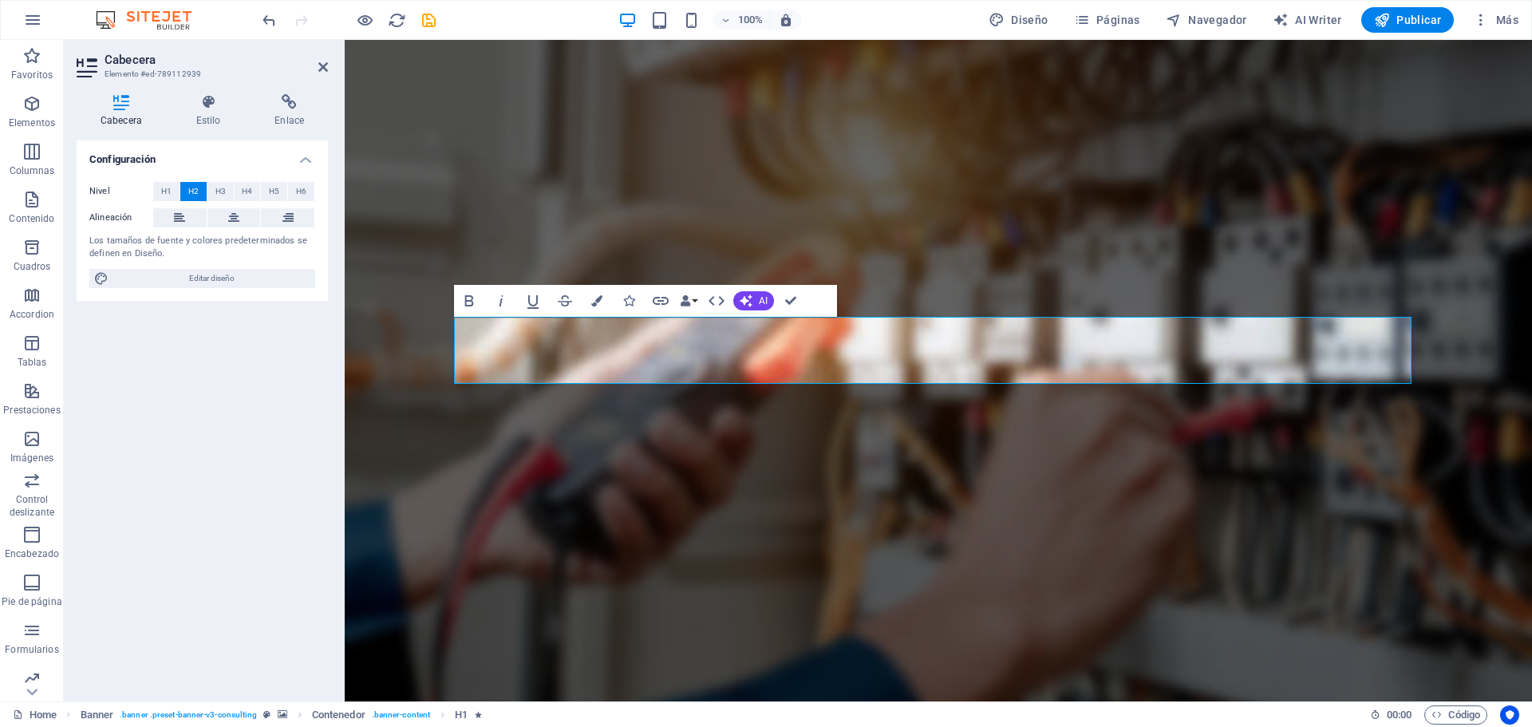
click at [185, 191] on button "H2" at bounding box center [193, 191] width 26 height 19
click at [167, 188] on span "H1" at bounding box center [166, 191] width 10 height 19
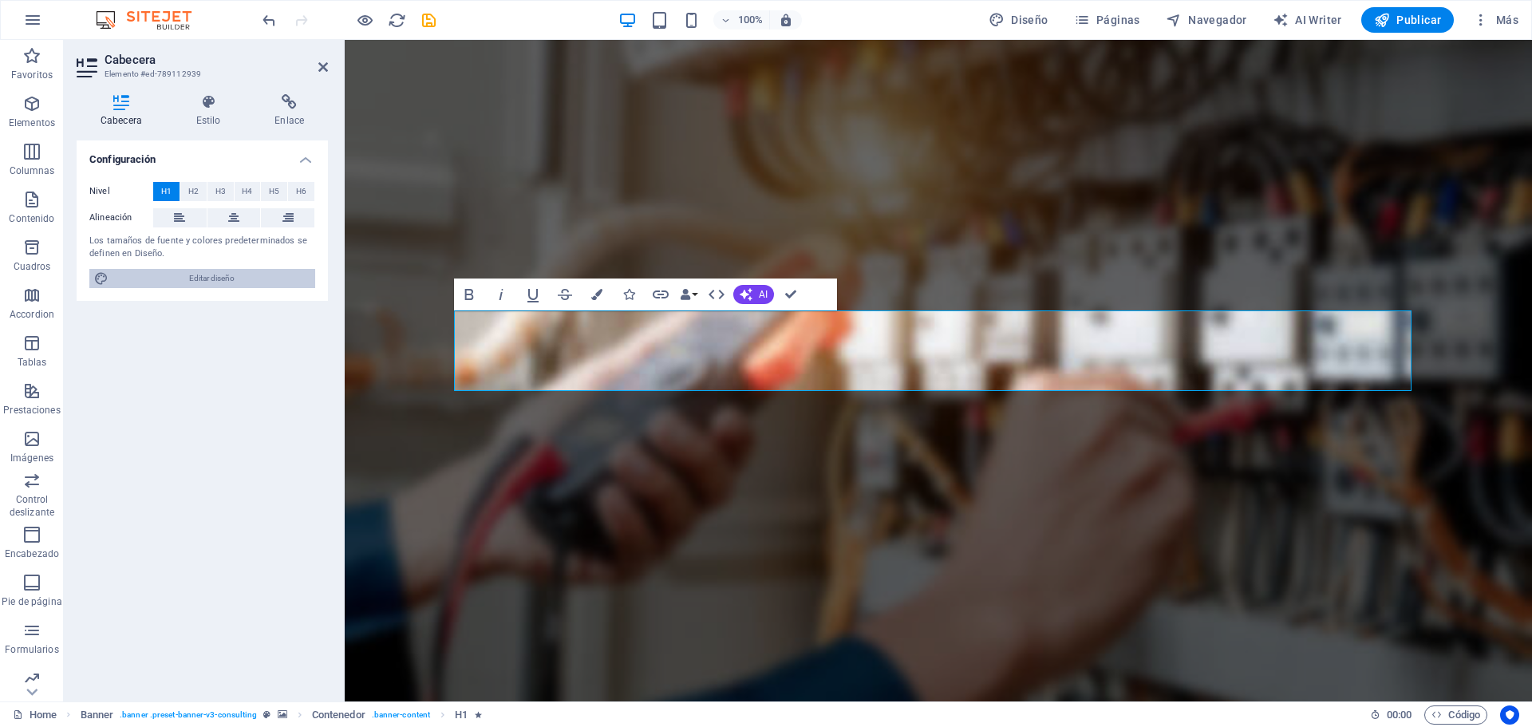
click at [218, 275] on span "Editar diseño" at bounding box center [211, 278] width 197 height 19
select select "px"
select select "400"
select select "px"
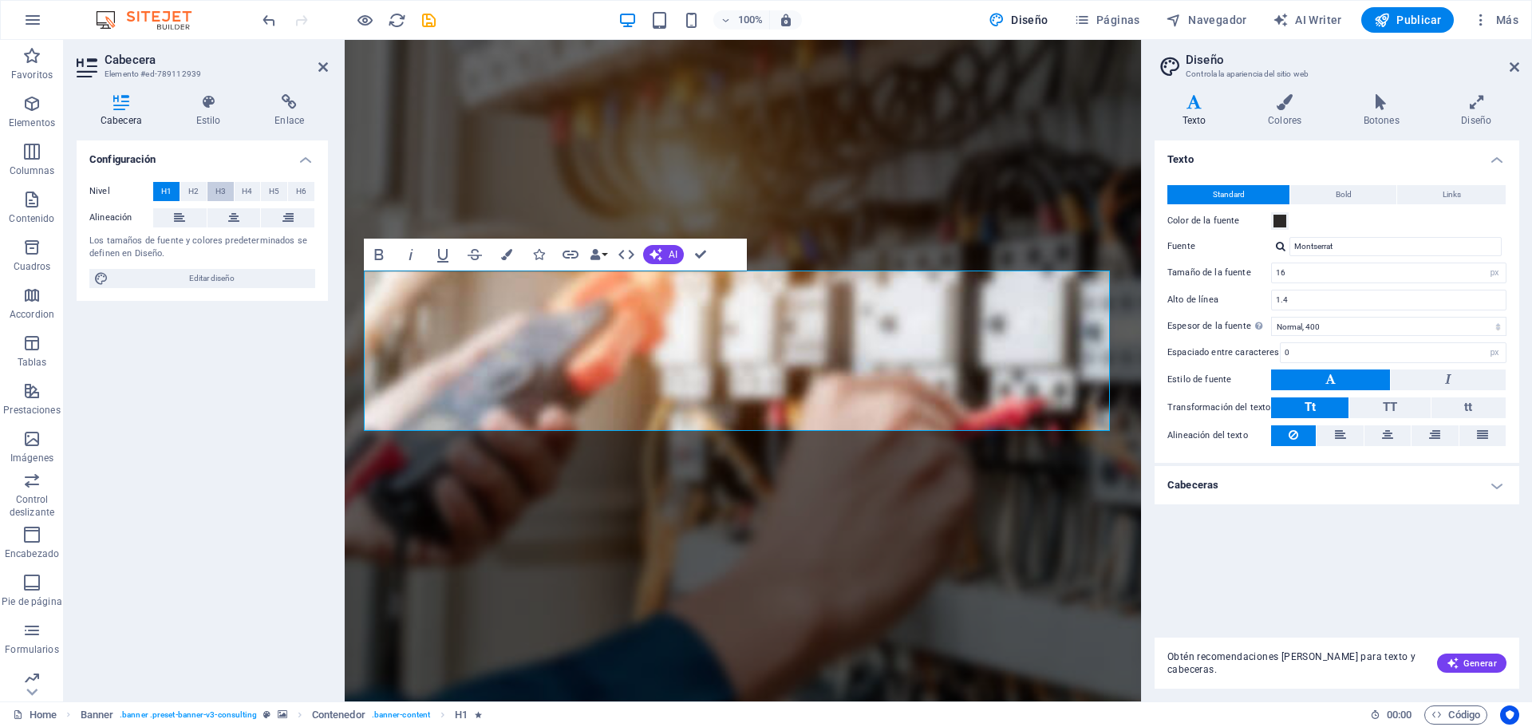
click at [218, 190] on span "H3" at bounding box center [220, 191] width 10 height 19
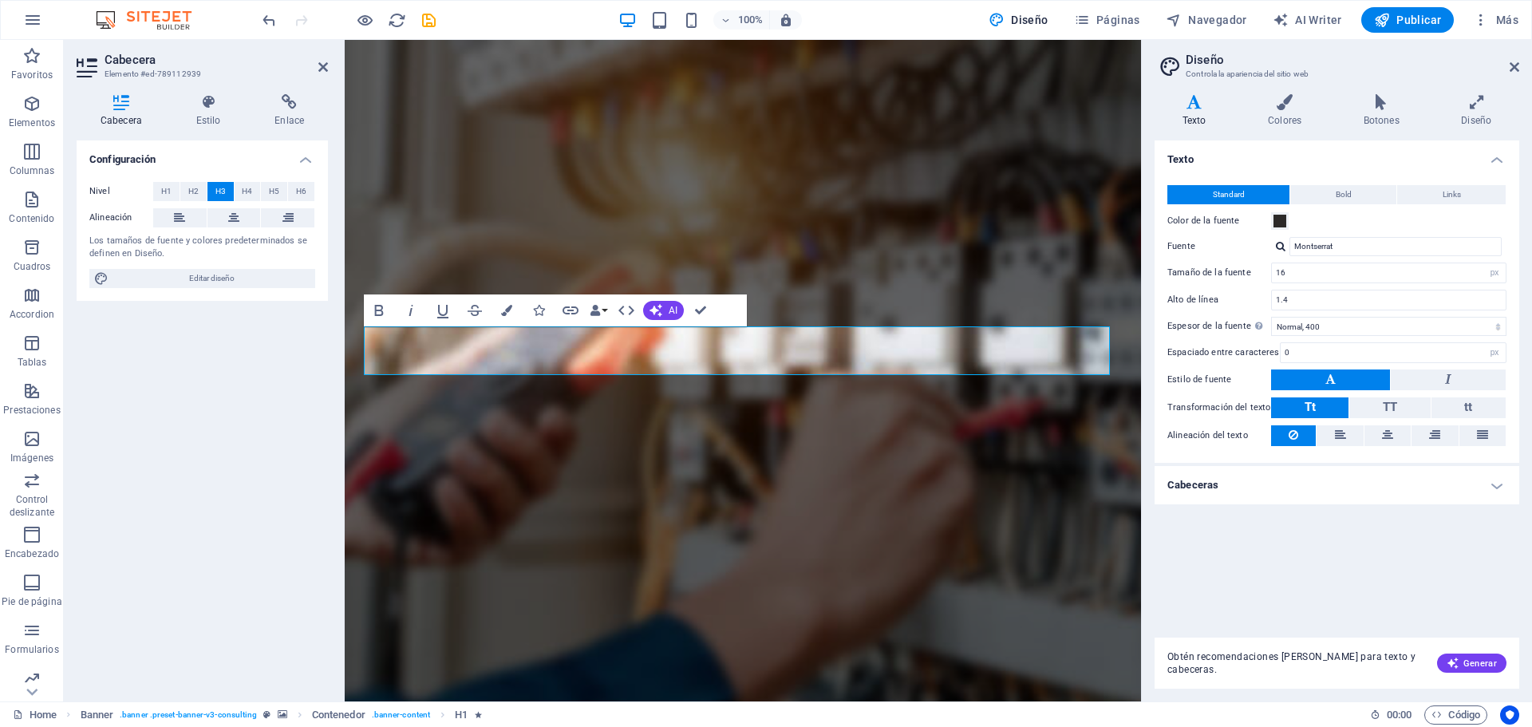
click at [1361, 160] on h4 "Texto" at bounding box center [1337, 154] width 365 height 29
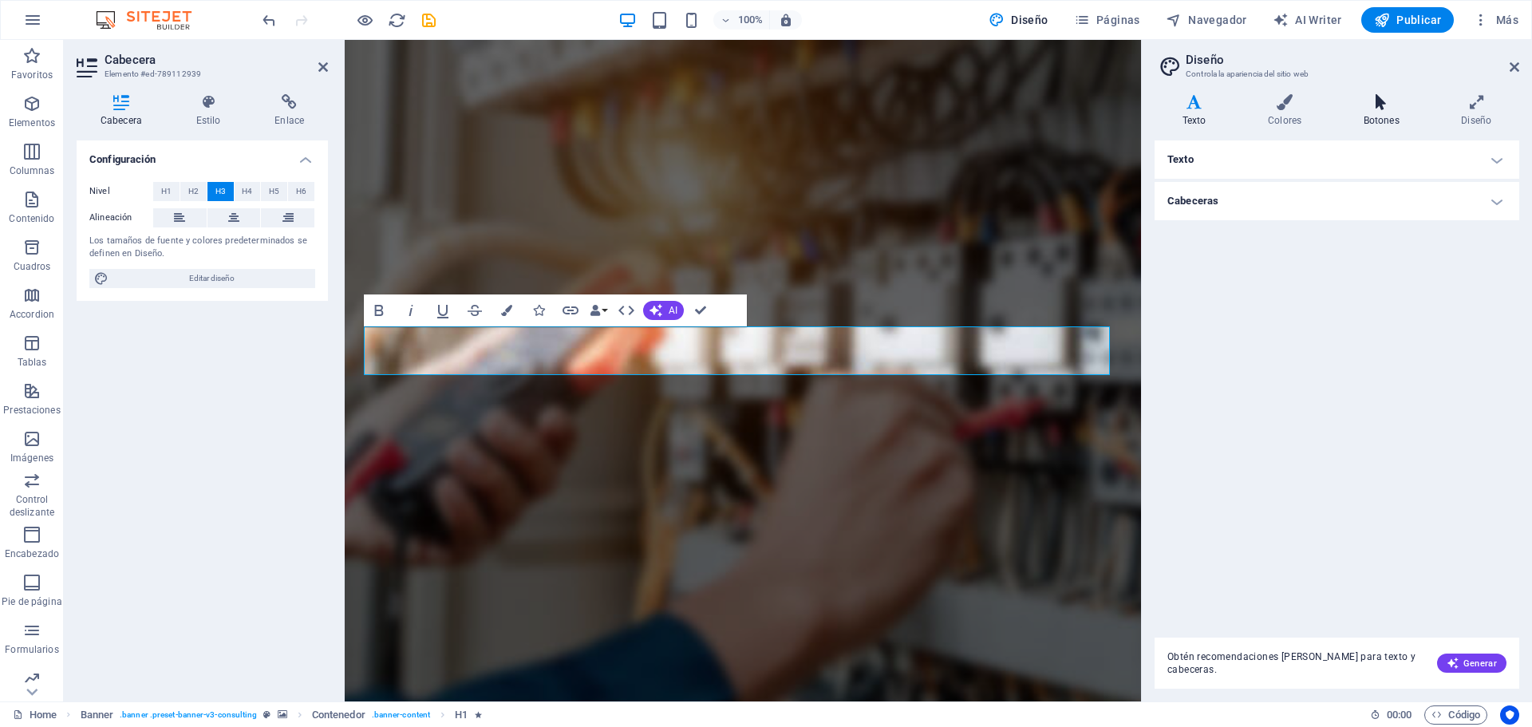
click at [1390, 105] on icon at bounding box center [1382, 102] width 92 height 16
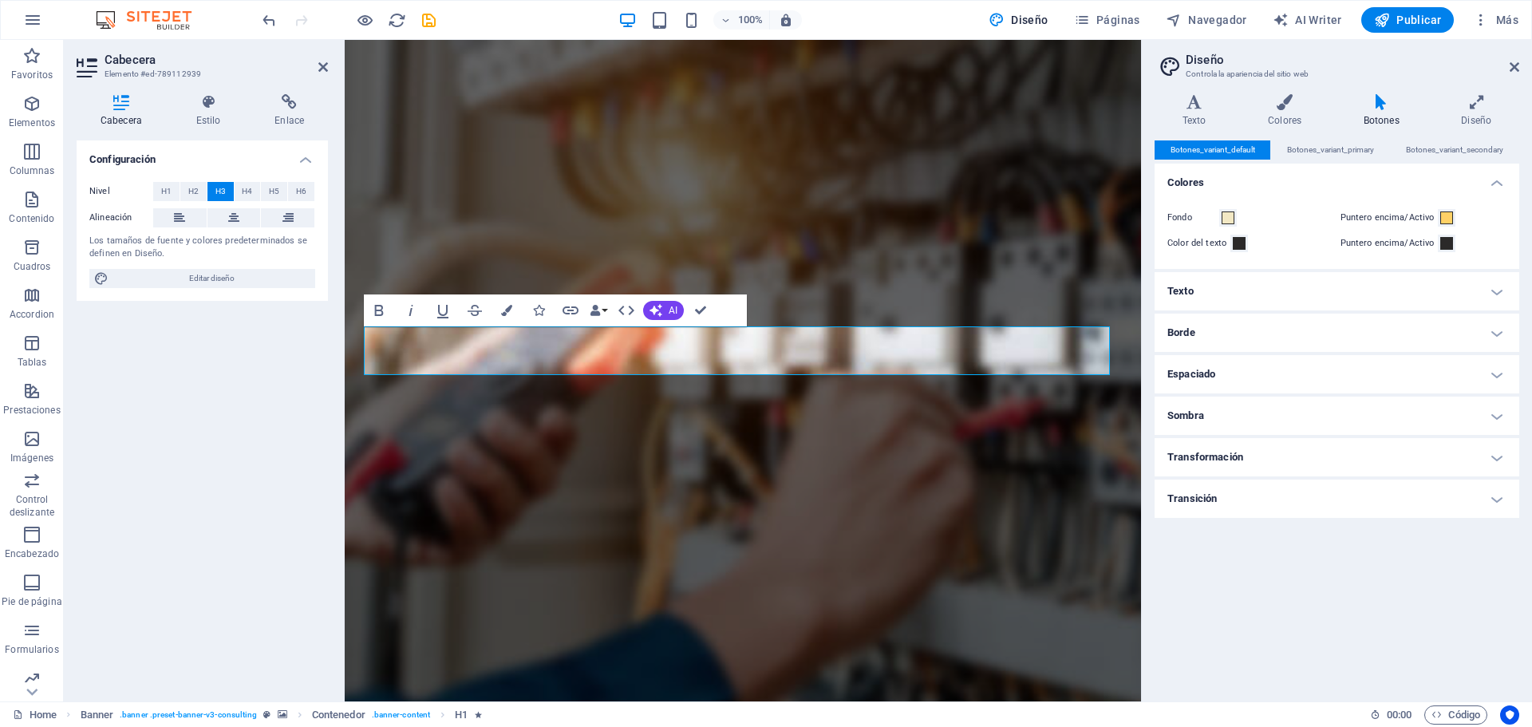
click at [1525, 105] on div "Variantes Texto Colores Botones Diseño Texto Standard Bold Links Color de la fu…" at bounding box center [1337, 391] width 390 height 620
click at [1470, 122] on h4 "Diseño" at bounding box center [1476, 111] width 85 height 34
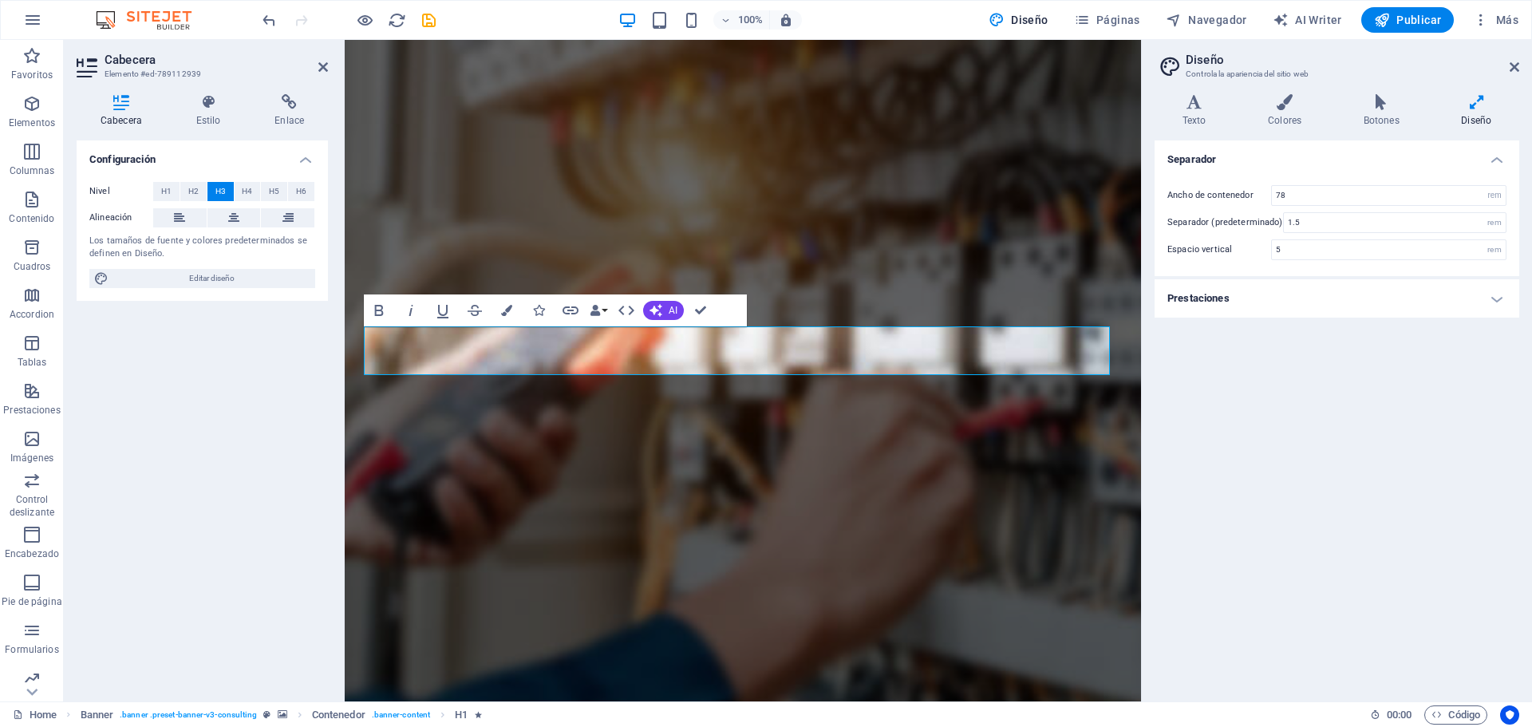
click at [1305, 302] on h4 "Prestaciones" at bounding box center [1337, 298] width 365 height 38
click at [121, 114] on h4 "Cabecera" at bounding box center [125, 111] width 96 height 34
click at [227, 107] on icon at bounding box center [208, 102] width 73 height 16
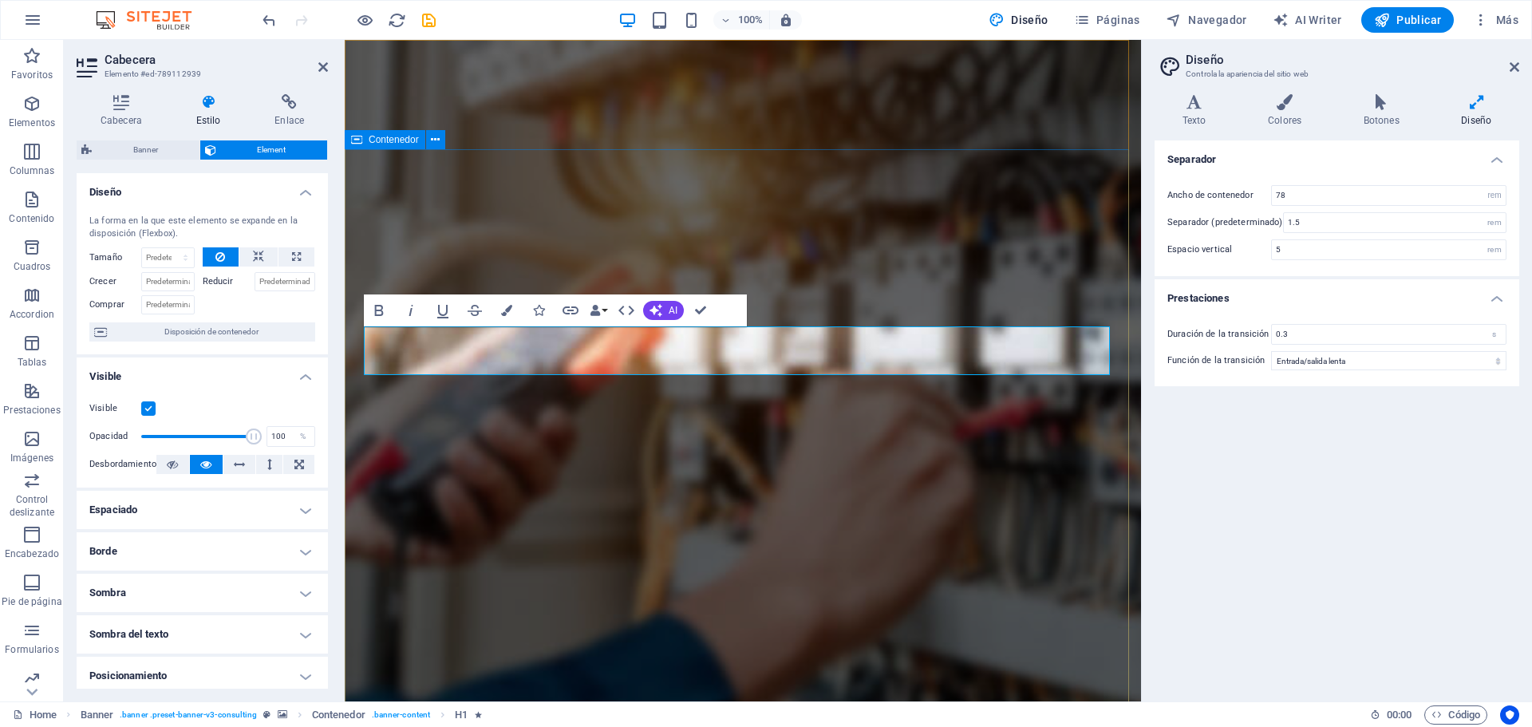
drag, startPoint x: 782, startPoint y: 245, endPoint x: 1065, endPoint y: 245, distance: 283.3
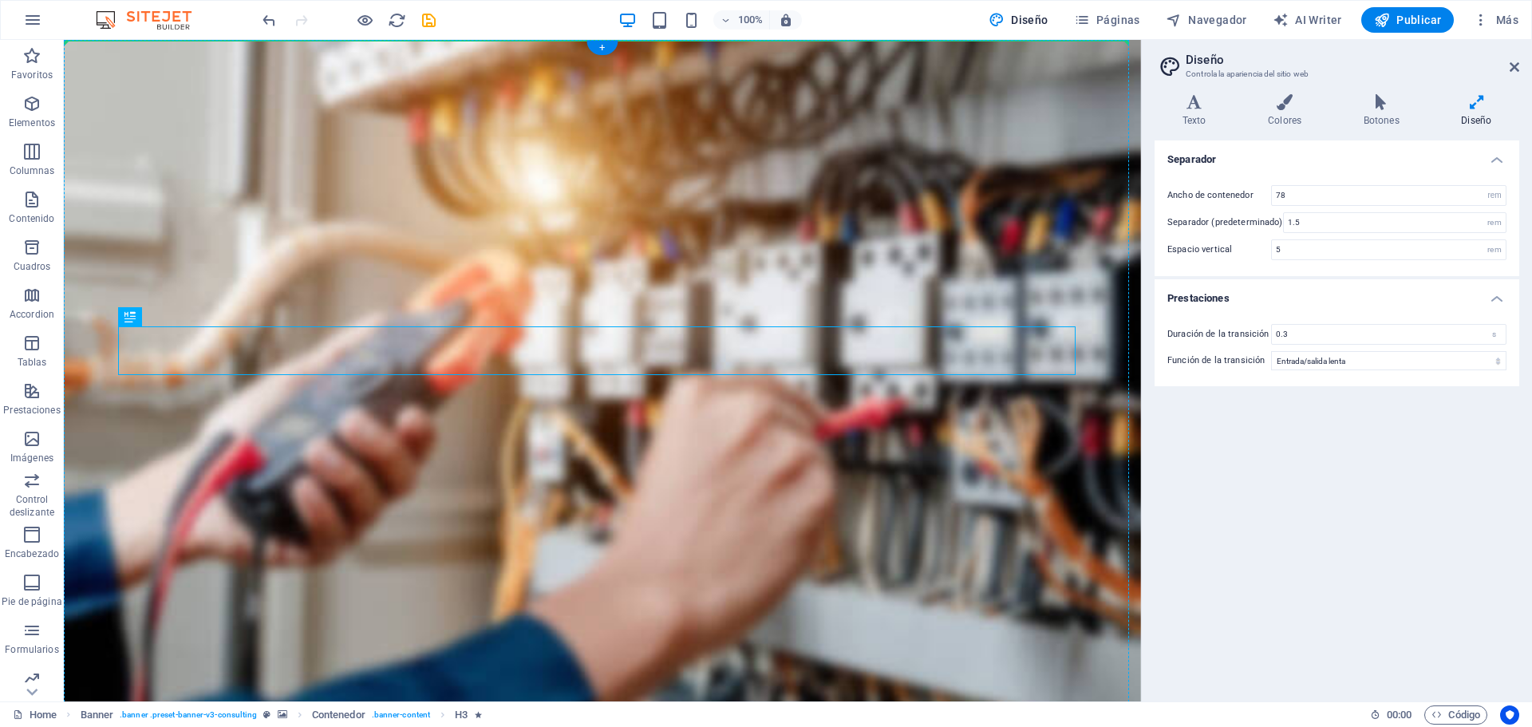
drag, startPoint x: 761, startPoint y: 357, endPoint x: 764, endPoint y: 306, distance: 50.4
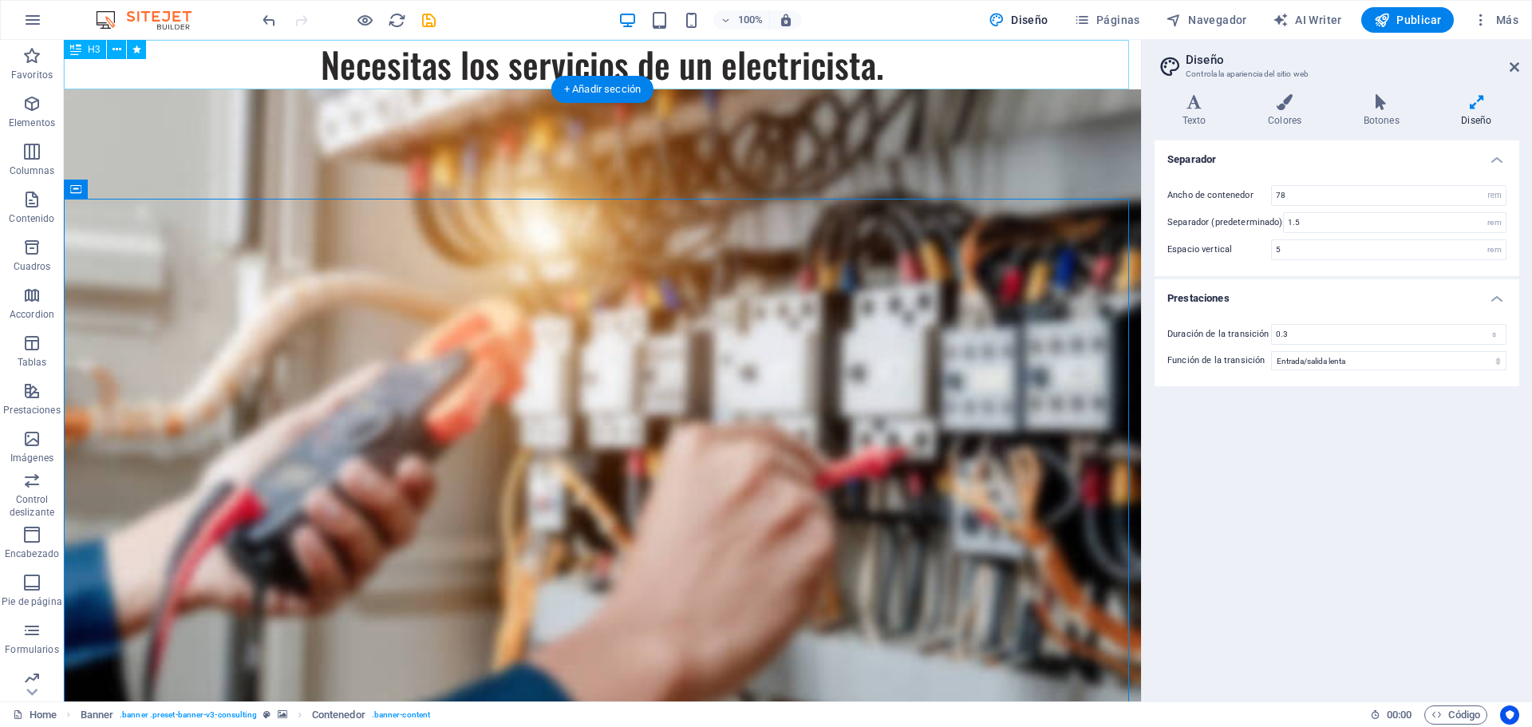
click at [684, 61] on div "Necesitas los servicios de un electricista." at bounding box center [602, 64] width 1077 height 49
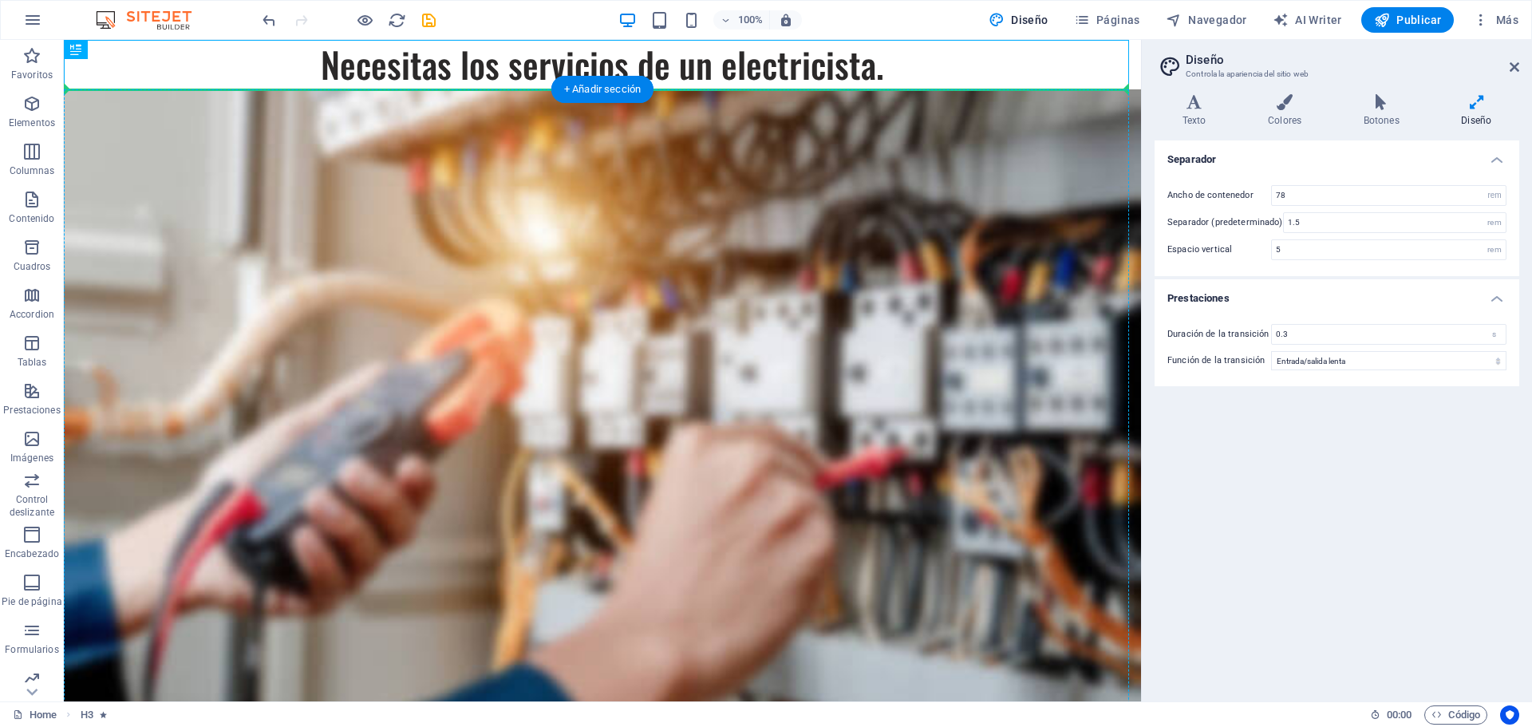
drag, startPoint x: 688, startPoint y: 54, endPoint x: 688, endPoint y: 245, distance: 190.7
drag, startPoint x: 781, startPoint y: 58, endPoint x: 790, endPoint y: 386, distance: 328.2
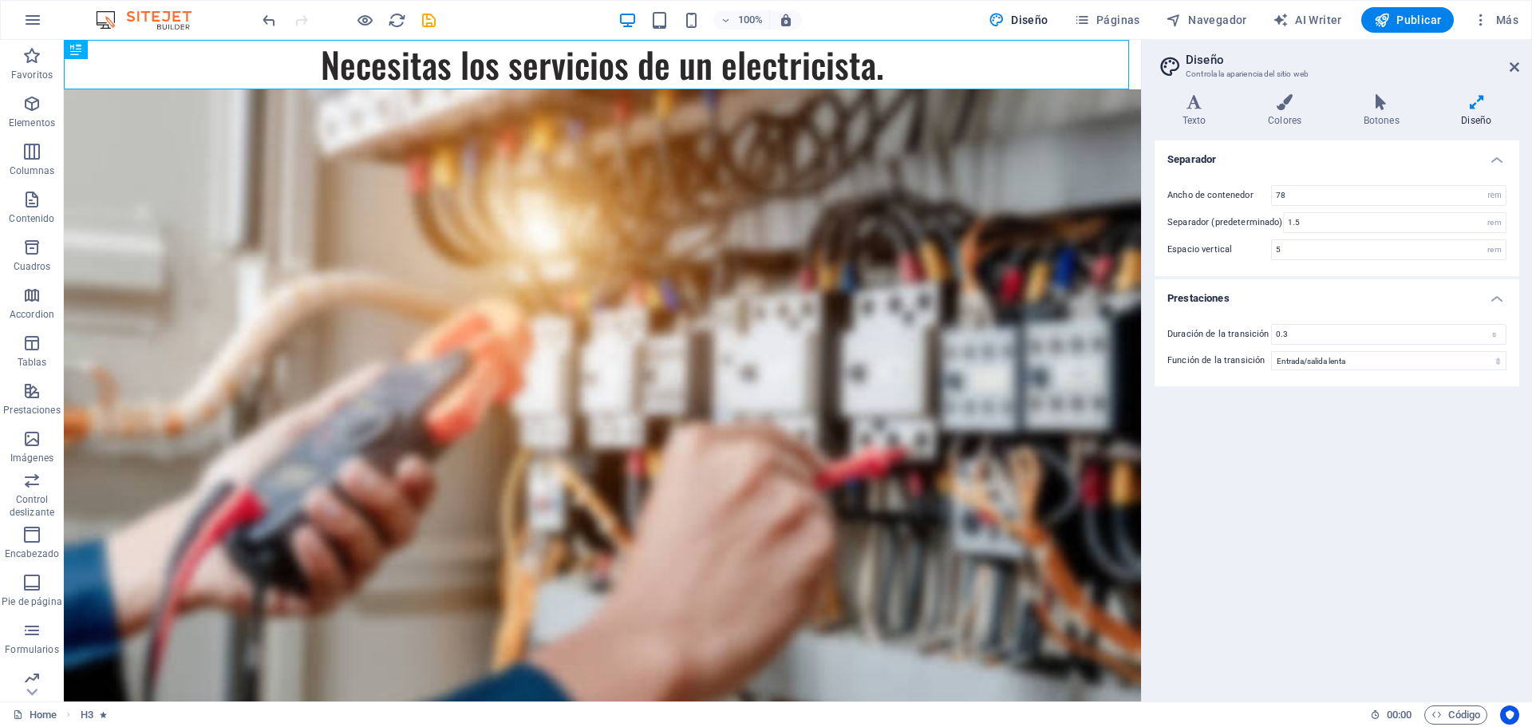
click at [280, 30] on div at bounding box center [348, 20] width 179 height 26
click at [271, 29] on icon "undo" at bounding box center [269, 20] width 18 height 18
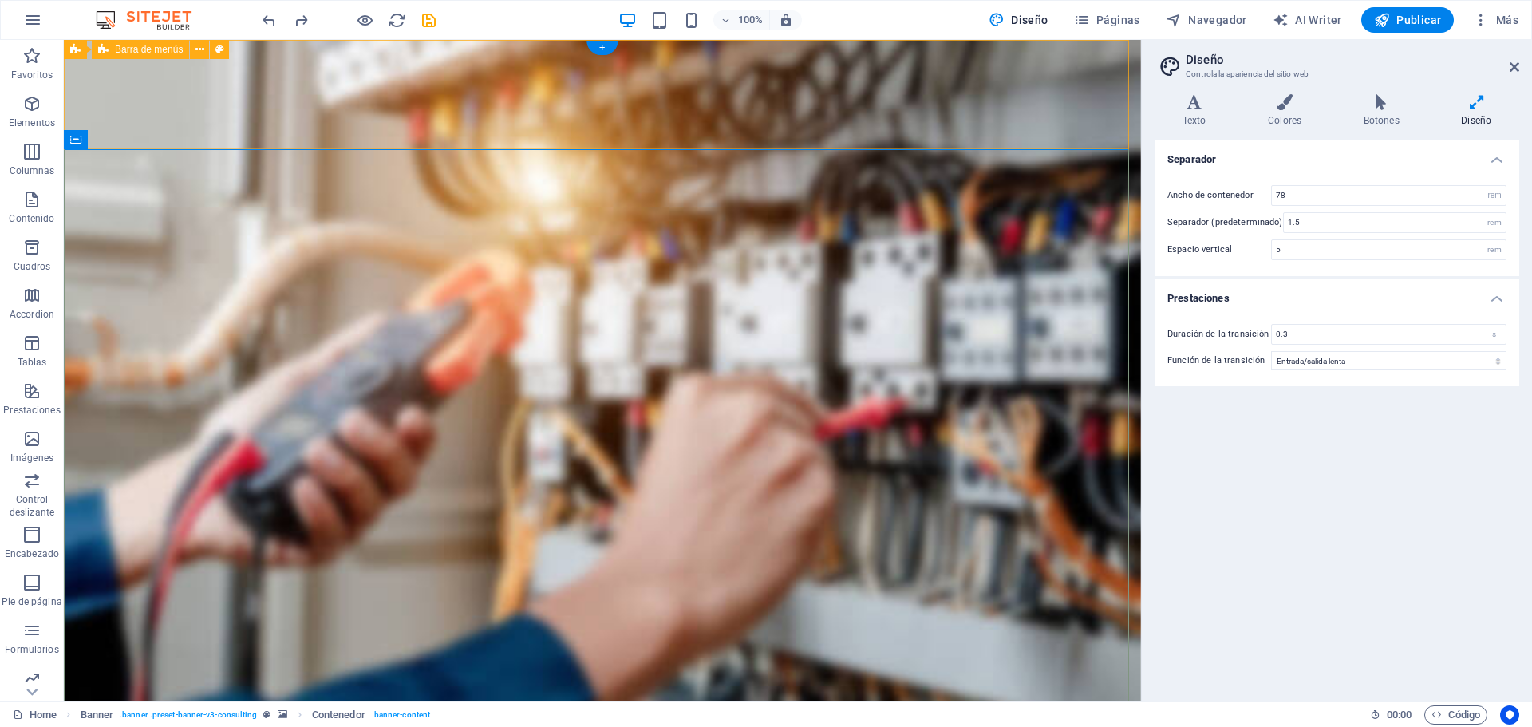
click at [29, 112] on icon "button" at bounding box center [31, 103] width 19 height 19
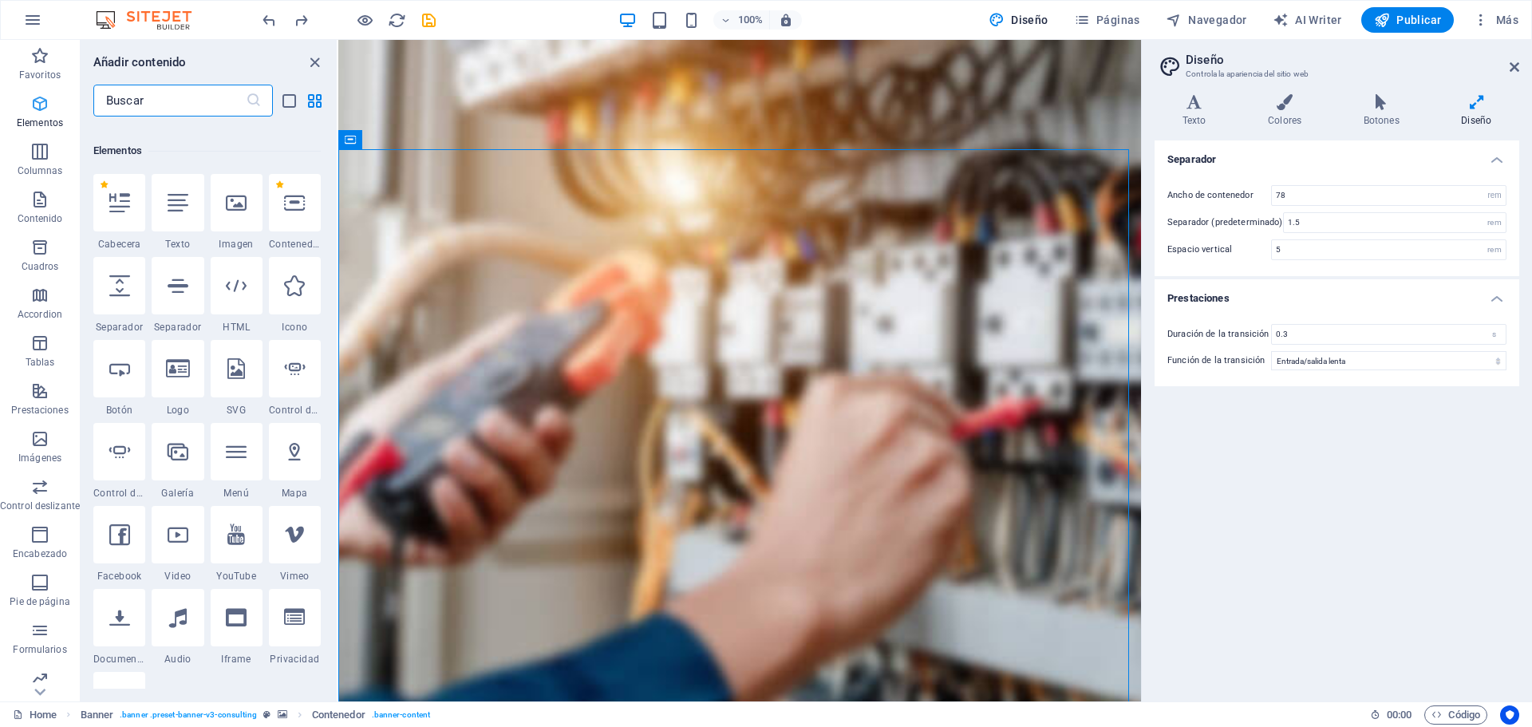
scroll to position [301, 0]
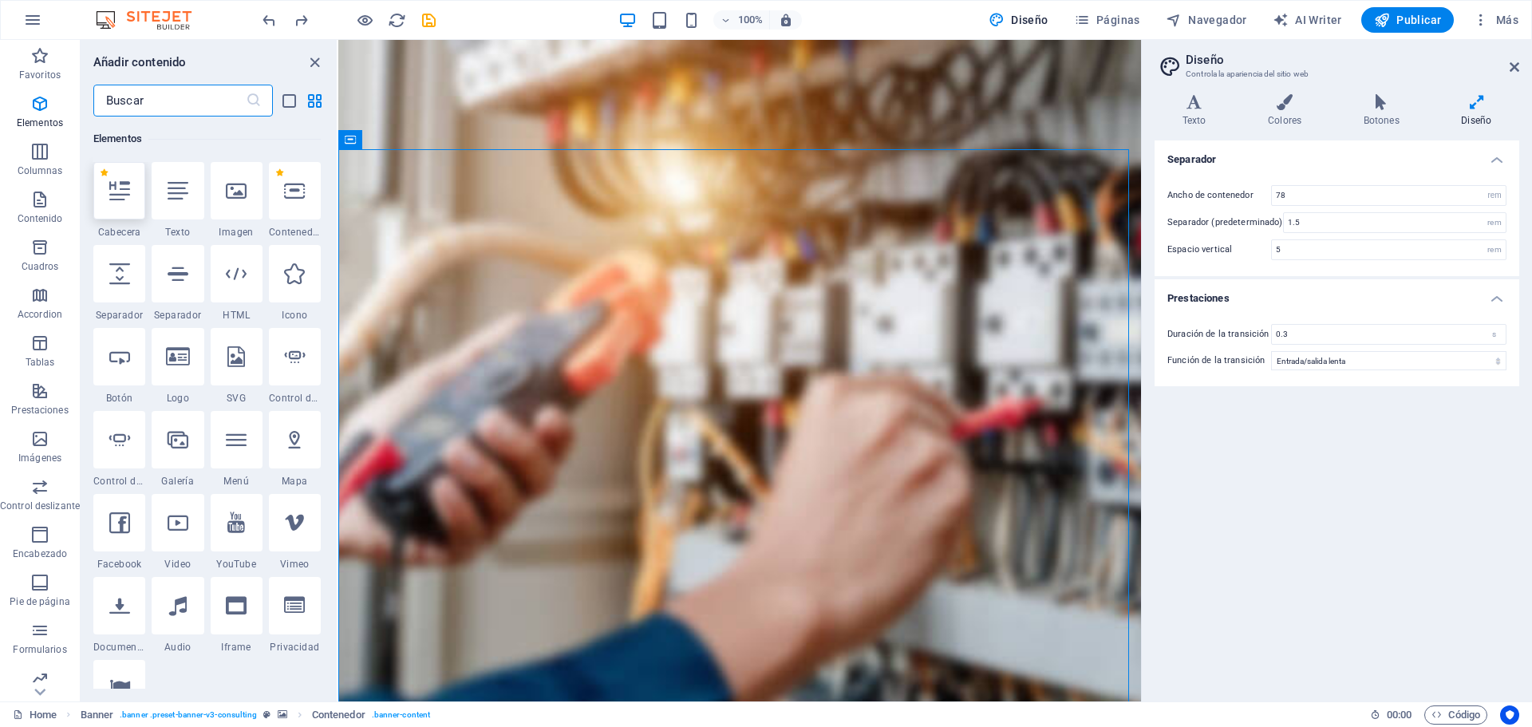
click at [132, 196] on div at bounding box center [119, 190] width 52 height 57
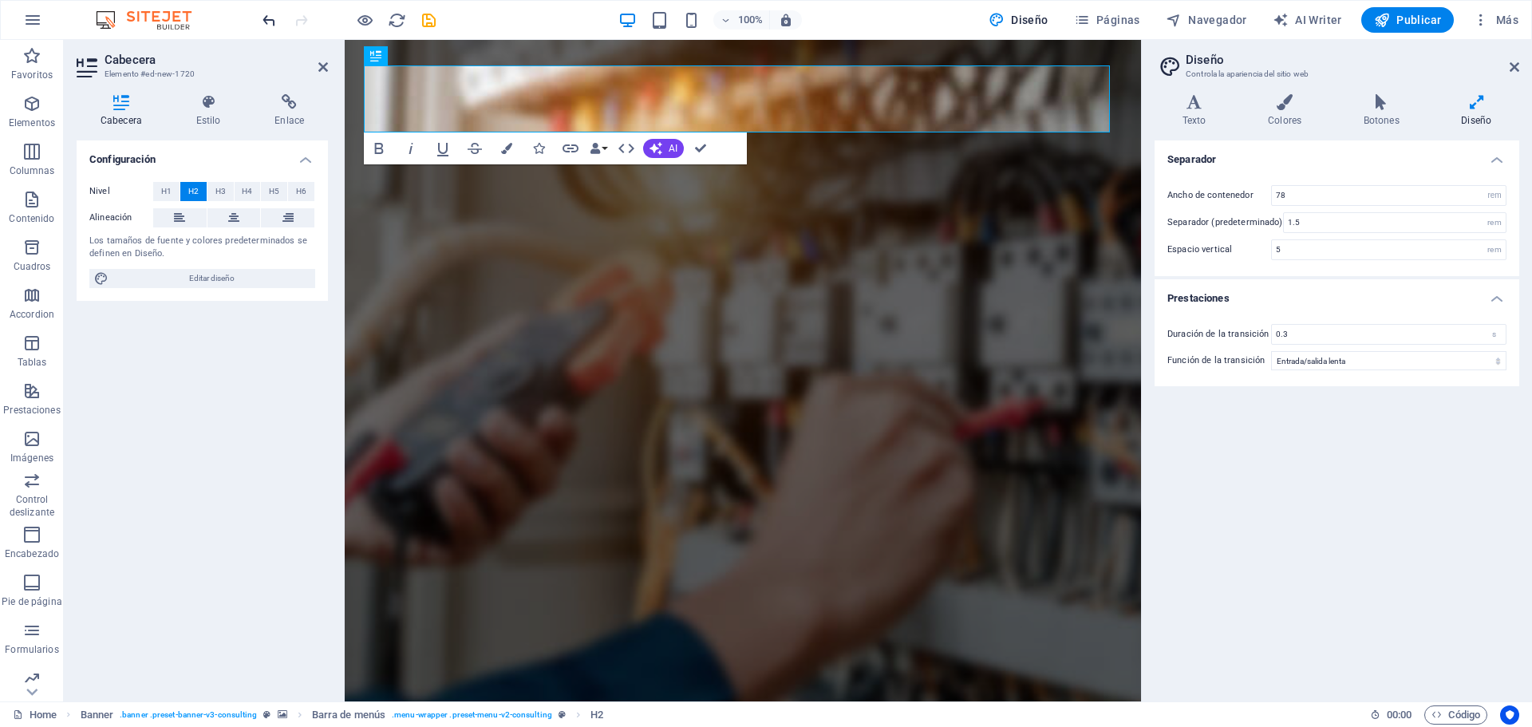
click at [272, 21] on icon "undo" at bounding box center [269, 20] width 18 height 18
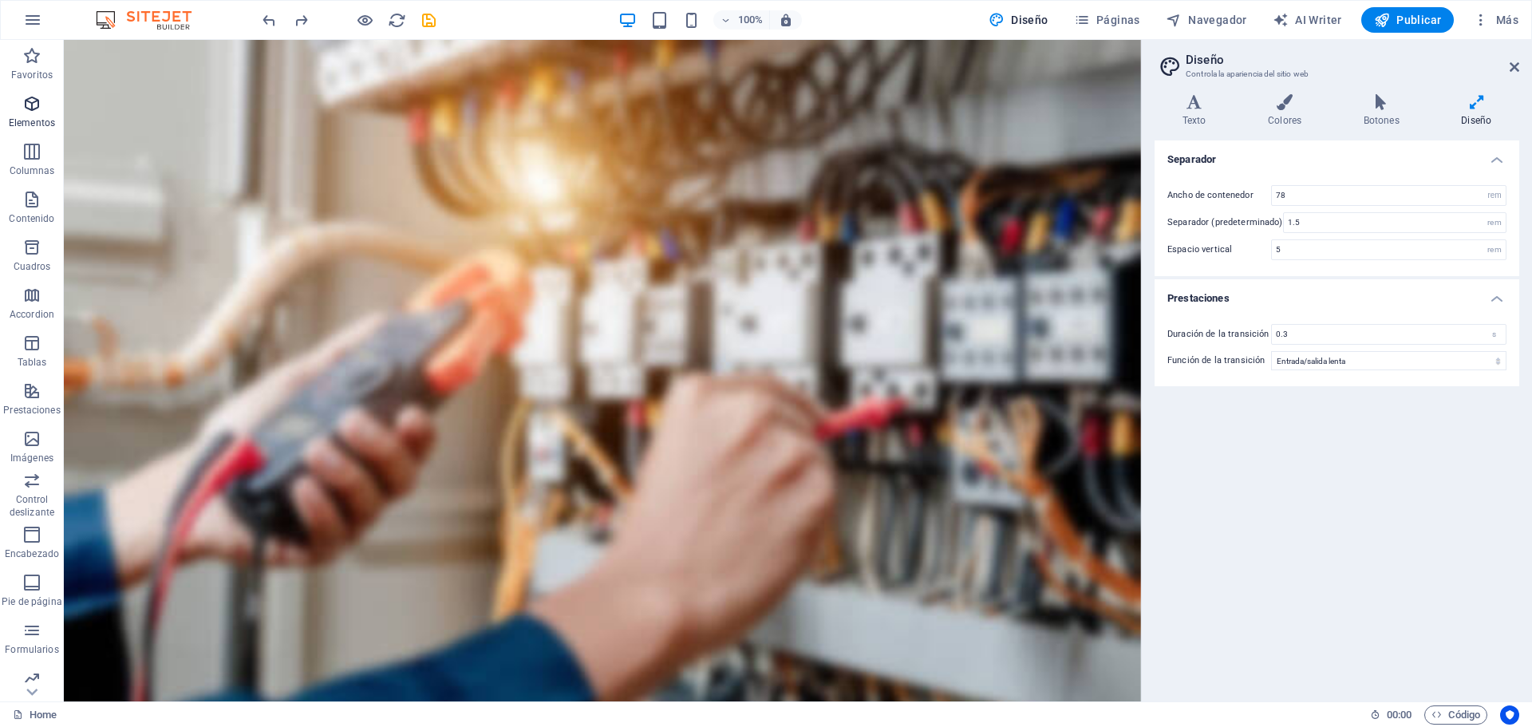
click at [34, 103] on icon "button" at bounding box center [31, 103] width 19 height 19
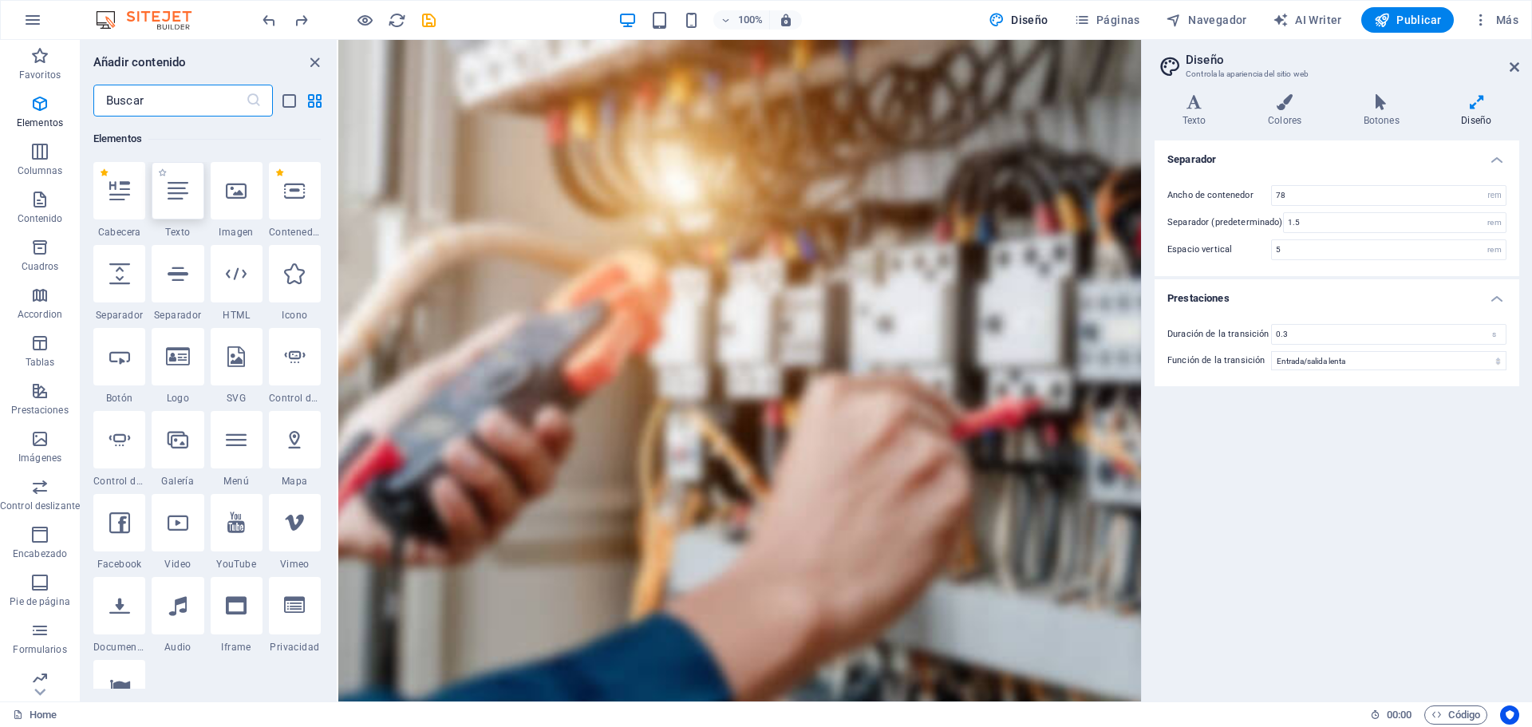
click at [180, 200] on icon at bounding box center [178, 190] width 21 height 21
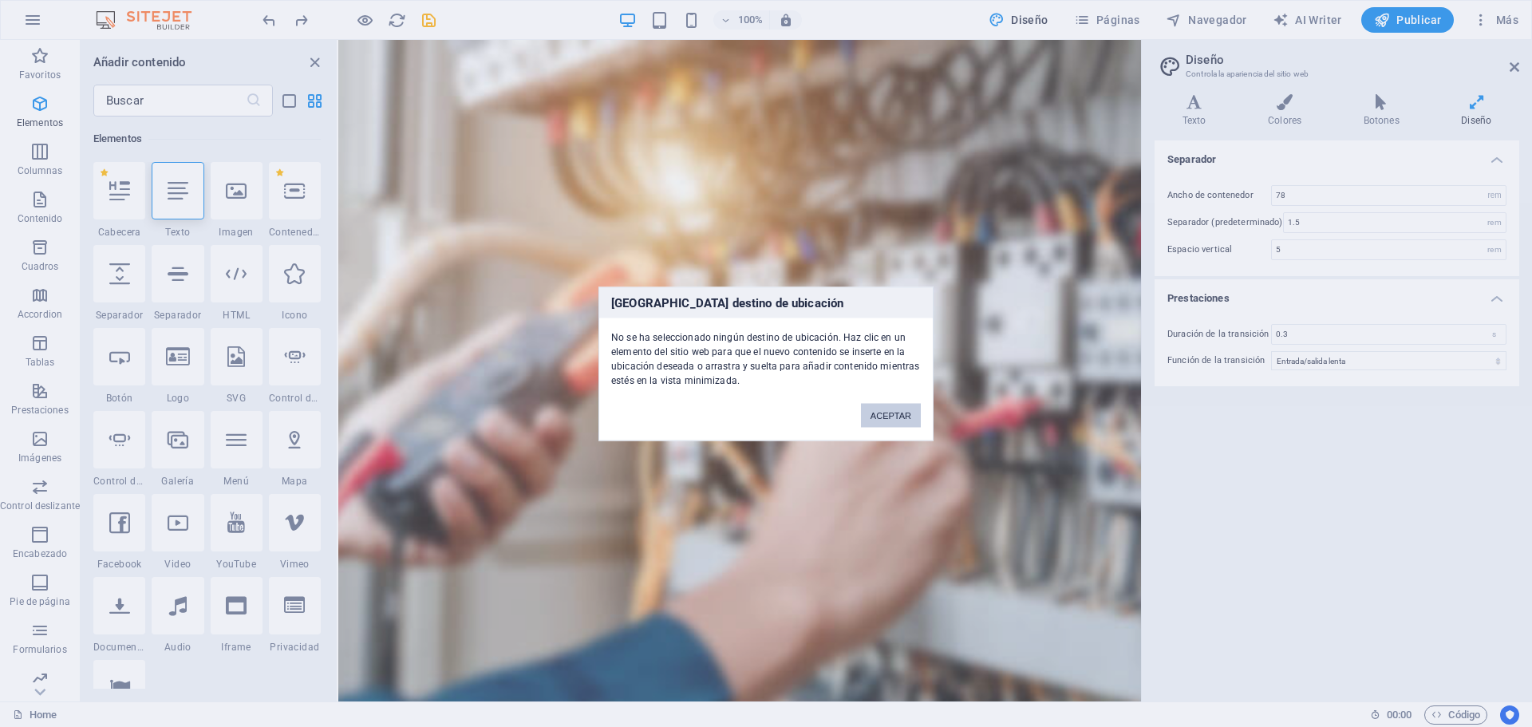
click at [886, 413] on button "ACEPTAR" at bounding box center [891, 415] width 60 height 24
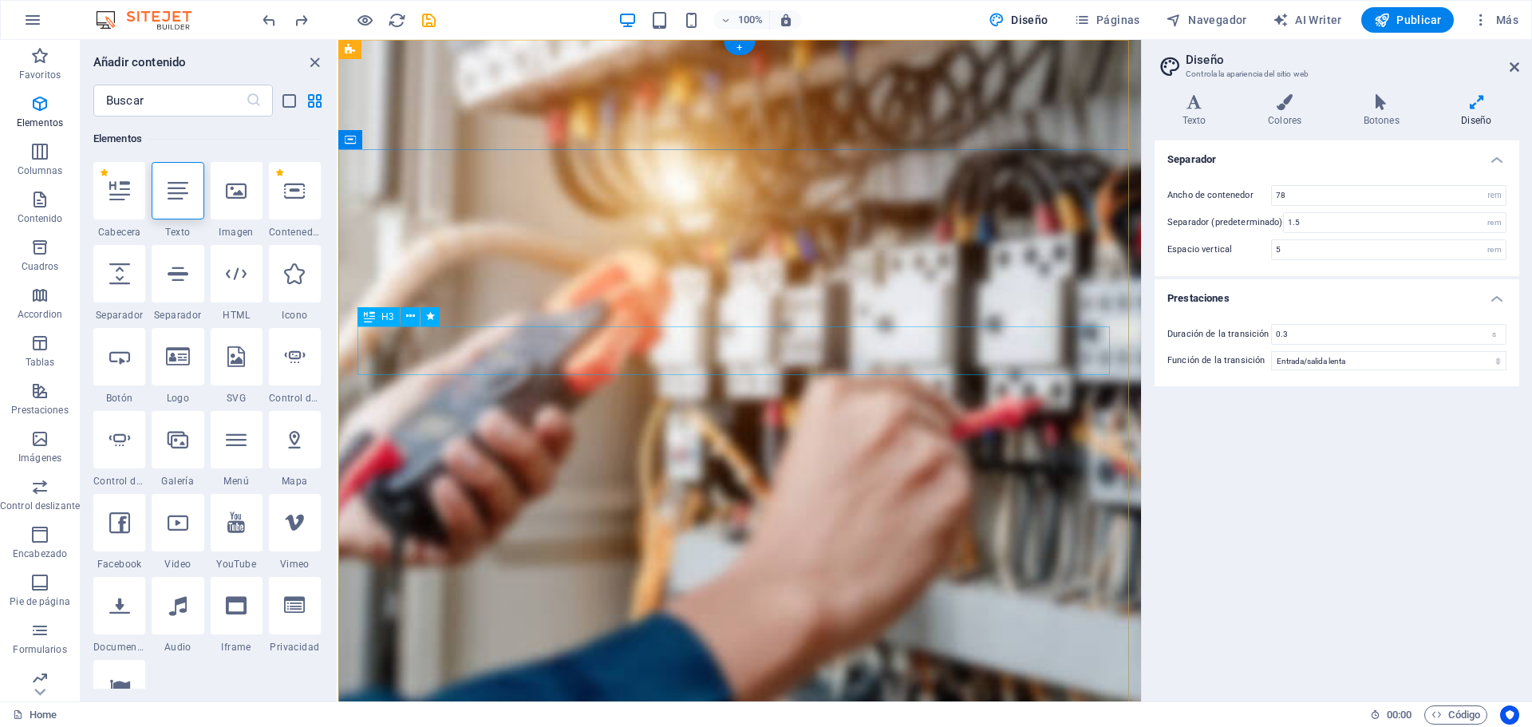
click at [198, 201] on div at bounding box center [178, 190] width 52 height 57
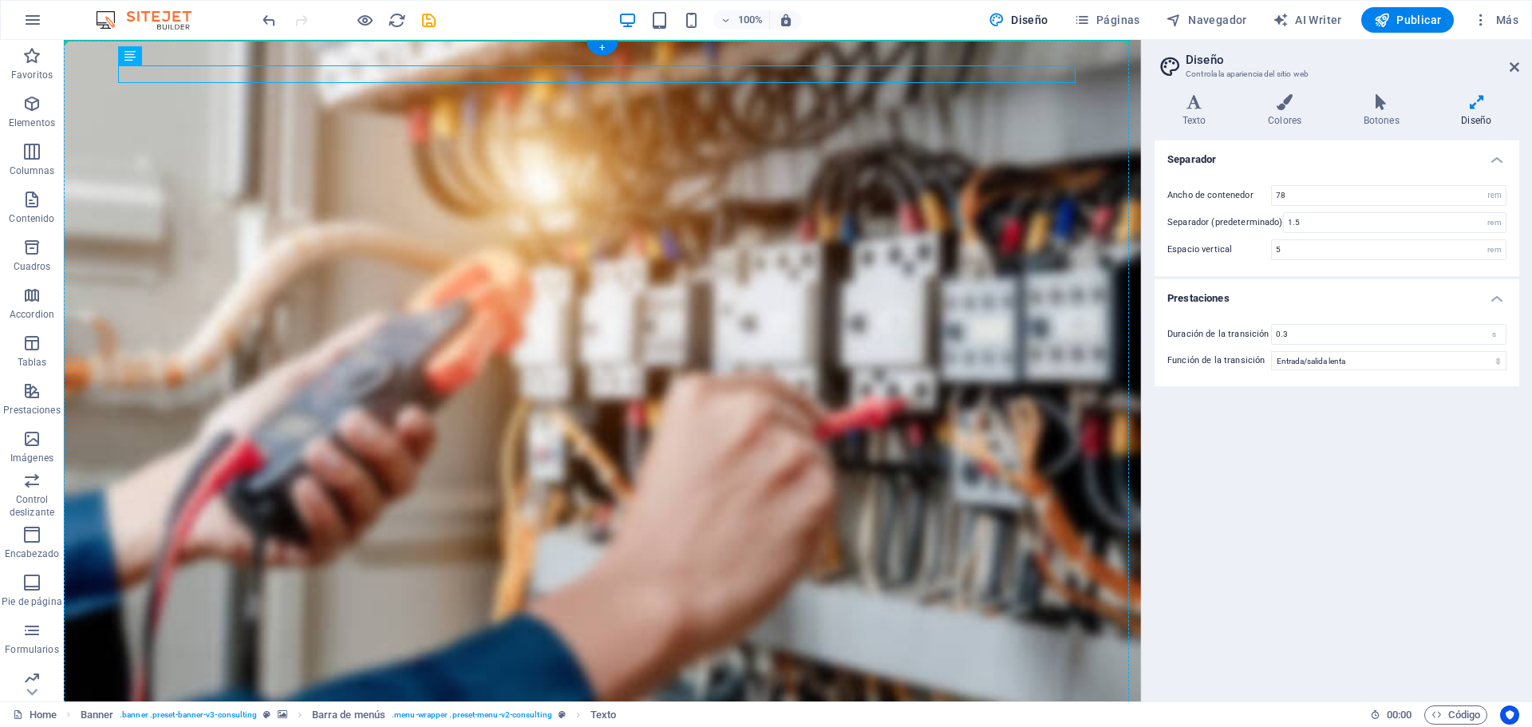
drag, startPoint x: 148, startPoint y: 74, endPoint x: 334, endPoint y: 265, distance: 266.4
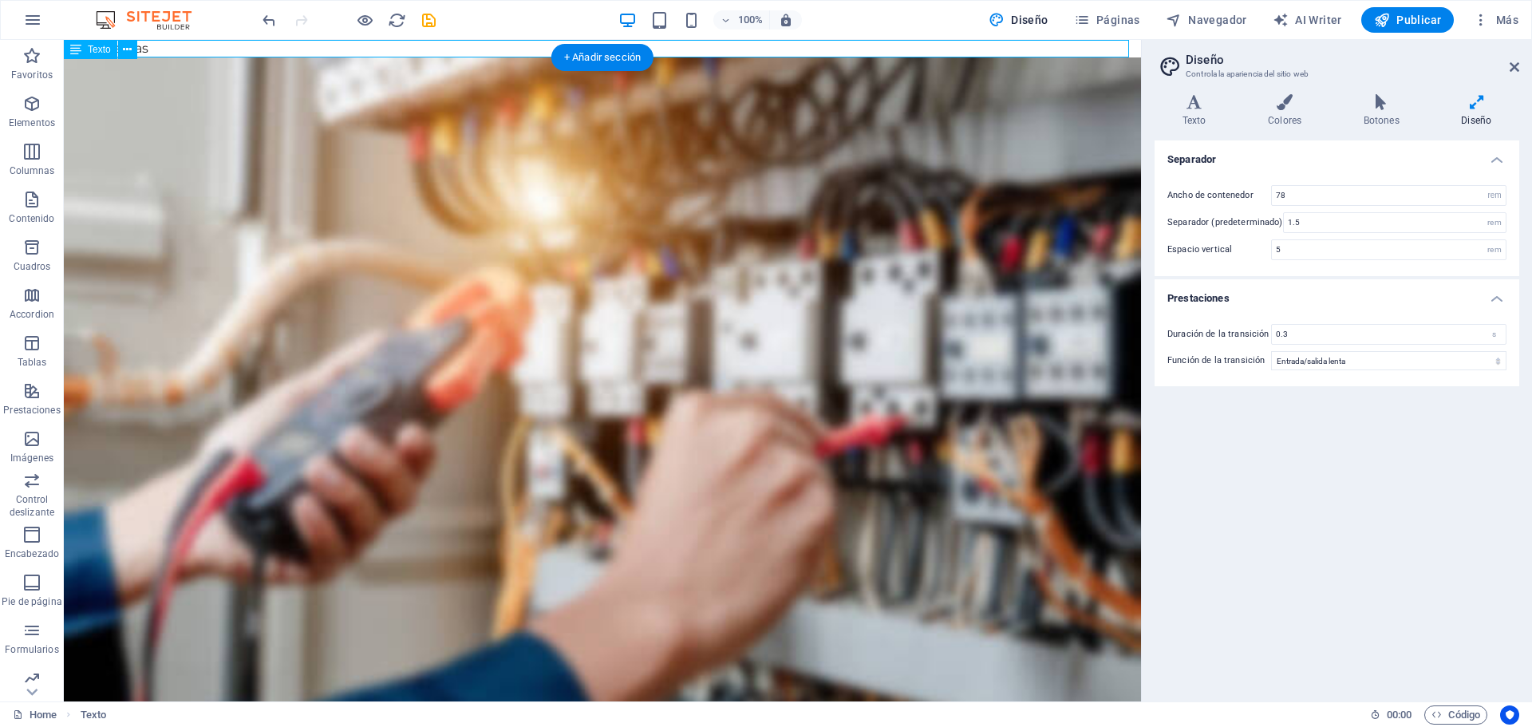
click at [199, 49] on div "asdf asf as fas" at bounding box center [602, 49] width 1077 height 18
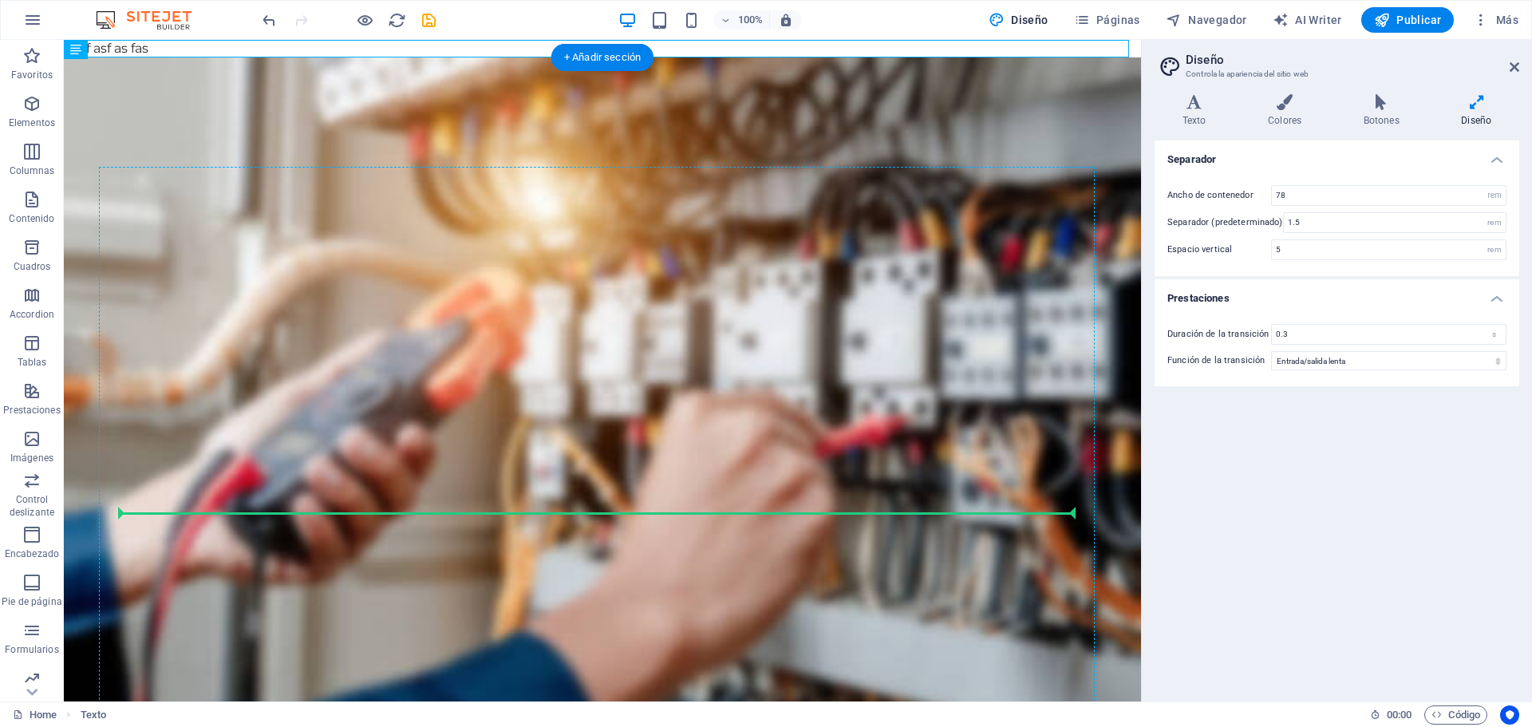
drag, startPoint x: 170, startPoint y: 89, endPoint x: 357, endPoint y: 492, distance: 444.9
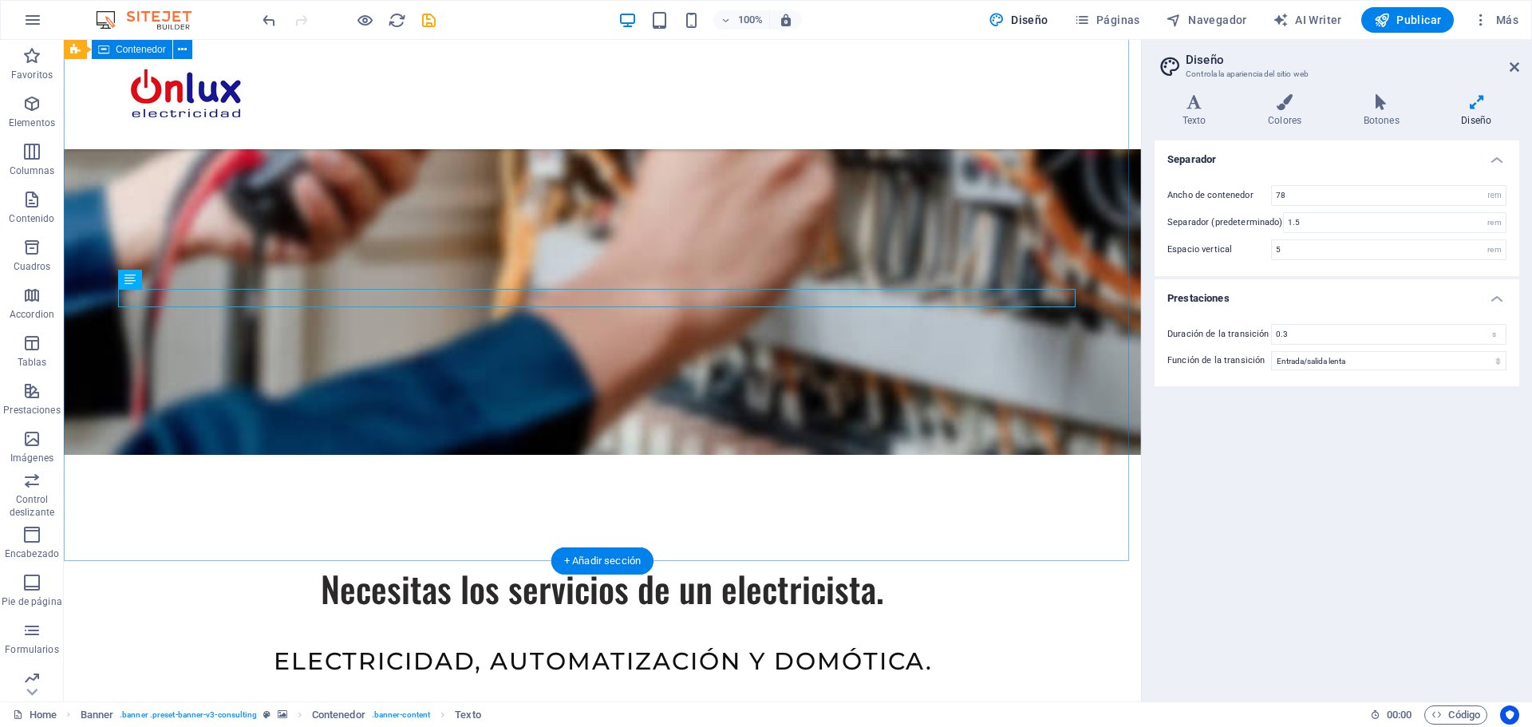
scroll to position [319, 0]
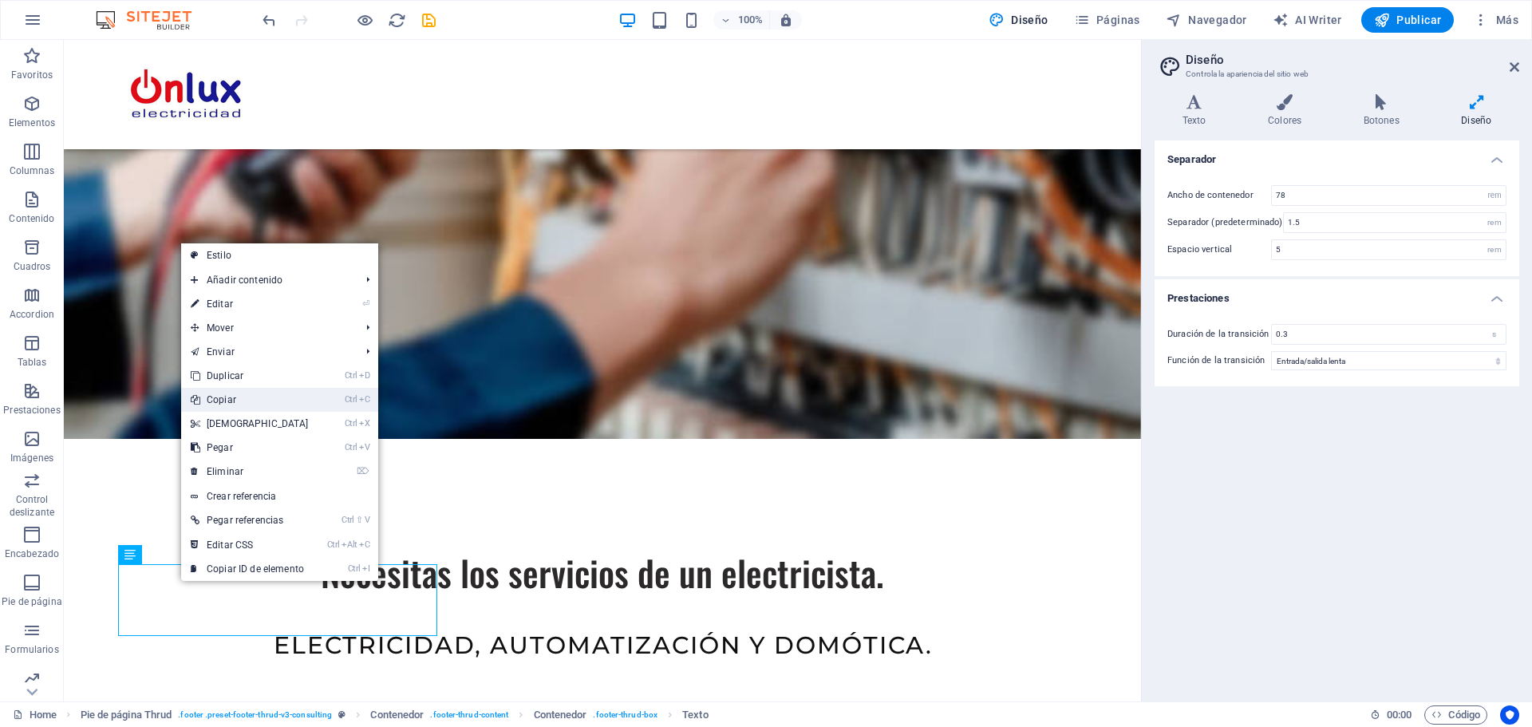
click at [229, 396] on link "Ctrl C Copiar" at bounding box center [249, 400] width 137 height 24
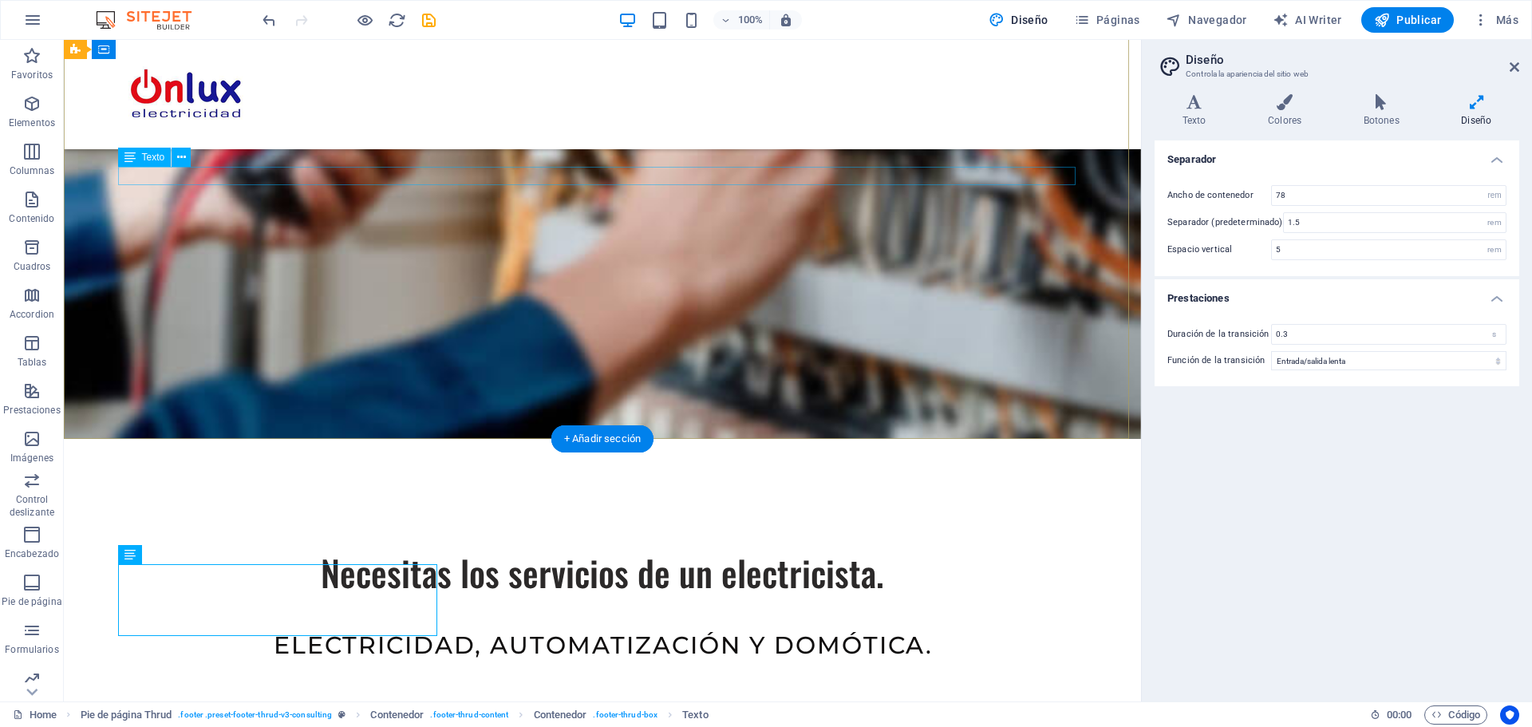
click at [148, 717] on div "asdf asf as fas" at bounding box center [603, 726] width 958 height 18
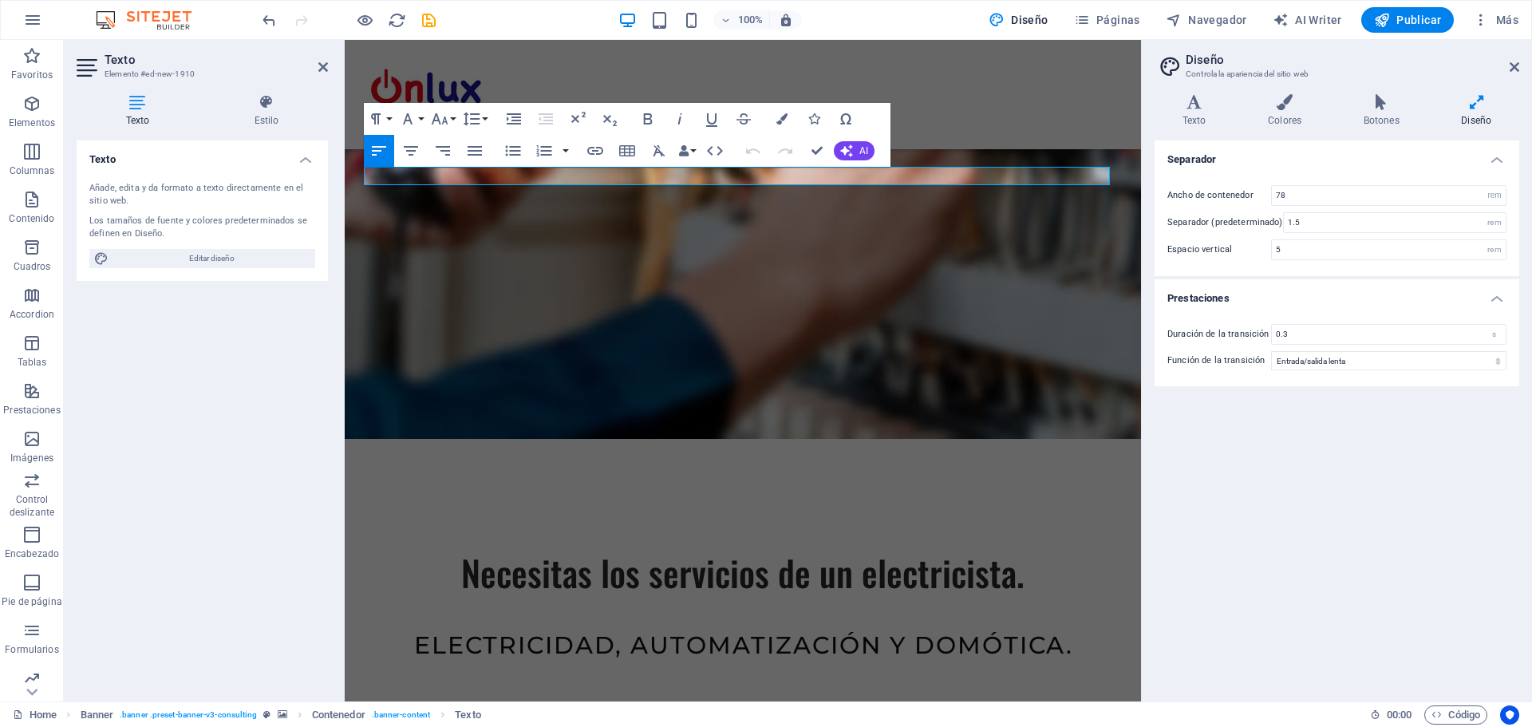
drag, startPoint x: 462, startPoint y: 177, endPoint x: 340, endPoint y: 155, distance: 124.1
click at [345, 155] on html "Skip to main content Necesitas los servicios de un electricista. electricidad, …" at bounding box center [743, 494] width 796 height 1547
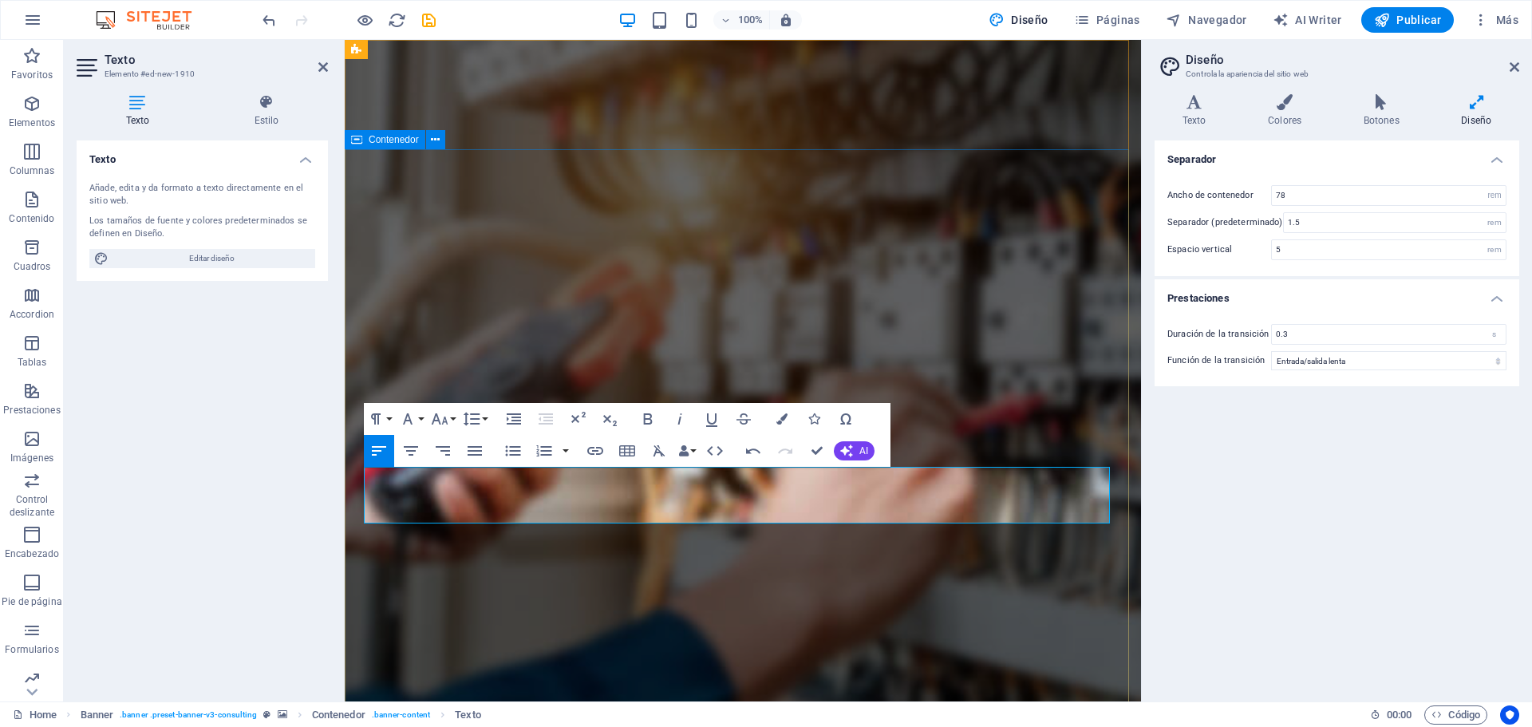
scroll to position [0, 0]
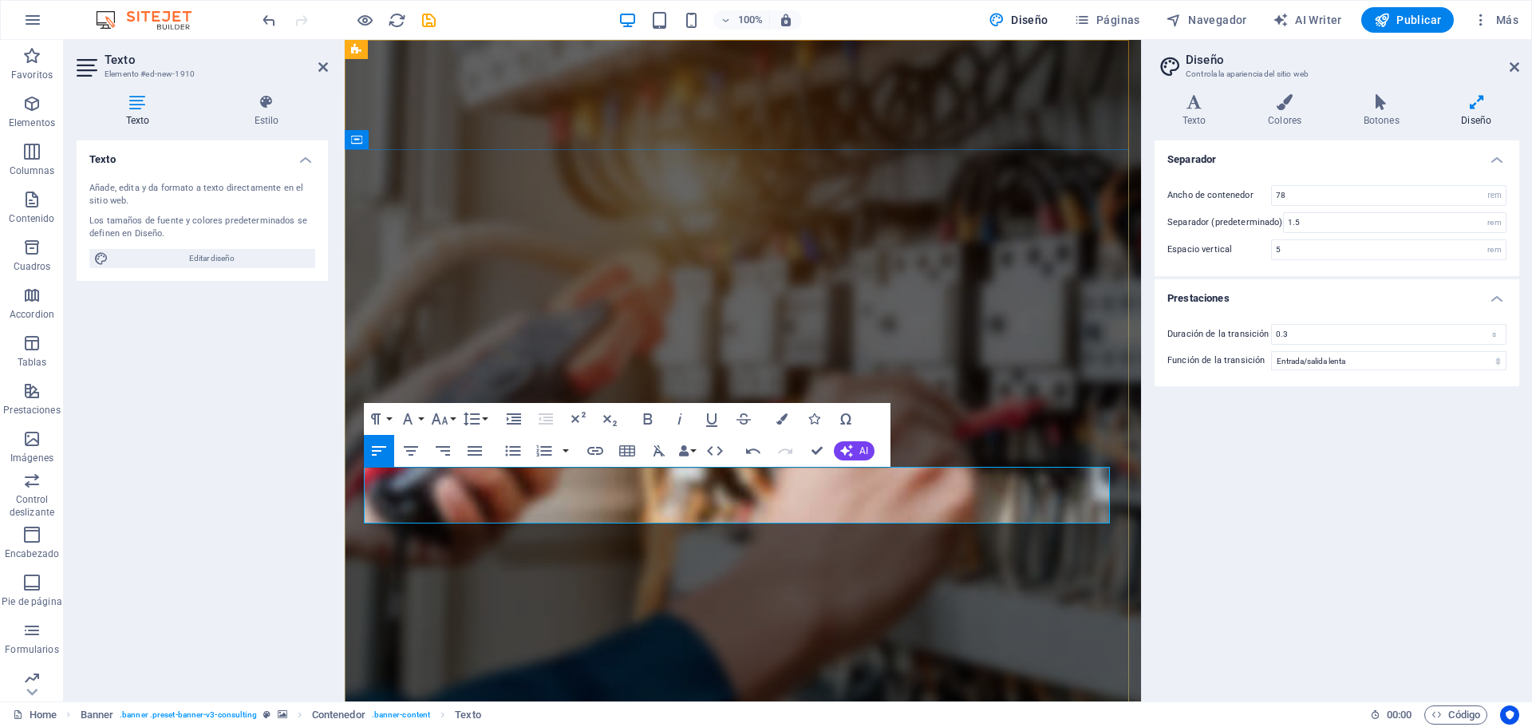
drag, startPoint x: 445, startPoint y: 500, endPoint x: 809, endPoint y: 535, distance: 365.6
click at [280, 26] on div at bounding box center [348, 20] width 179 height 26
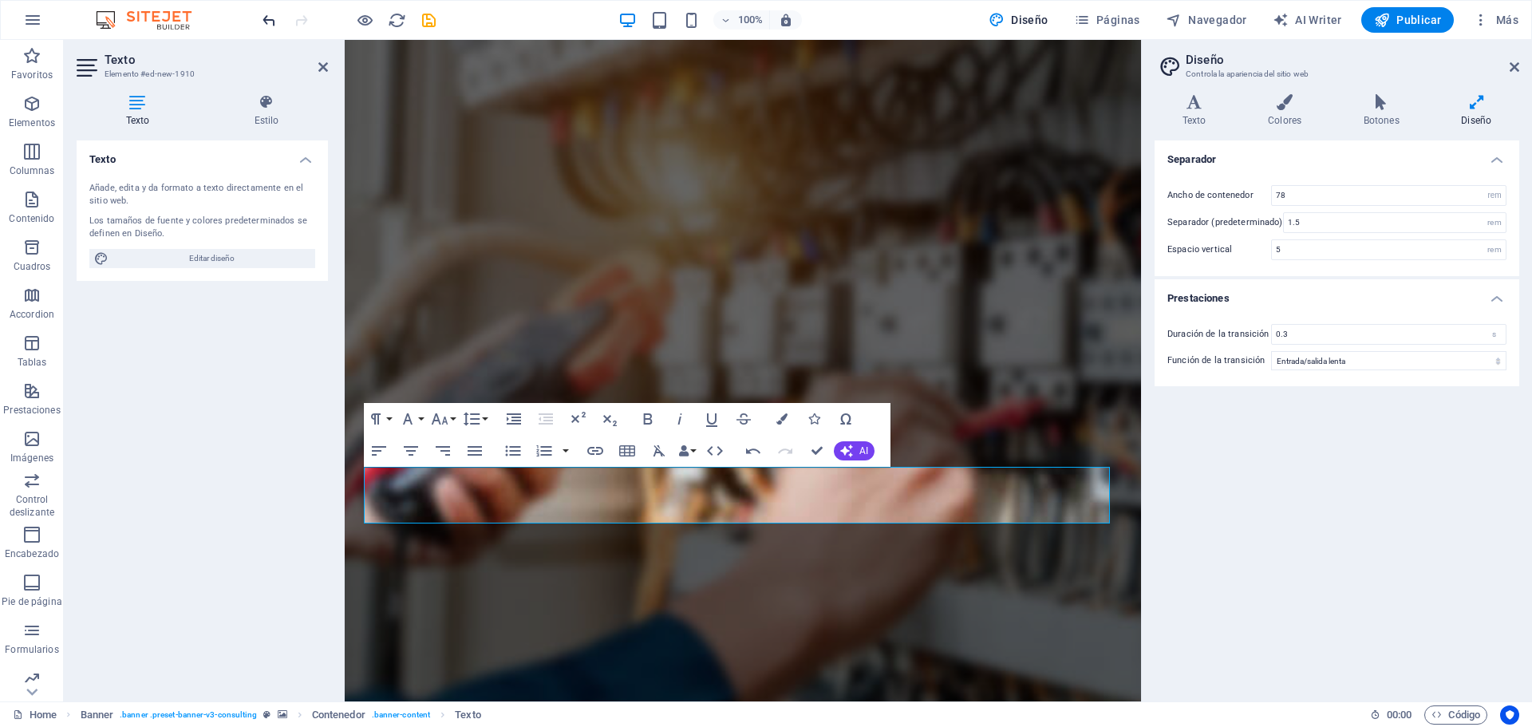
click at [269, 22] on icon "undo" at bounding box center [269, 20] width 18 height 18
click at [1505, 64] on h2 "Diseño" at bounding box center [1353, 60] width 334 height 14
click at [1520, 73] on aside "Diseño Controla la apariencia del sitio web Variantes Texto Colores Botones Dis…" at bounding box center [1336, 371] width 391 height 662
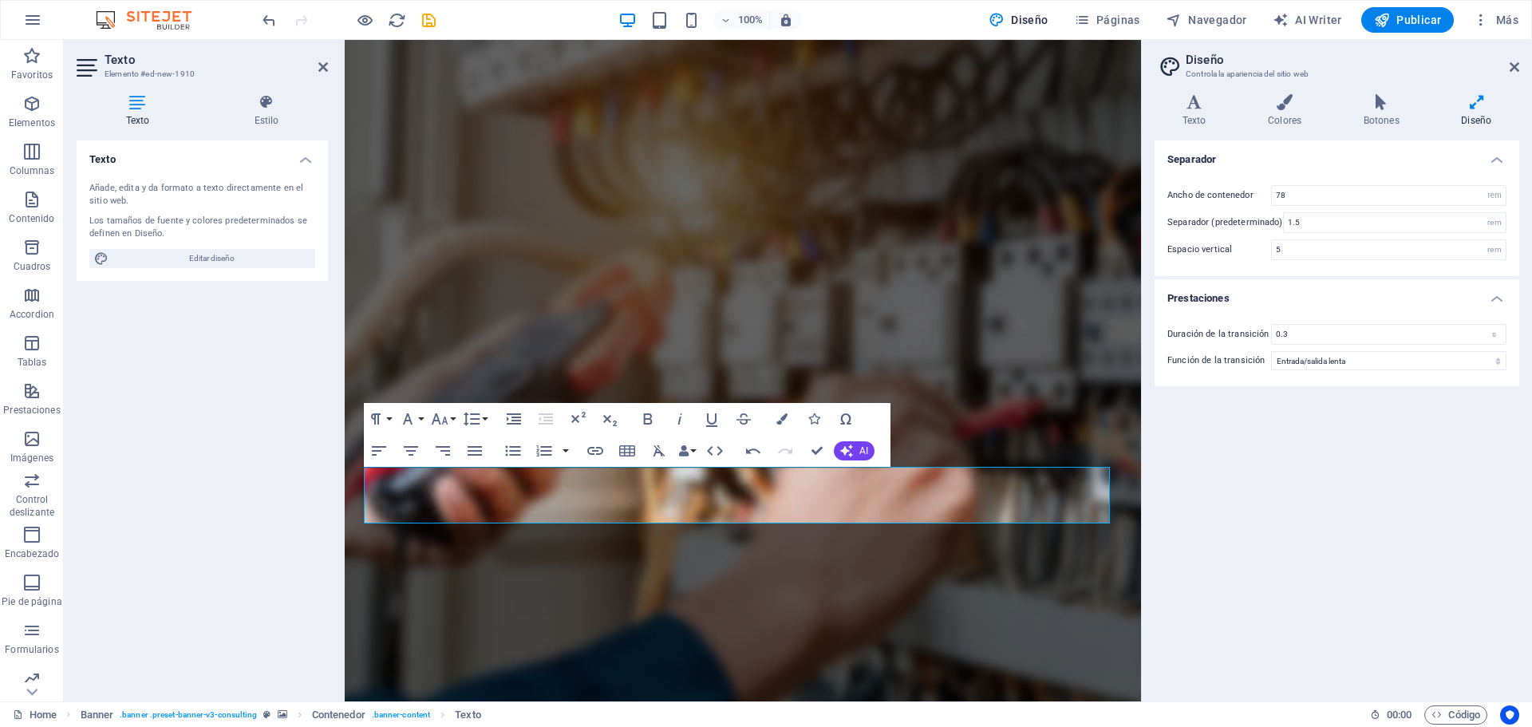
click at [275, 30] on div at bounding box center [348, 20] width 179 height 26
click at [267, 20] on icon "undo" at bounding box center [269, 20] width 18 height 18
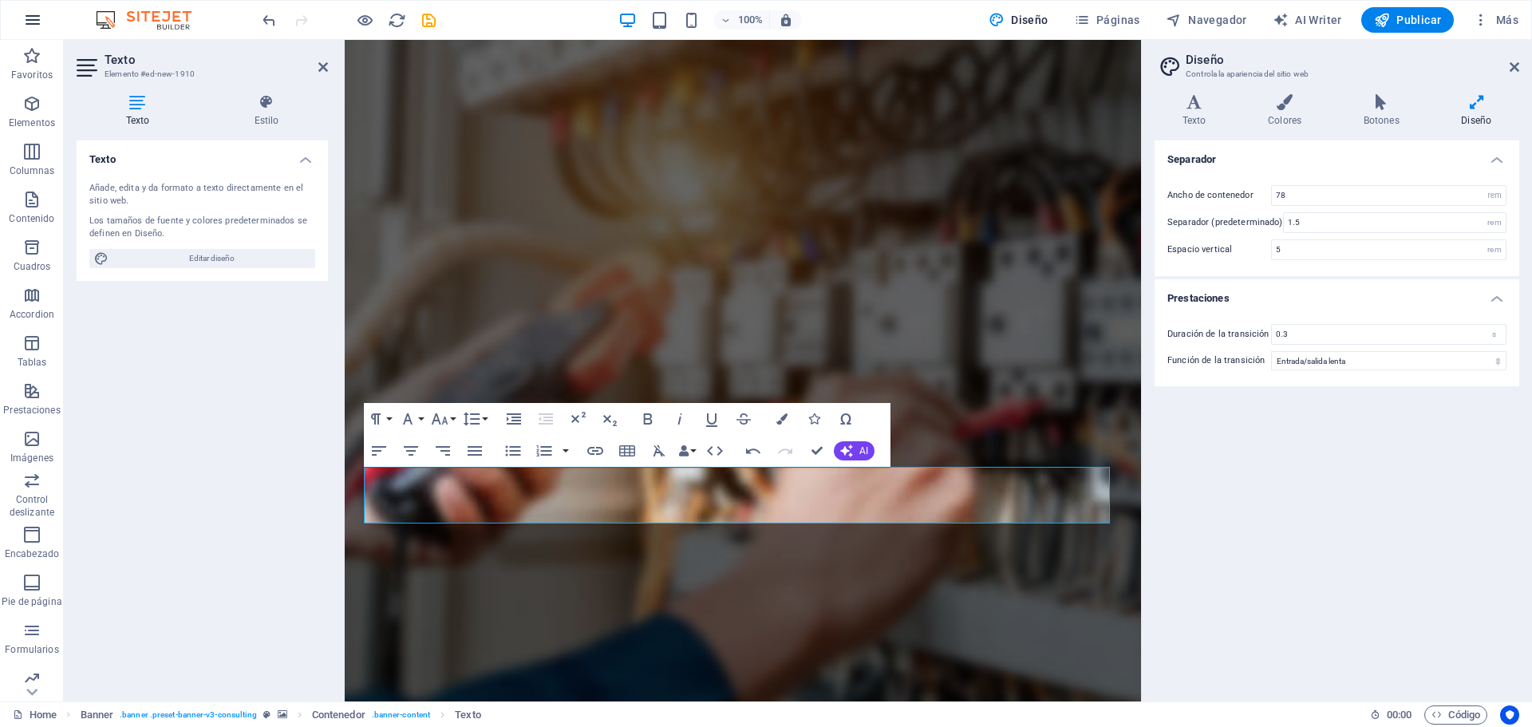
click at [24, 19] on icon "button" at bounding box center [32, 19] width 19 height 19
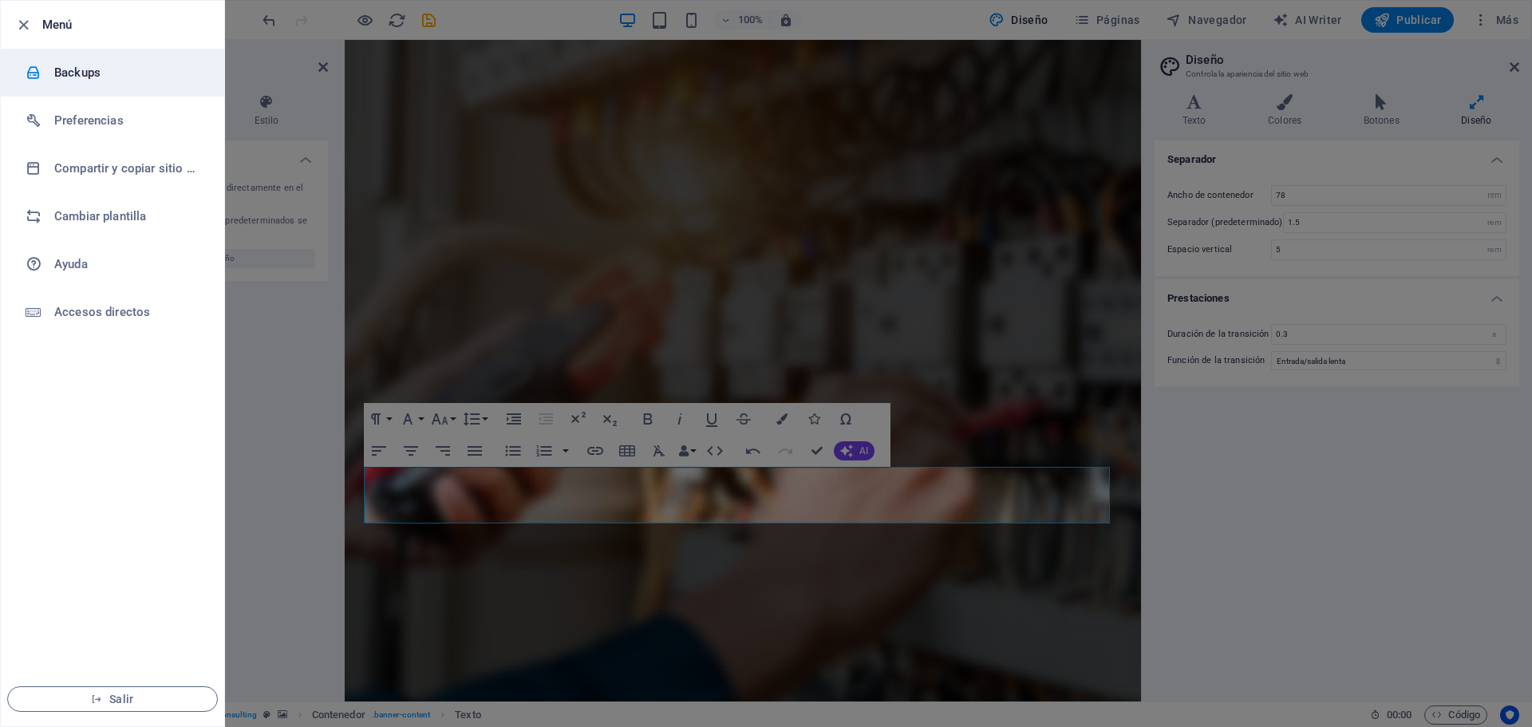
click at [89, 82] on li "Backups" at bounding box center [112, 73] width 223 height 48
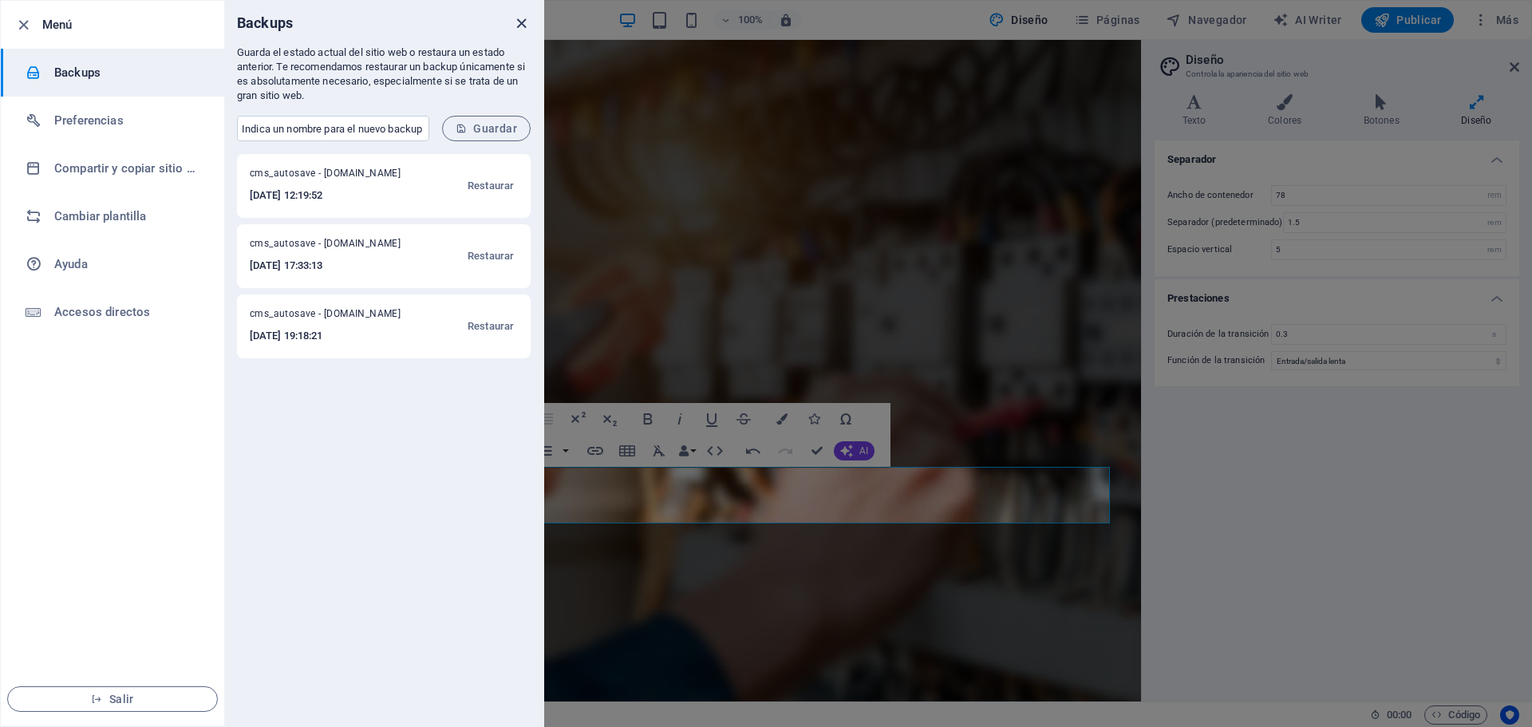
click at [516, 23] on icon "close" at bounding box center [521, 23] width 18 height 18
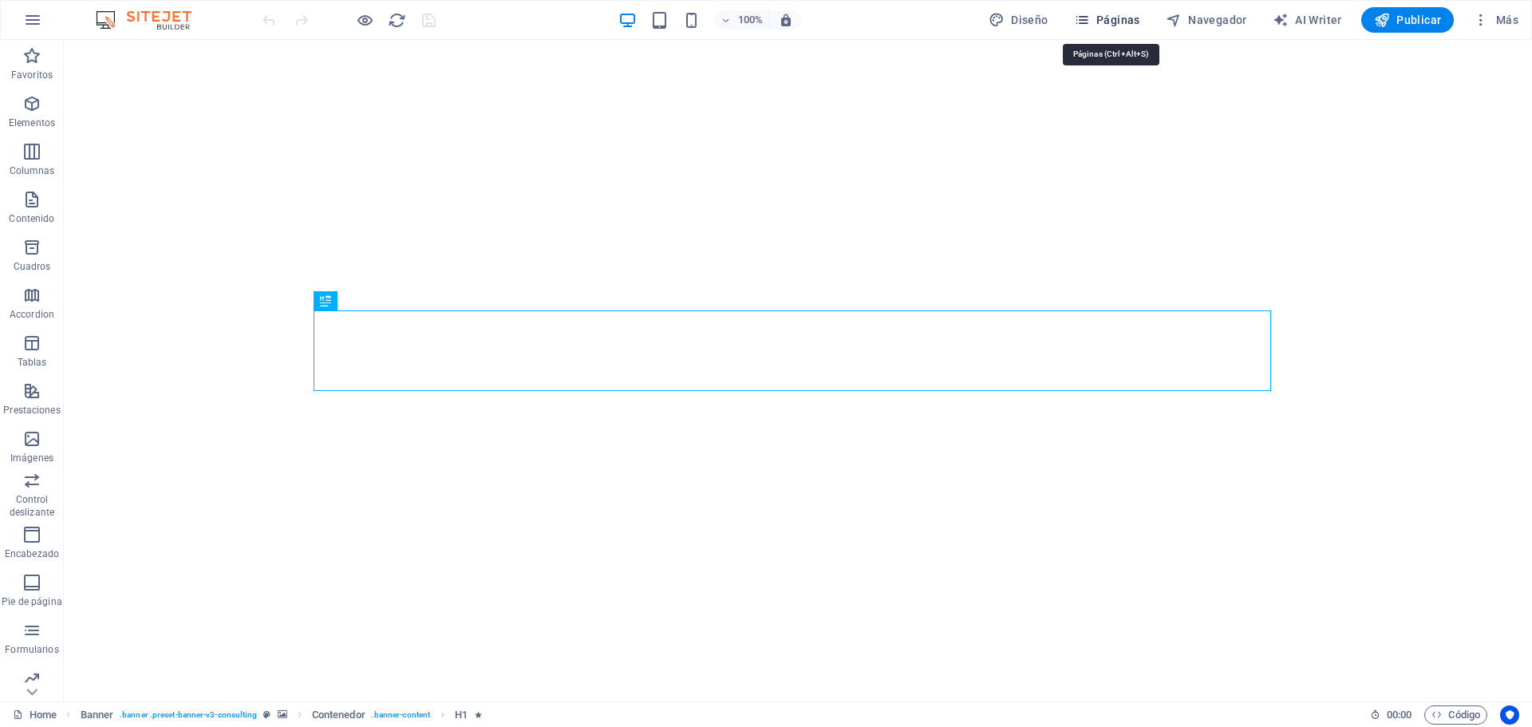
click at [1099, 21] on span "Páginas" at bounding box center [1107, 20] width 66 height 16
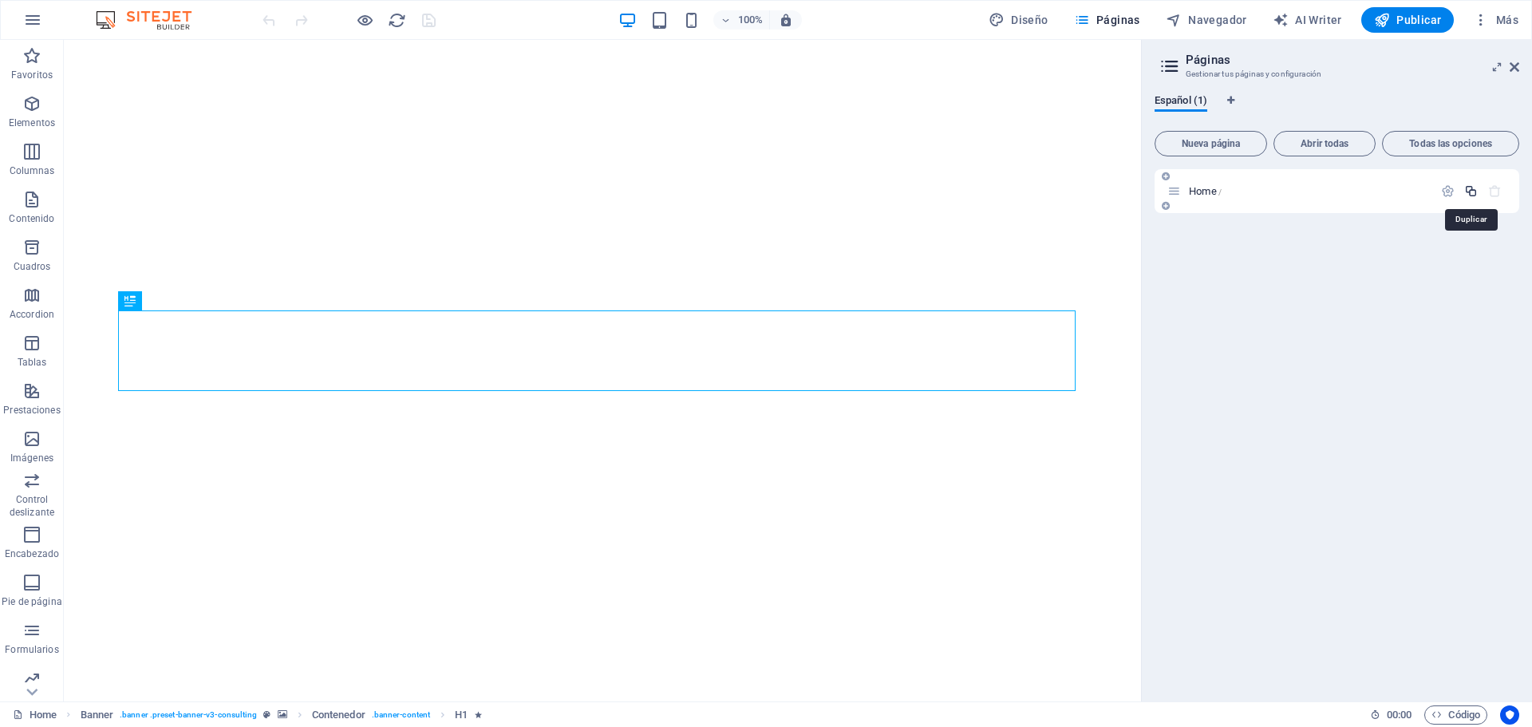
click at [1469, 194] on icon "button" at bounding box center [1471, 191] width 14 height 14
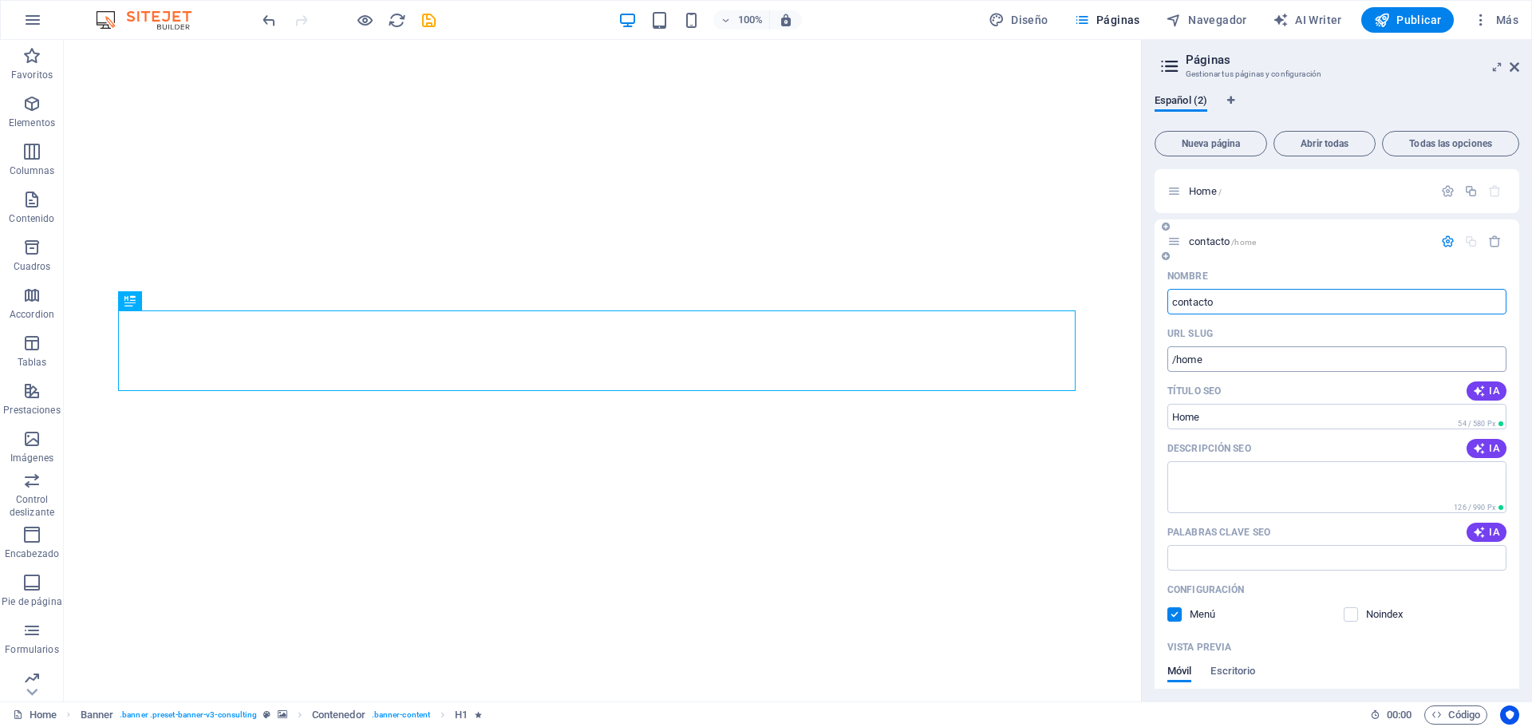
type input "contacto"
click at [1230, 366] on input "/home" at bounding box center [1337, 359] width 339 height 26
type input "/contacto"
click at [1219, 417] on input "Home" at bounding box center [1337, 417] width 339 height 26
type input "H"
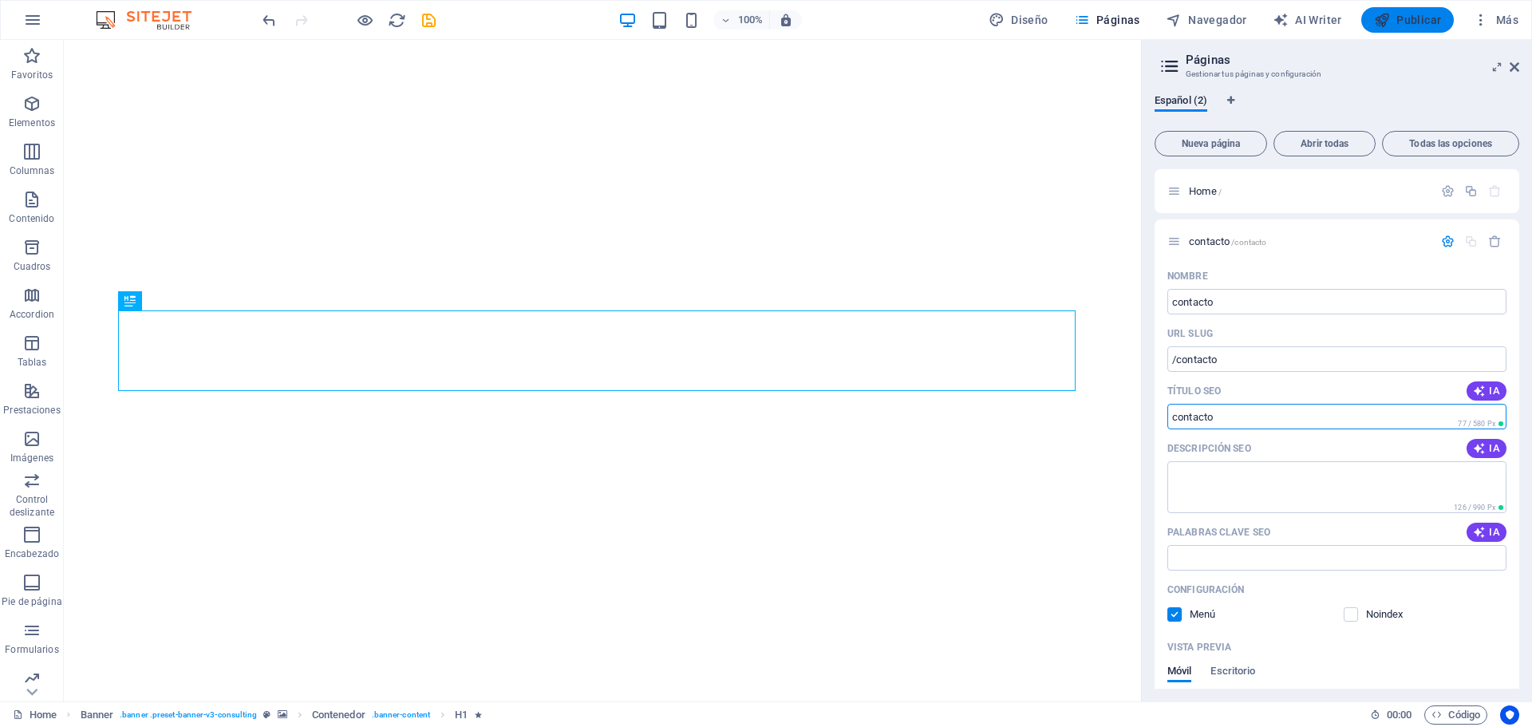
type input "contacto"
click at [1405, 15] on span "Publicar" at bounding box center [1408, 20] width 68 height 16
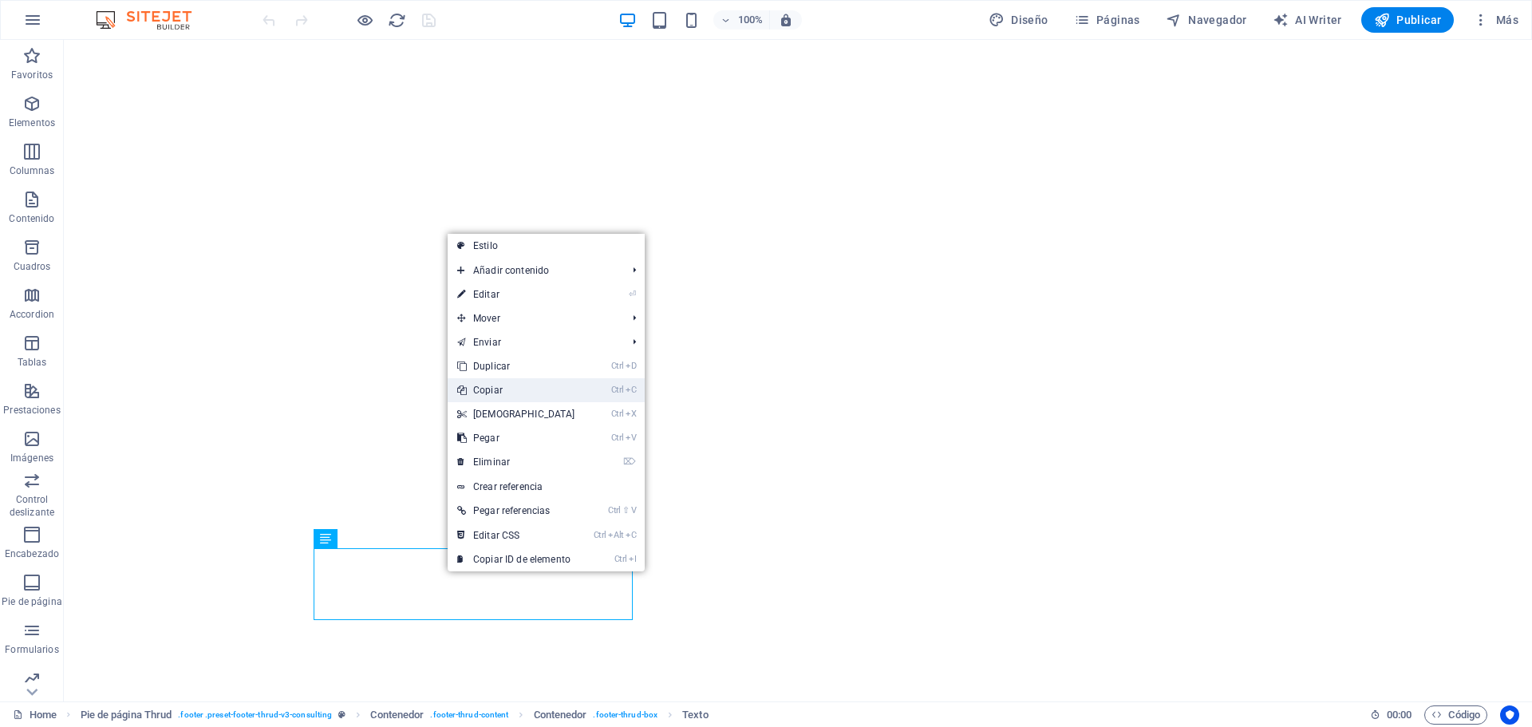
click at [516, 379] on link "Ctrl C Copiar" at bounding box center [516, 390] width 137 height 24
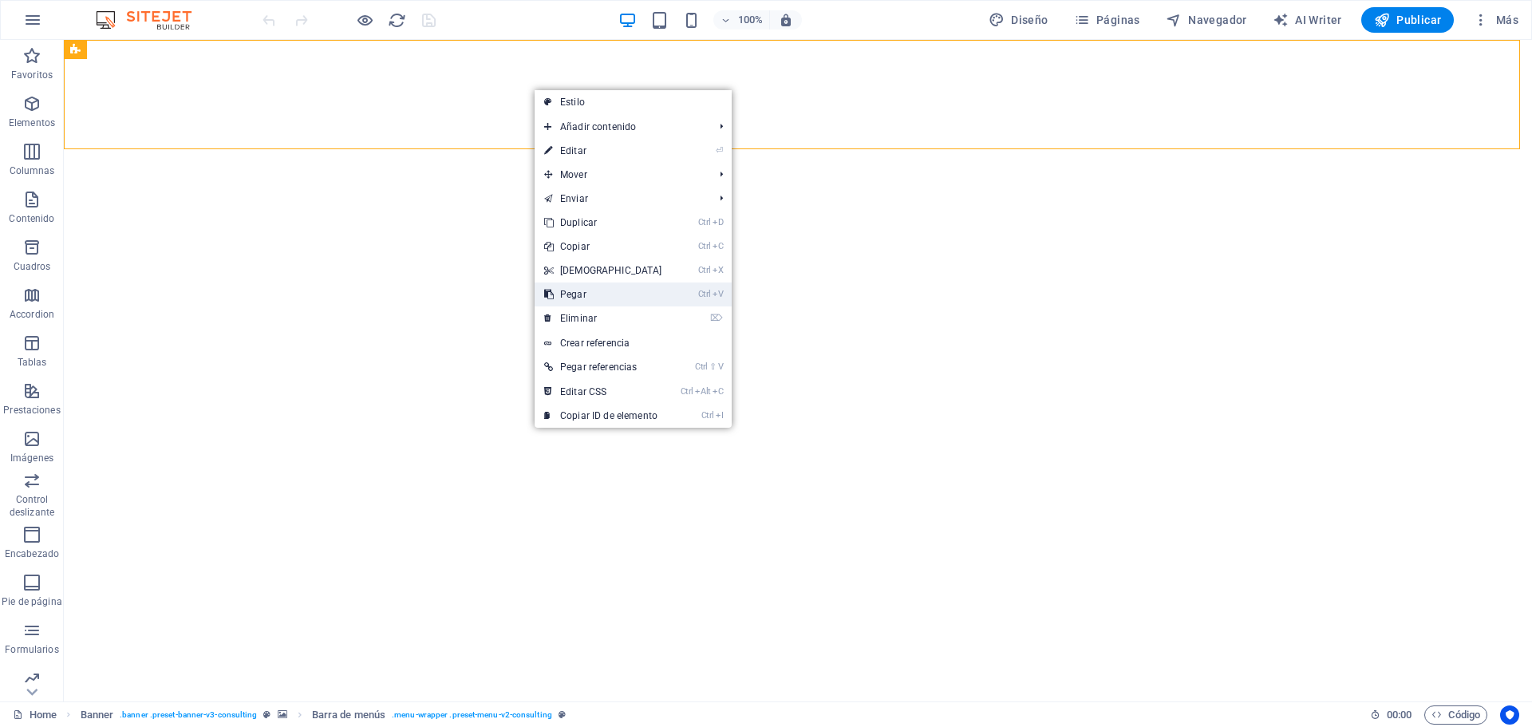
click at [587, 291] on link "Ctrl V Pegar" at bounding box center [603, 295] width 137 height 24
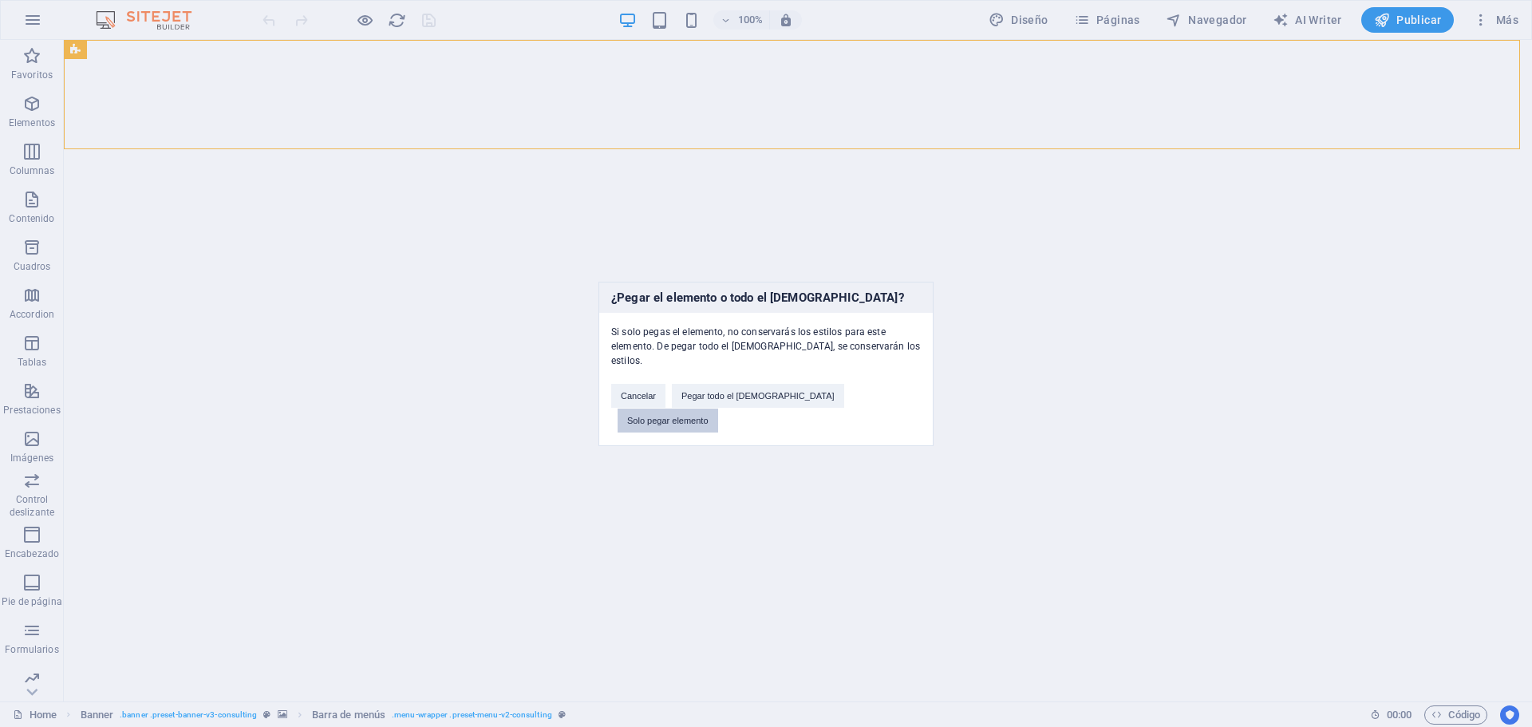
click at [718, 409] on button "Solo pegar elemento" at bounding box center [668, 421] width 101 height 24
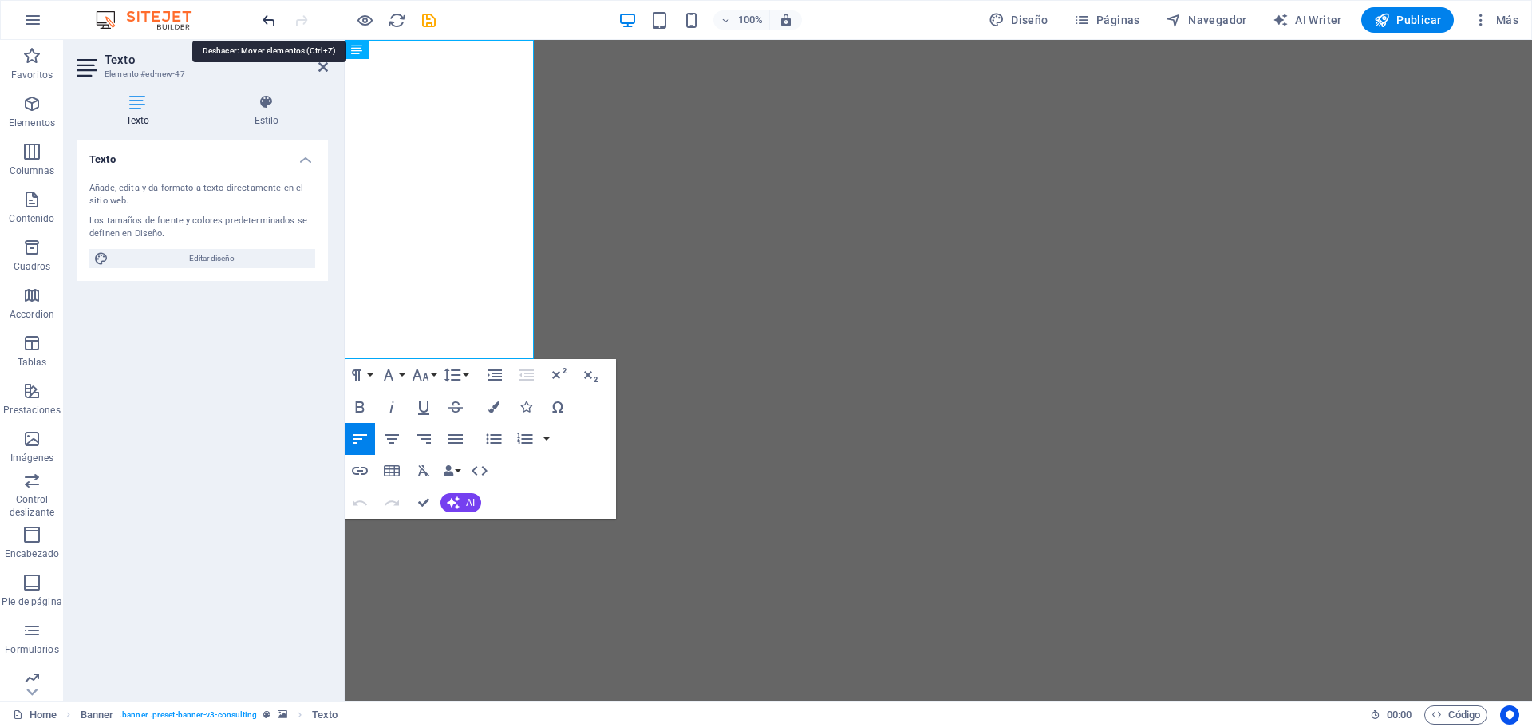
click at [265, 26] on icon "undo" at bounding box center [269, 20] width 18 height 18
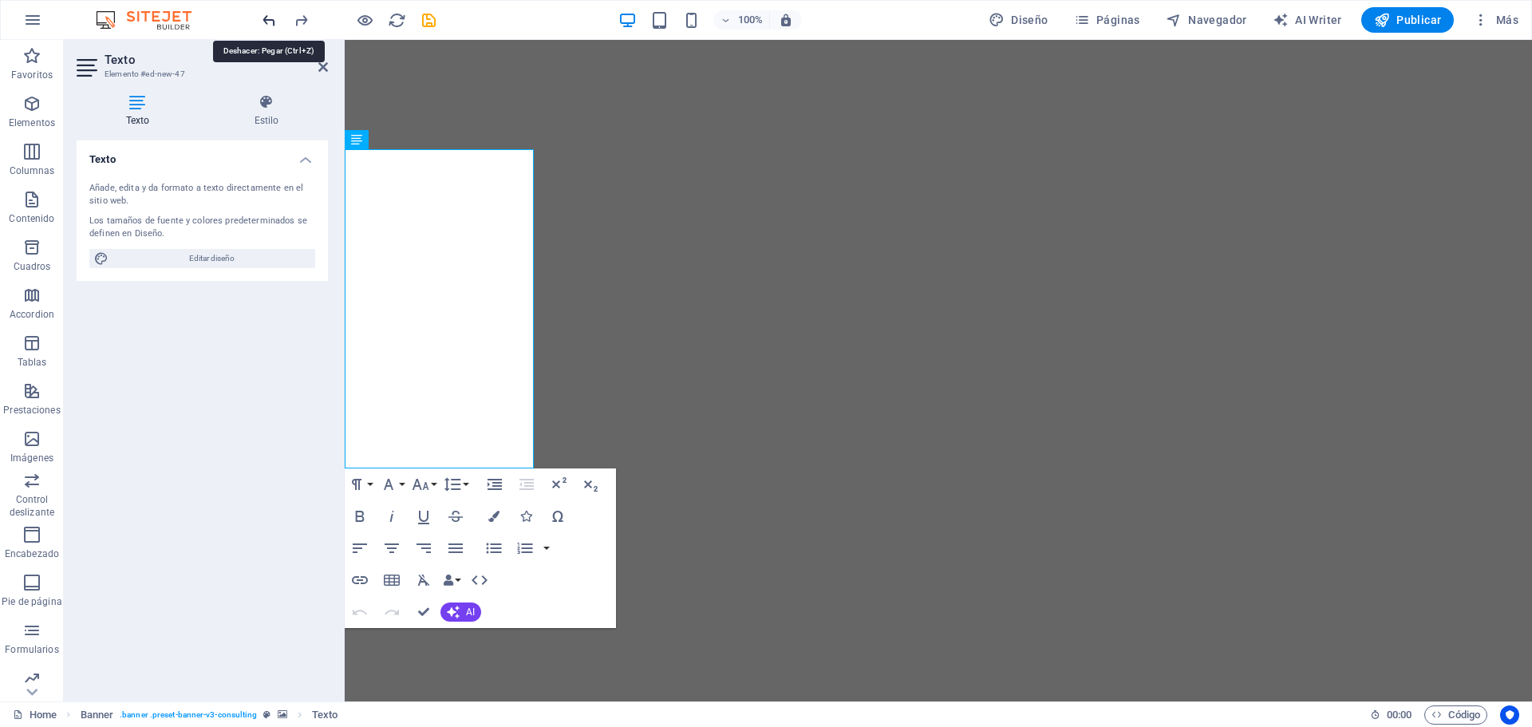
click at [265, 26] on icon "undo" at bounding box center [269, 20] width 18 height 18
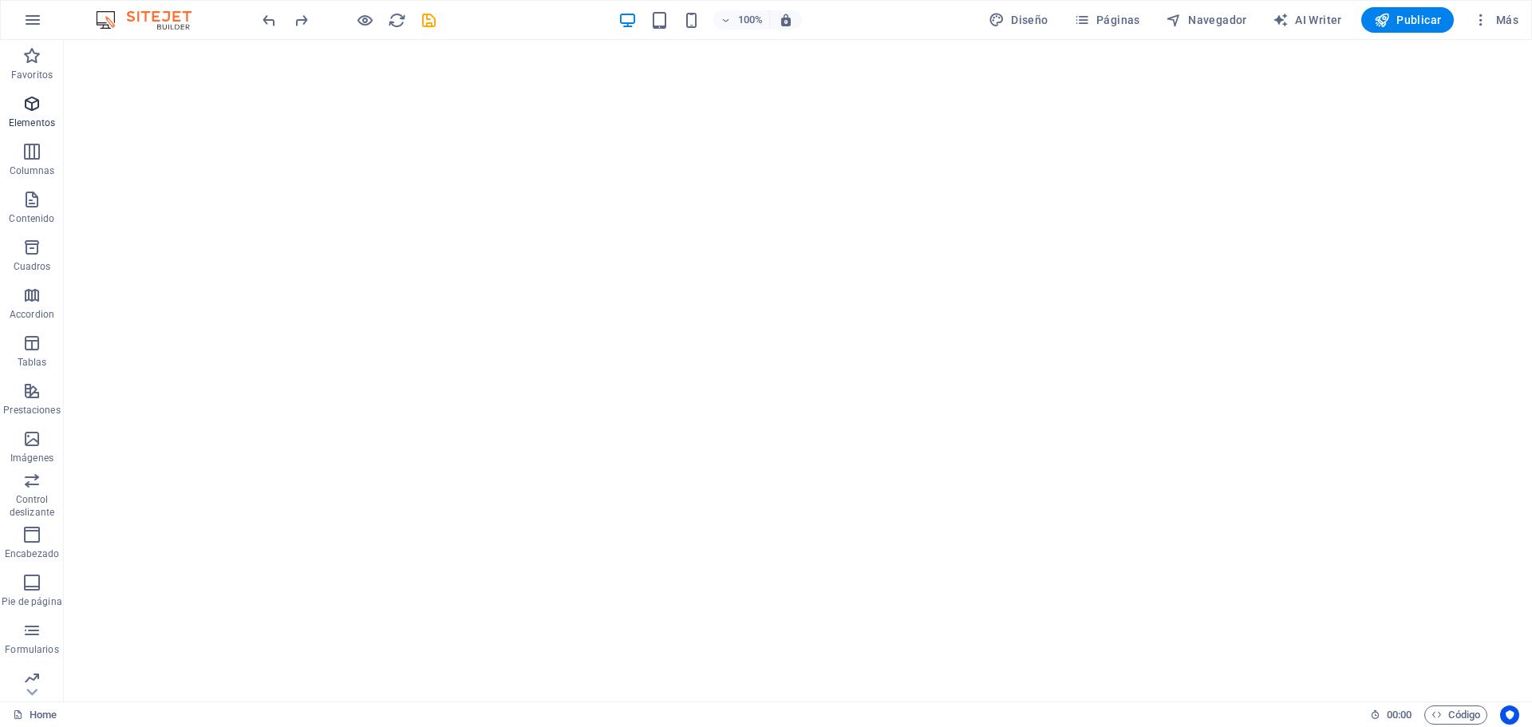
click at [51, 109] on span "Elementos" at bounding box center [32, 113] width 64 height 38
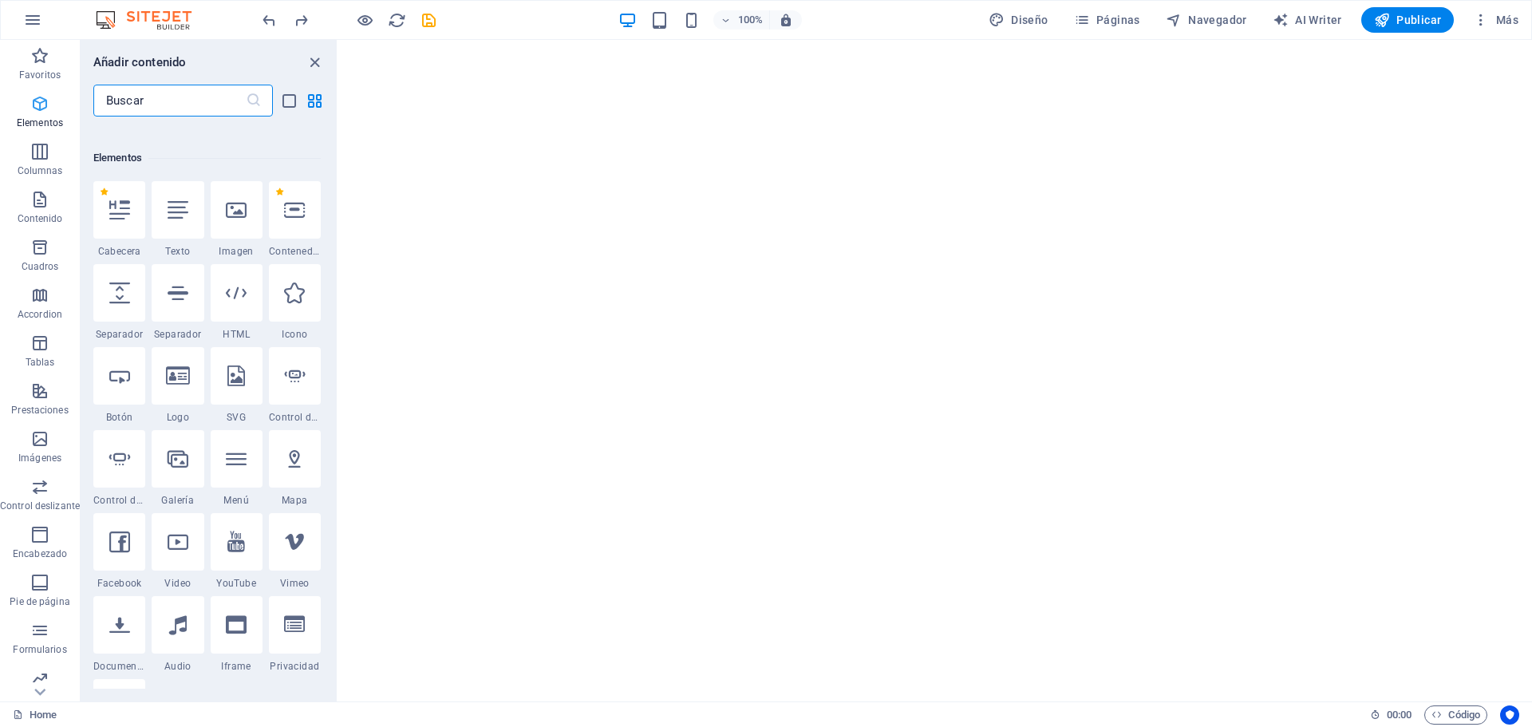
scroll to position [301, 0]
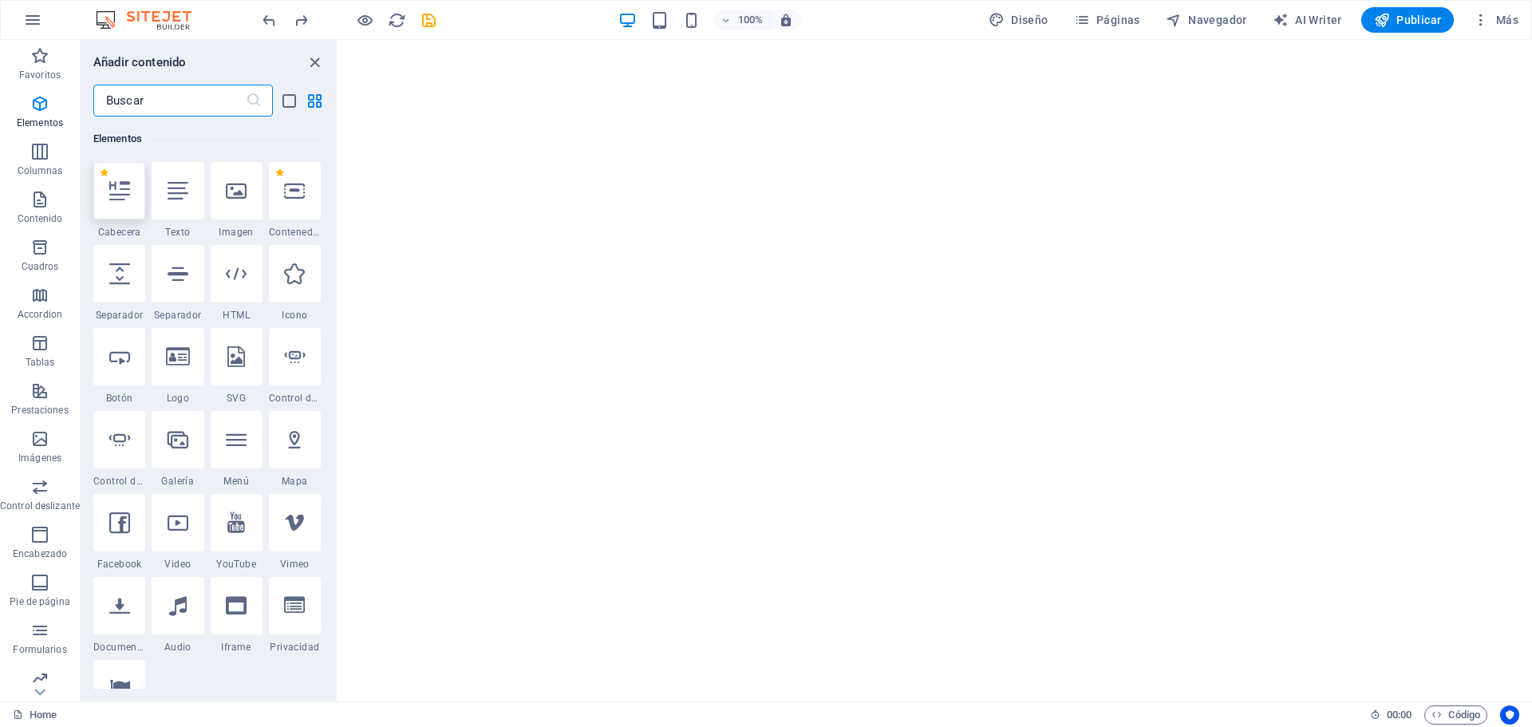
click at [117, 206] on div at bounding box center [119, 190] width 52 height 57
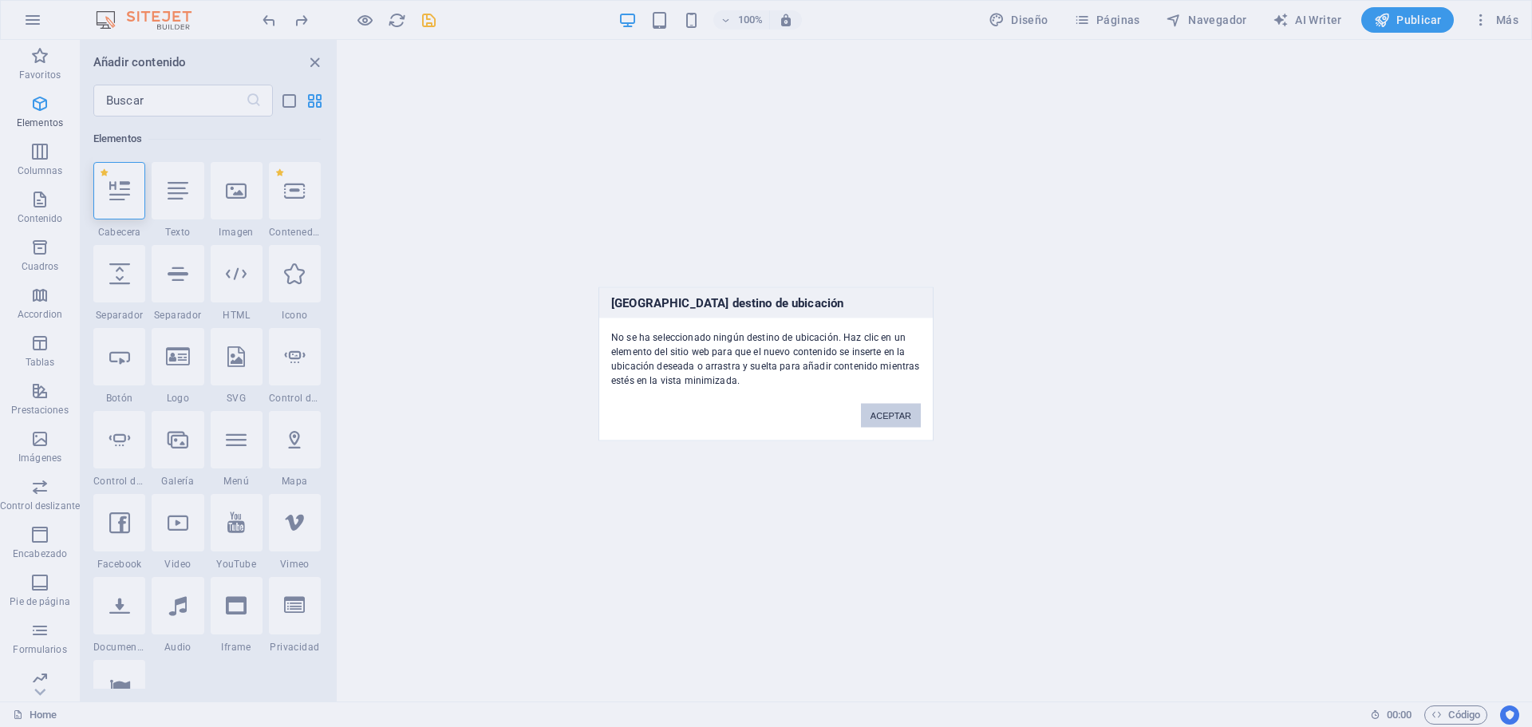
click at [883, 405] on button "ACEPTAR" at bounding box center [891, 415] width 60 height 24
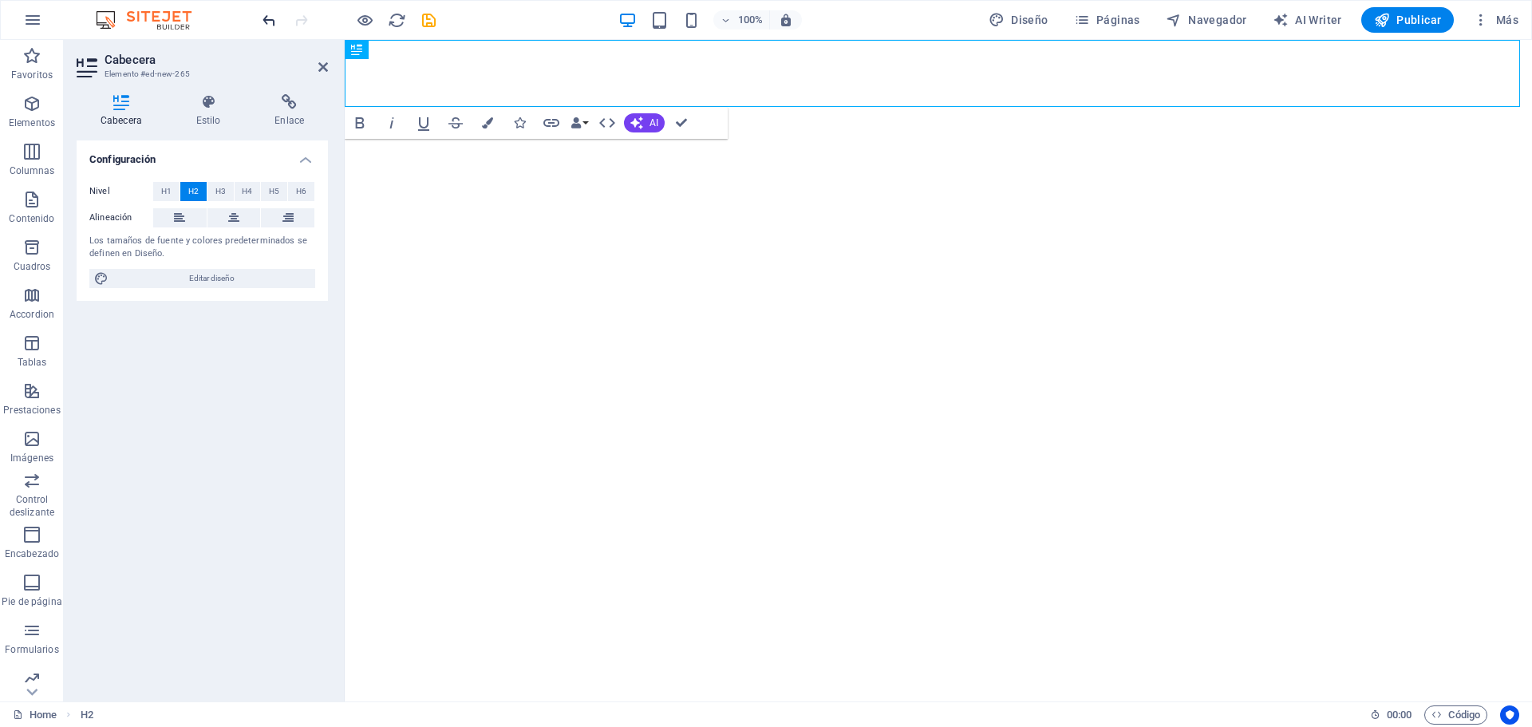
click at [260, 14] on icon "undo" at bounding box center [269, 20] width 18 height 18
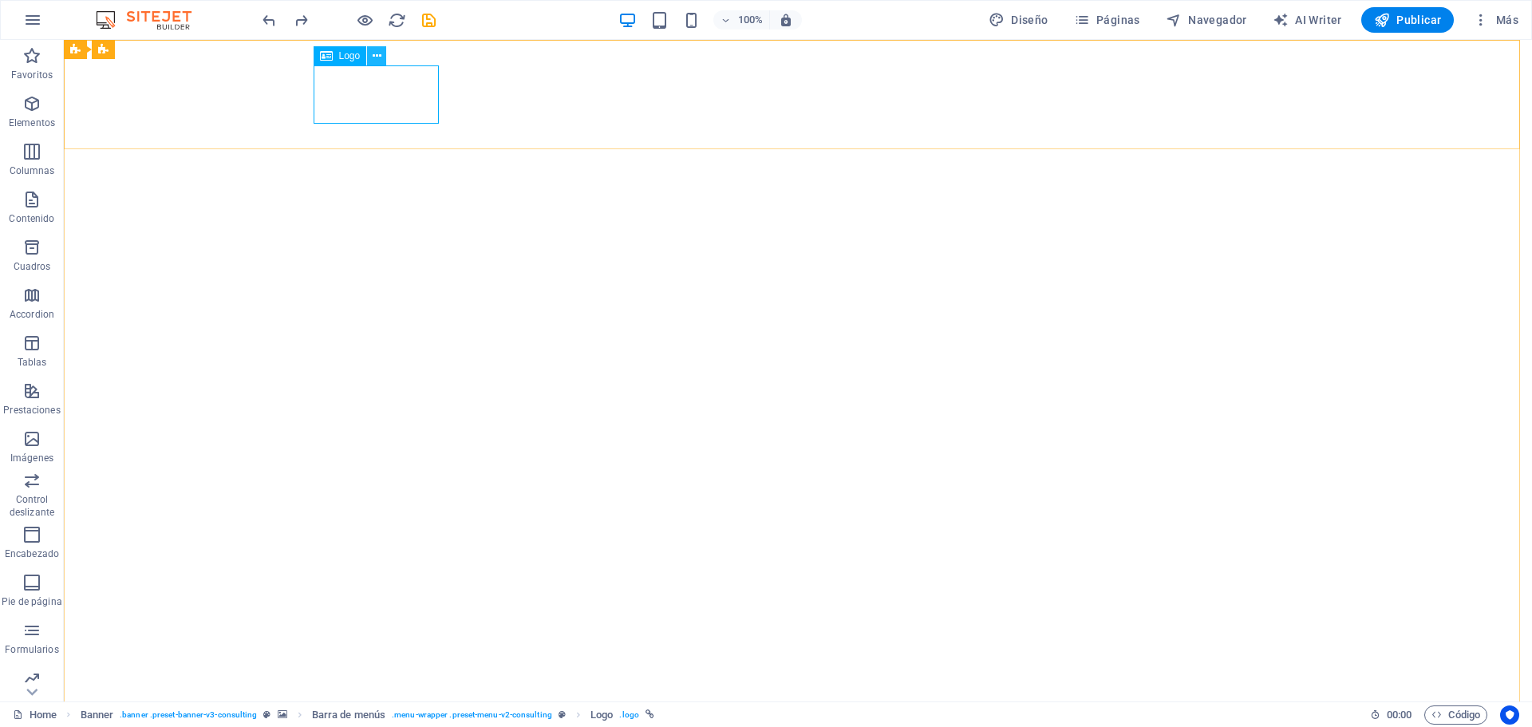
click at [377, 54] on icon at bounding box center [377, 56] width 9 height 17
click at [33, 110] on icon "button" at bounding box center [31, 103] width 19 height 19
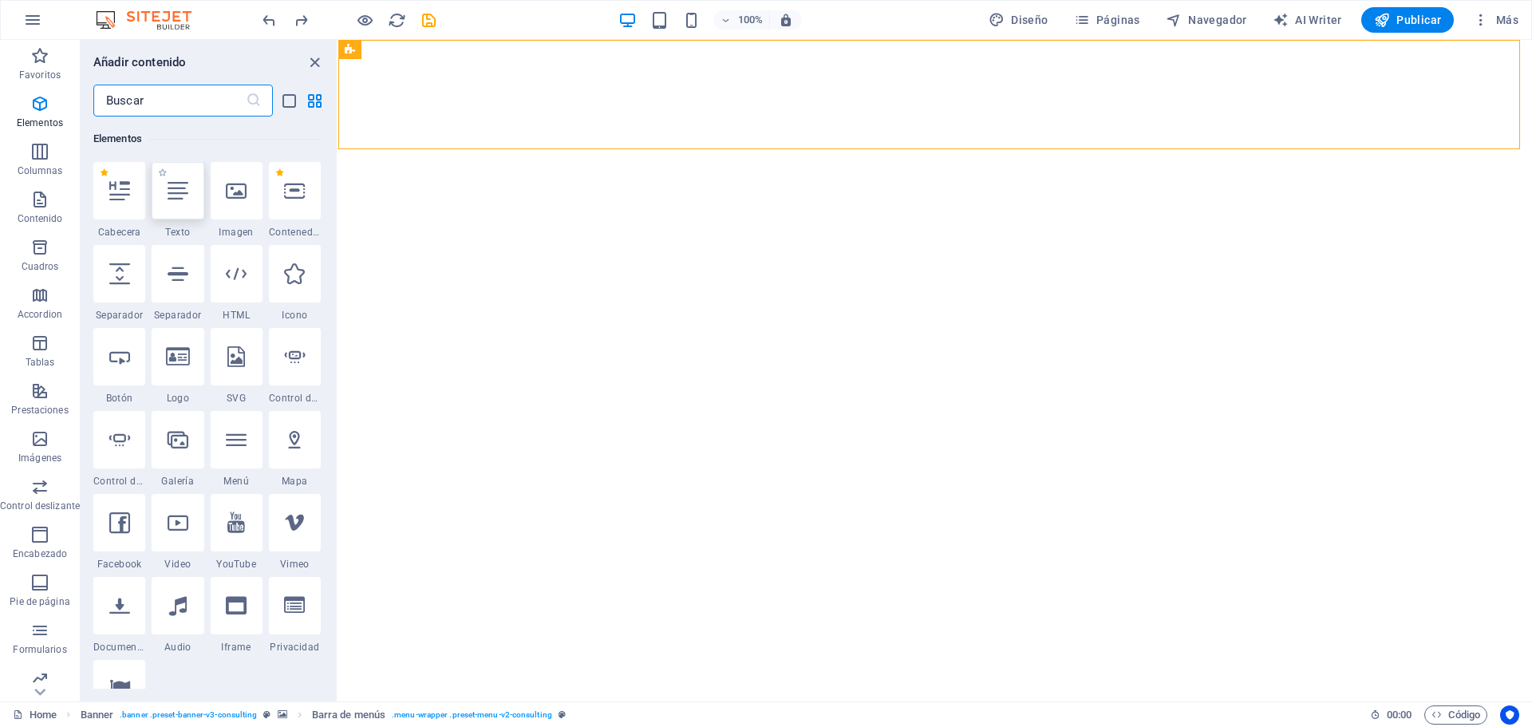
click at [185, 193] on icon at bounding box center [178, 190] width 21 height 21
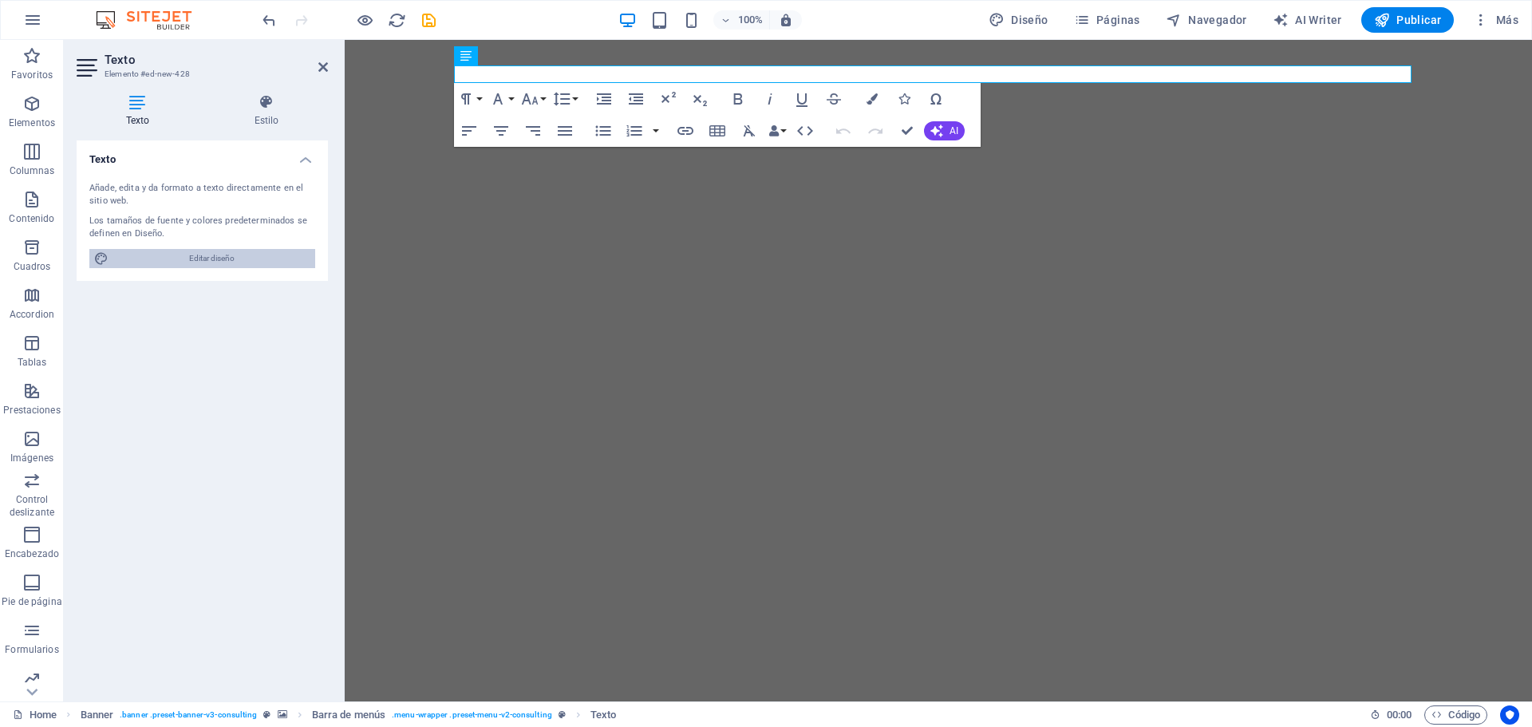
click at [196, 249] on span "Editar diseño" at bounding box center [211, 258] width 197 height 19
select select "px"
select select "400"
select select "px"
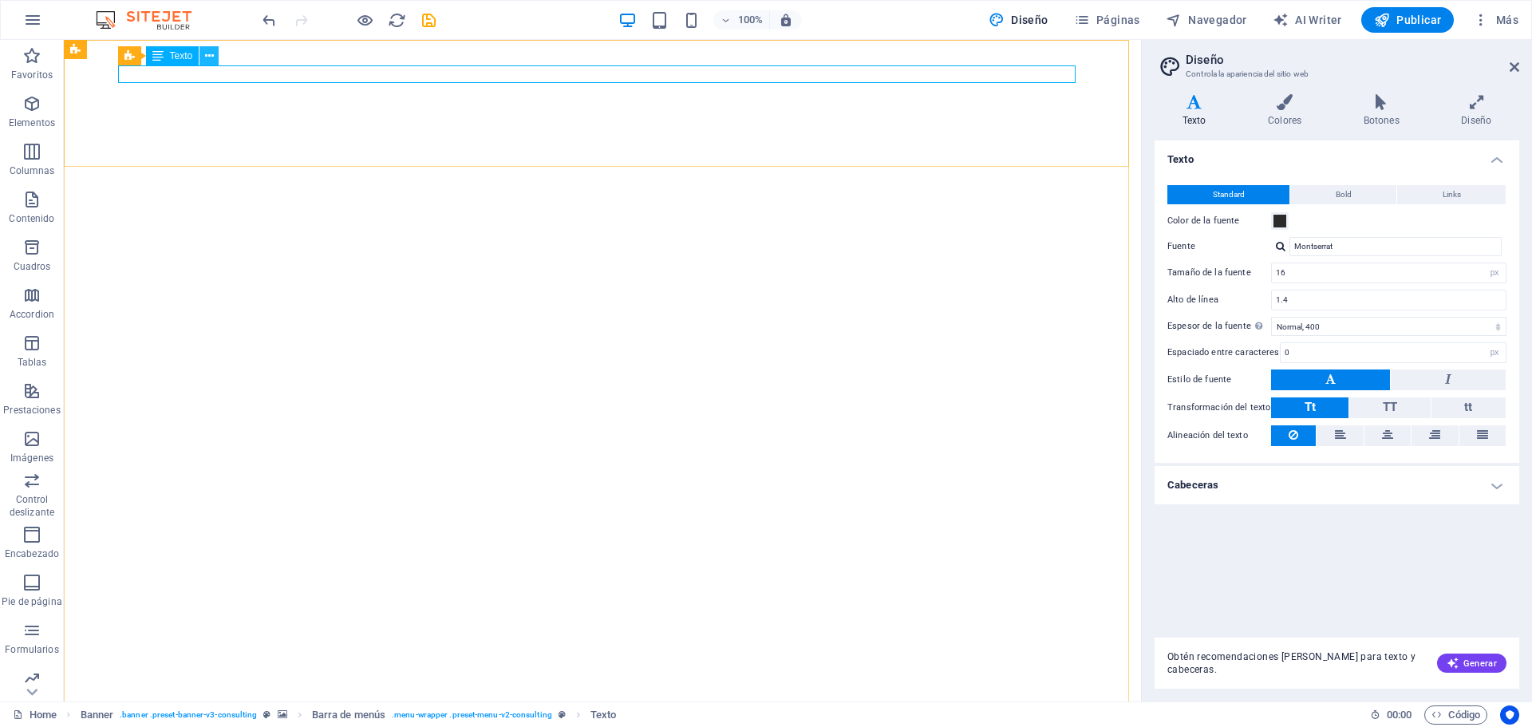
click at [208, 55] on icon at bounding box center [209, 56] width 9 height 17
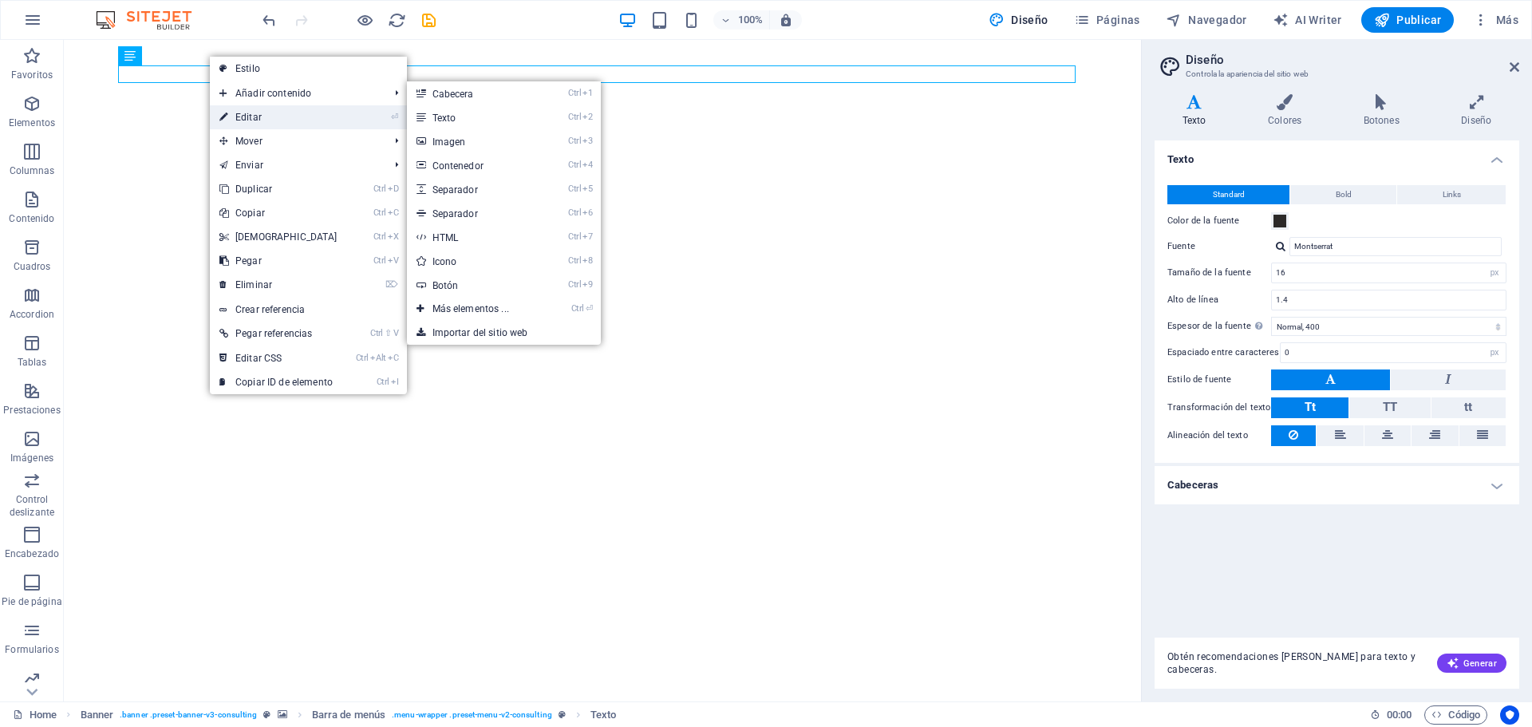
click at [267, 125] on link "⏎ Editar" at bounding box center [278, 117] width 137 height 24
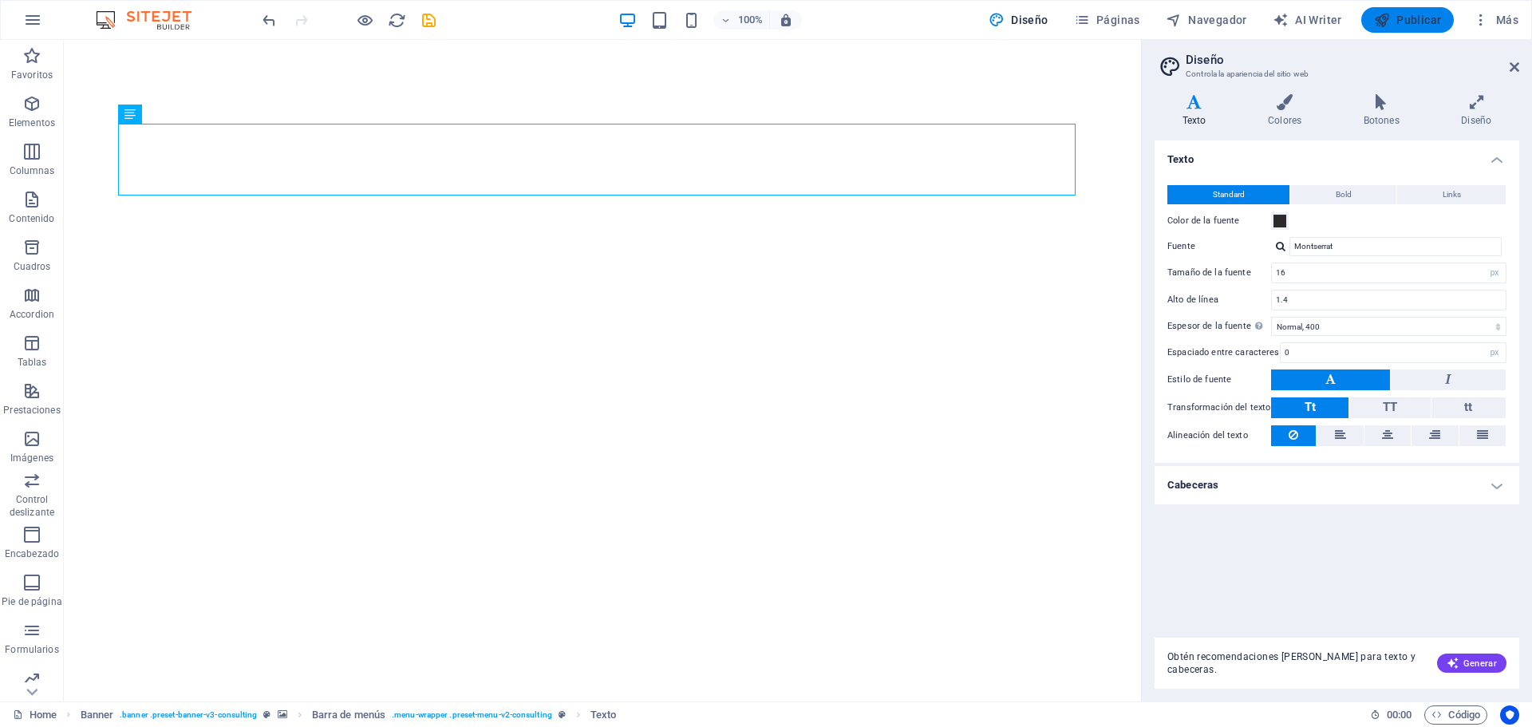
click at [1429, 21] on span "Publicar" at bounding box center [1408, 20] width 68 height 16
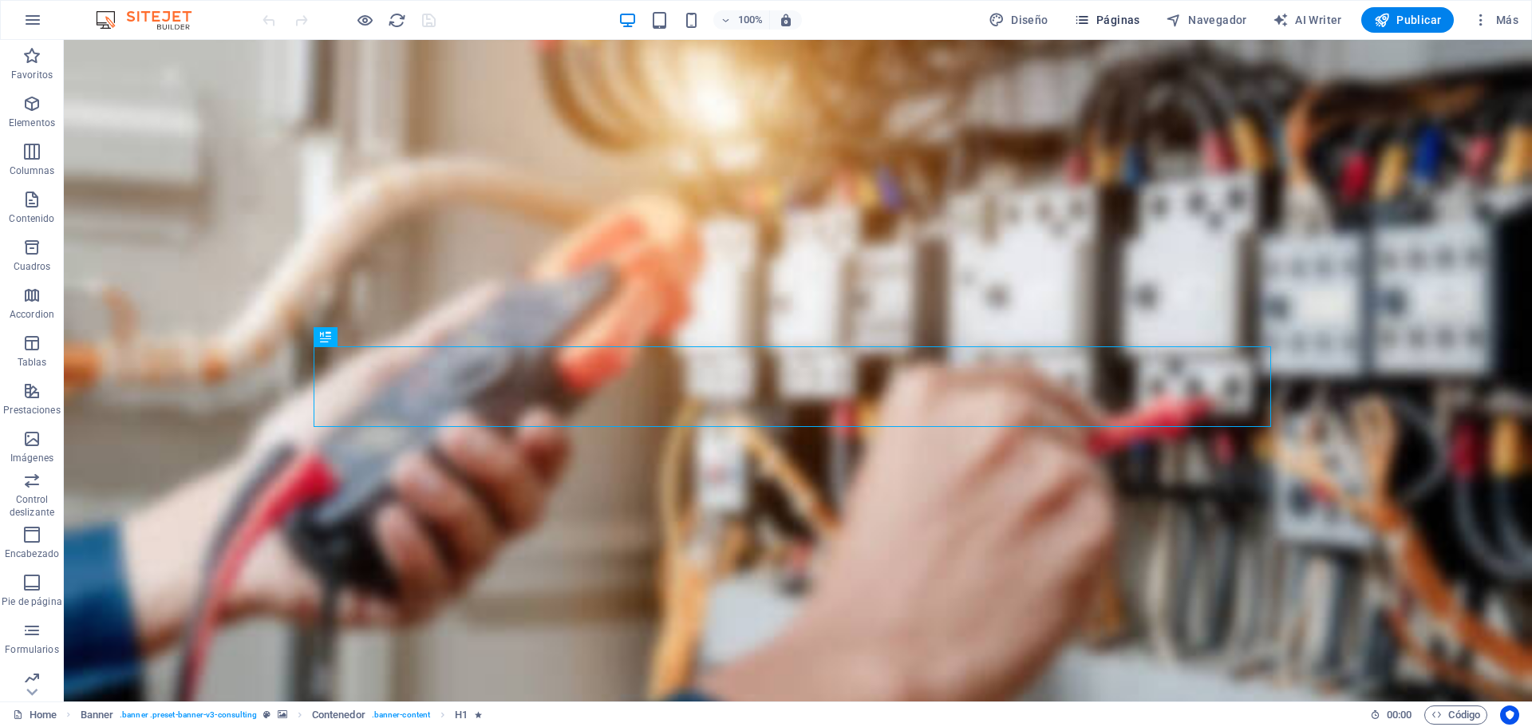
click at [1105, 19] on span "Páginas" at bounding box center [1107, 20] width 66 height 16
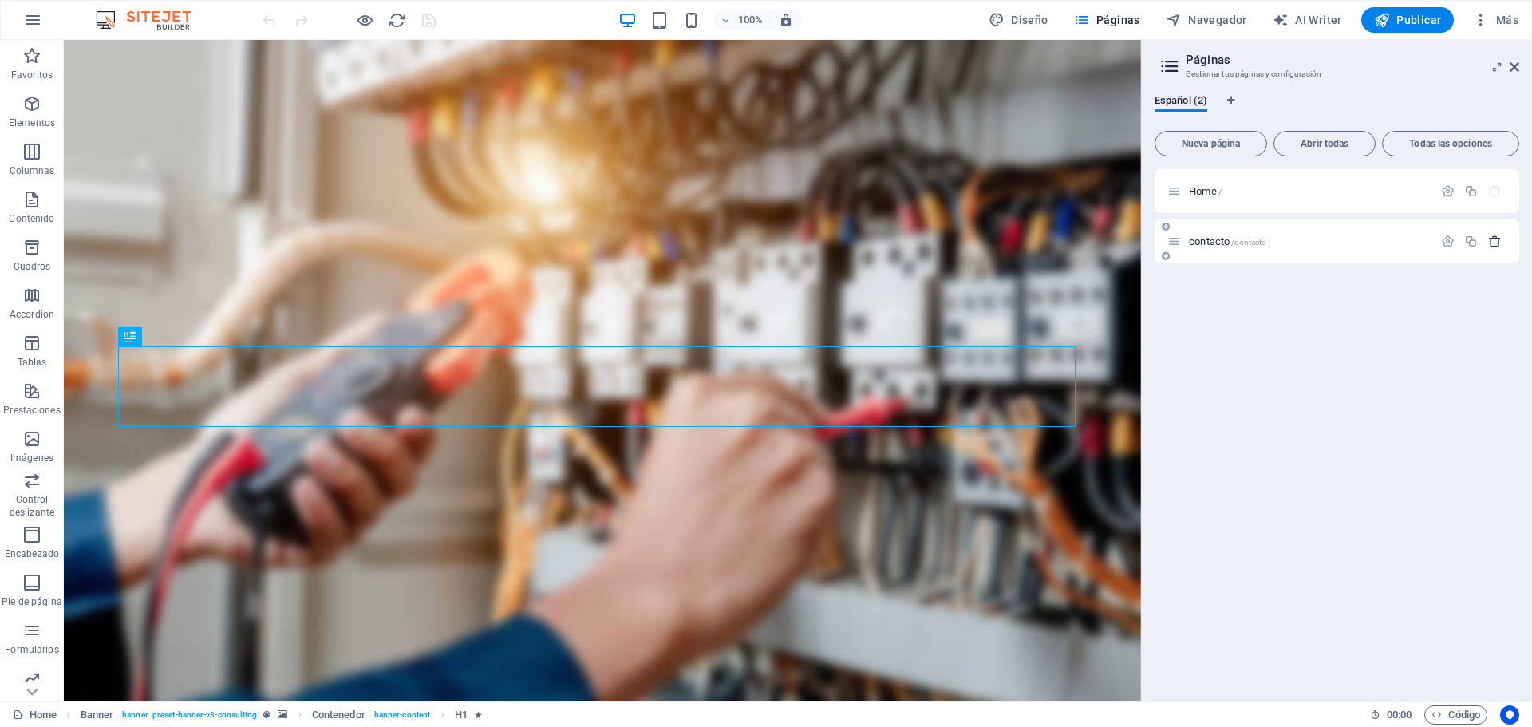
click at [1492, 239] on icon "button" at bounding box center [1495, 242] width 14 height 14
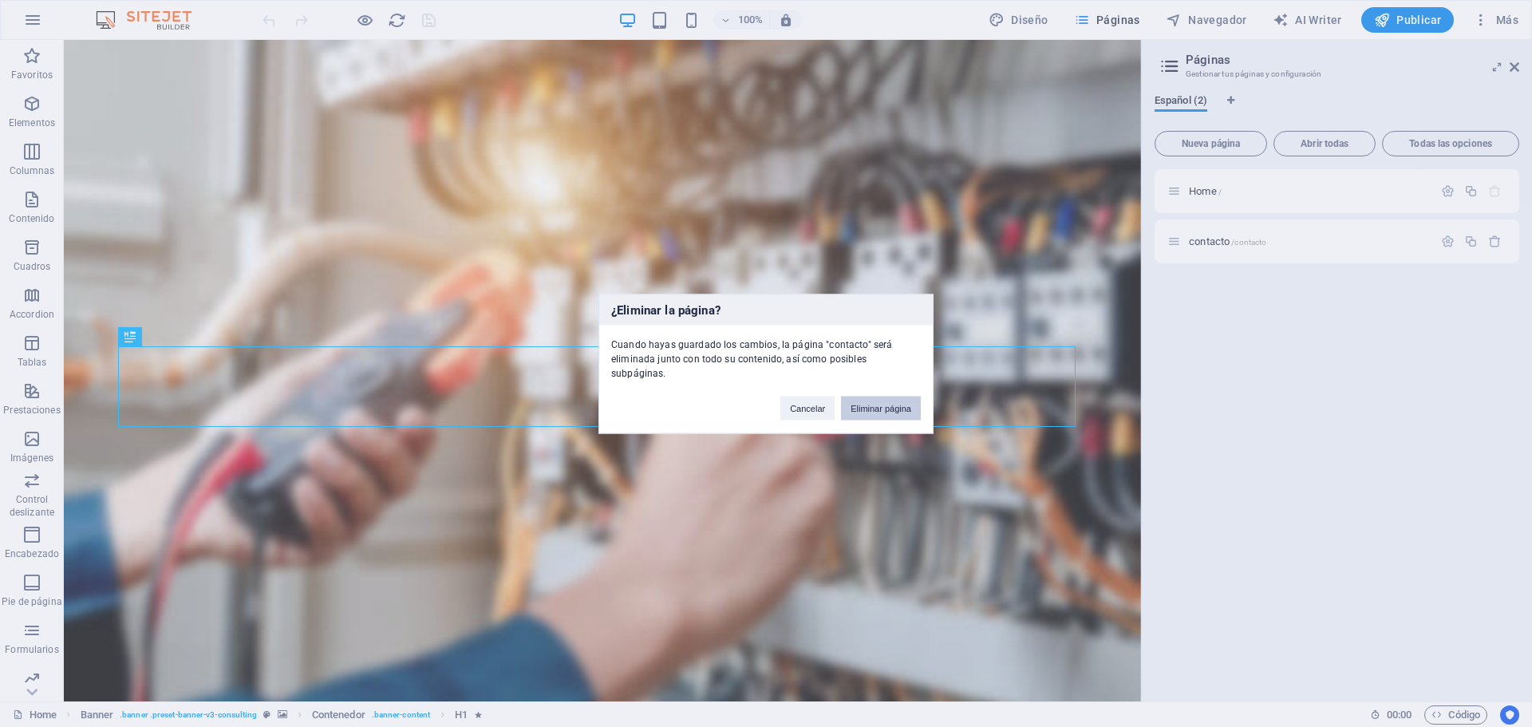
drag, startPoint x: 859, startPoint y: 408, endPoint x: 976, endPoint y: 405, distance: 117.3
click at [859, 408] on button "Eliminar página" at bounding box center [881, 408] width 80 height 24
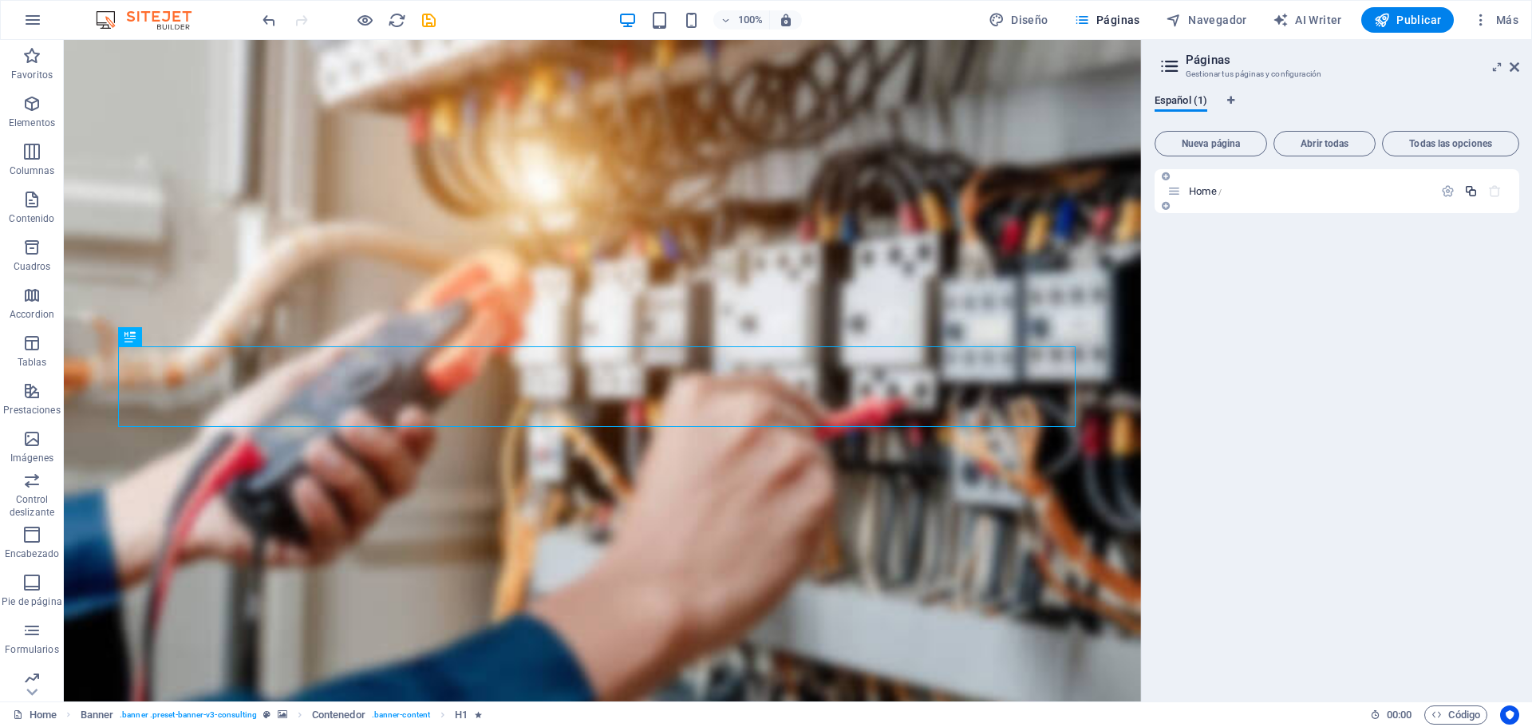
click at [1475, 188] on icon "button" at bounding box center [1471, 191] width 14 height 14
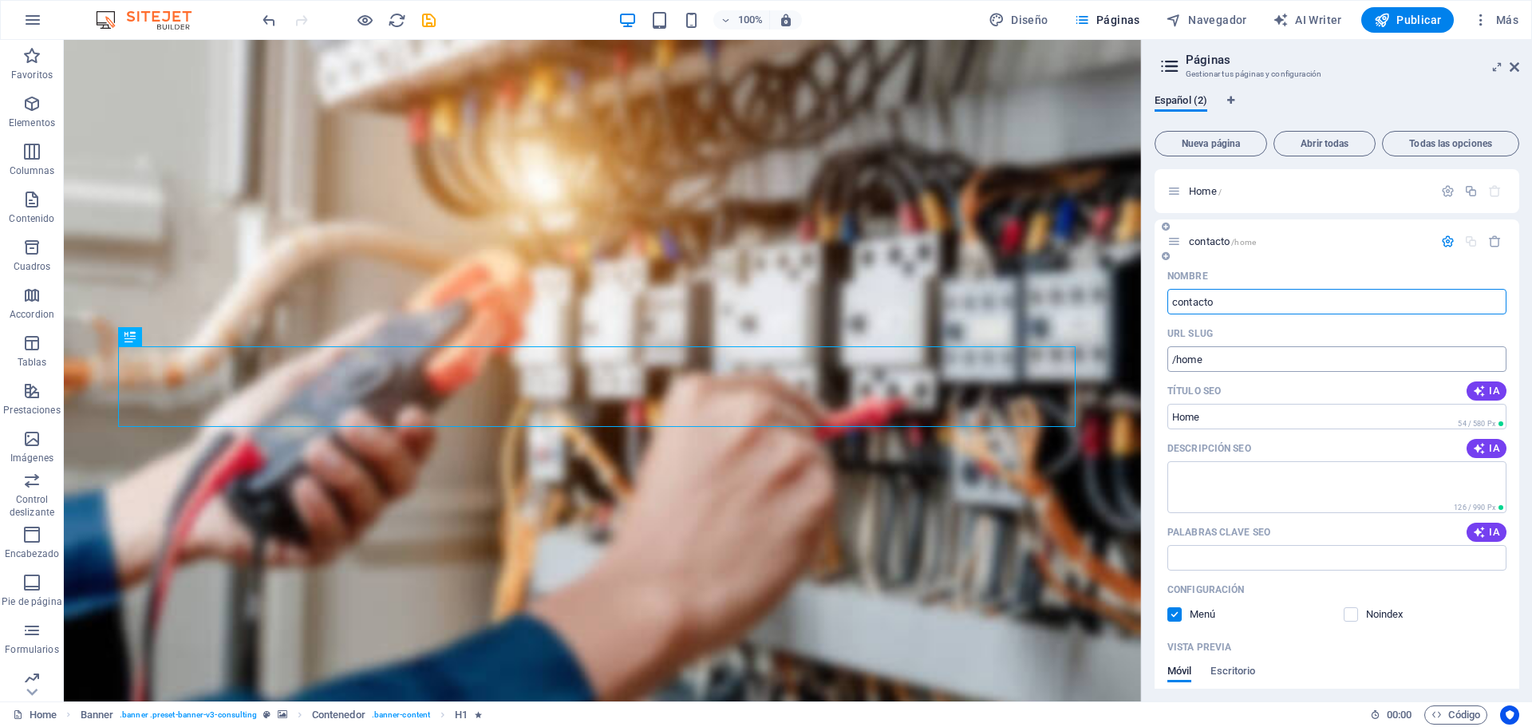
type input "contacto"
click at [1211, 356] on input "/home" at bounding box center [1337, 359] width 339 height 26
type input "/contacto"
click at [1213, 422] on input "Home" at bounding box center [1337, 417] width 339 height 26
type input "H"
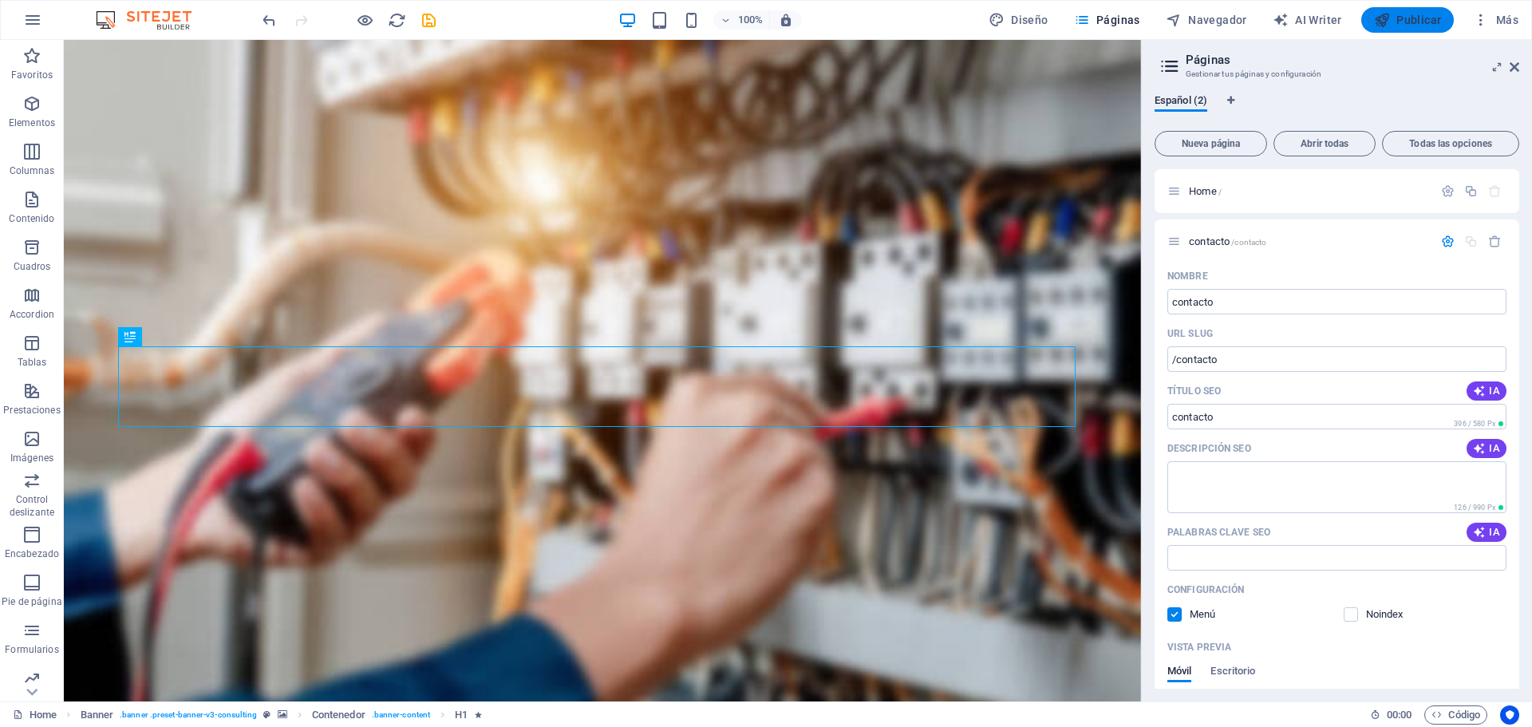
click at [1390, 25] on icon "button" at bounding box center [1382, 20] width 16 height 16
